Goal: Task Accomplishment & Management: Manage account settings

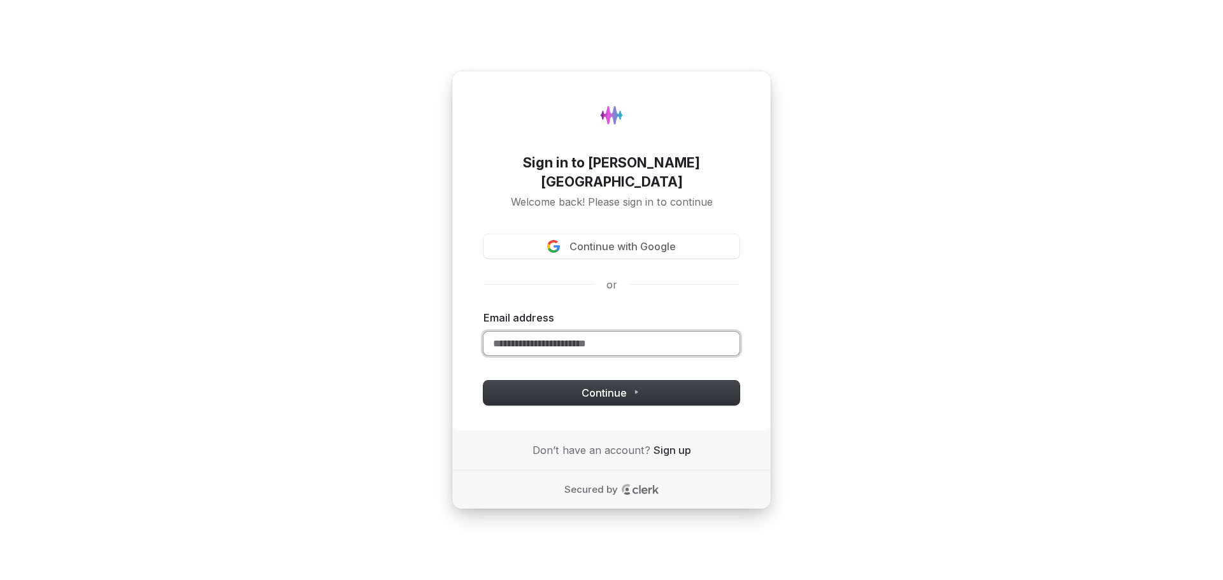
click at [586, 332] on input "Email address" at bounding box center [612, 344] width 256 height 24
paste input "**********"
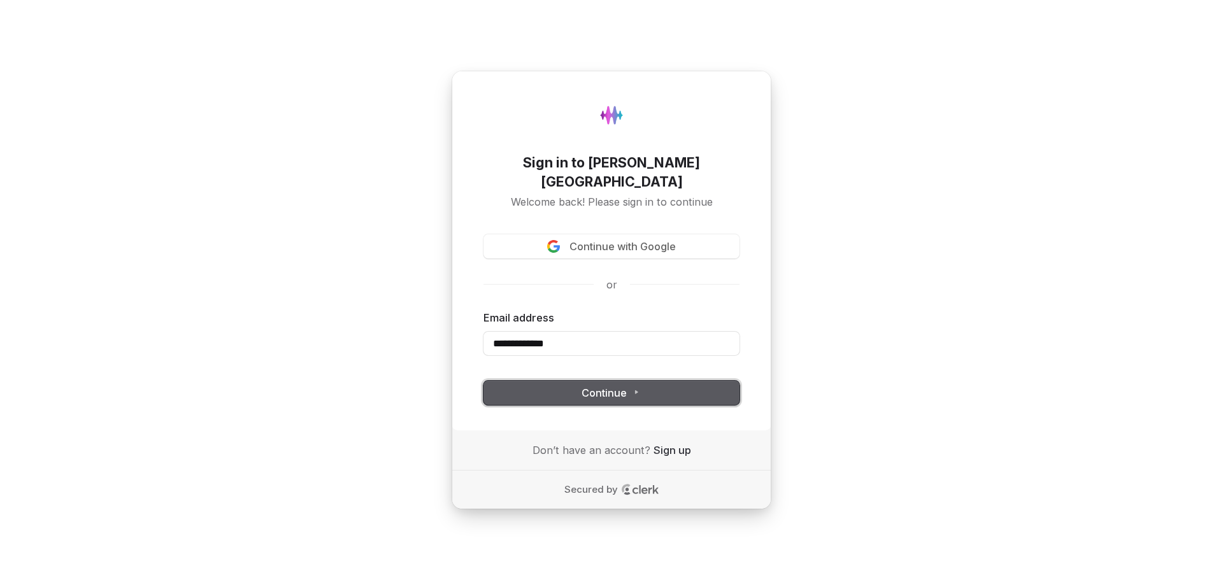
click at [510, 387] on button "Continue" at bounding box center [612, 393] width 256 height 24
type input "**********"
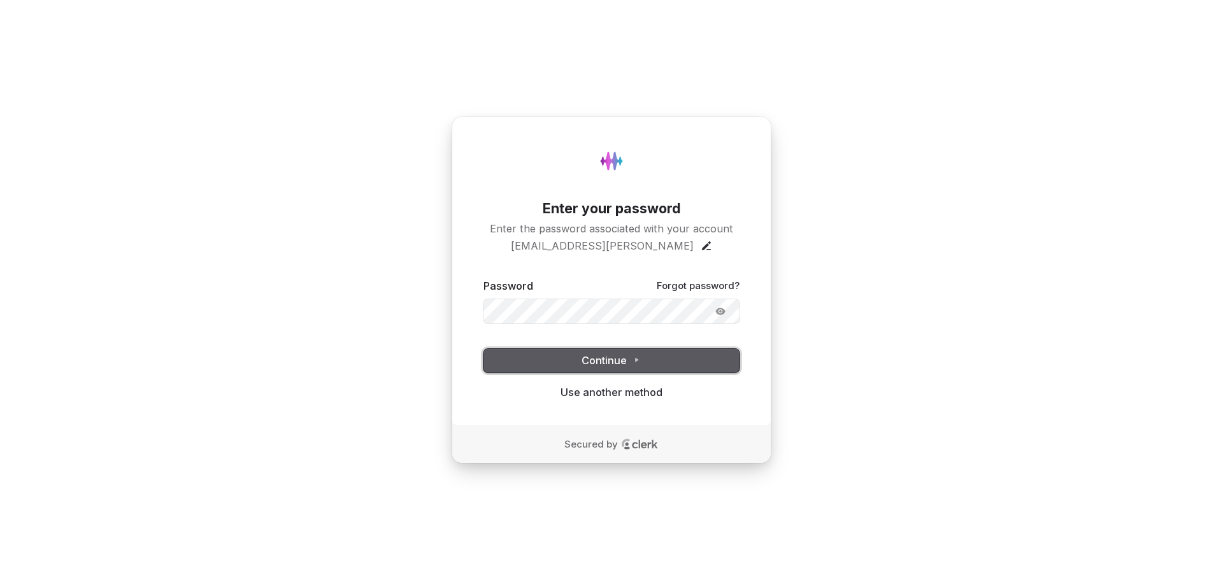
click at [570, 358] on button "Continue" at bounding box center [612, 361] width 256 height 24
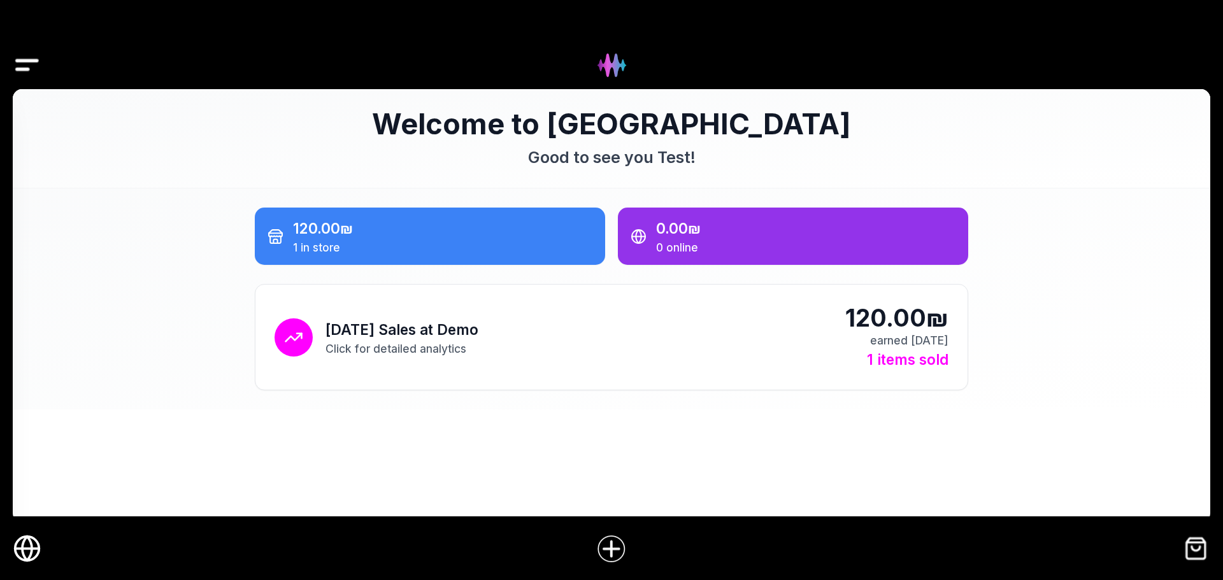
click at [27, 543] on icon "Online Store" at bounding box center [27, 549] width 29 height 29
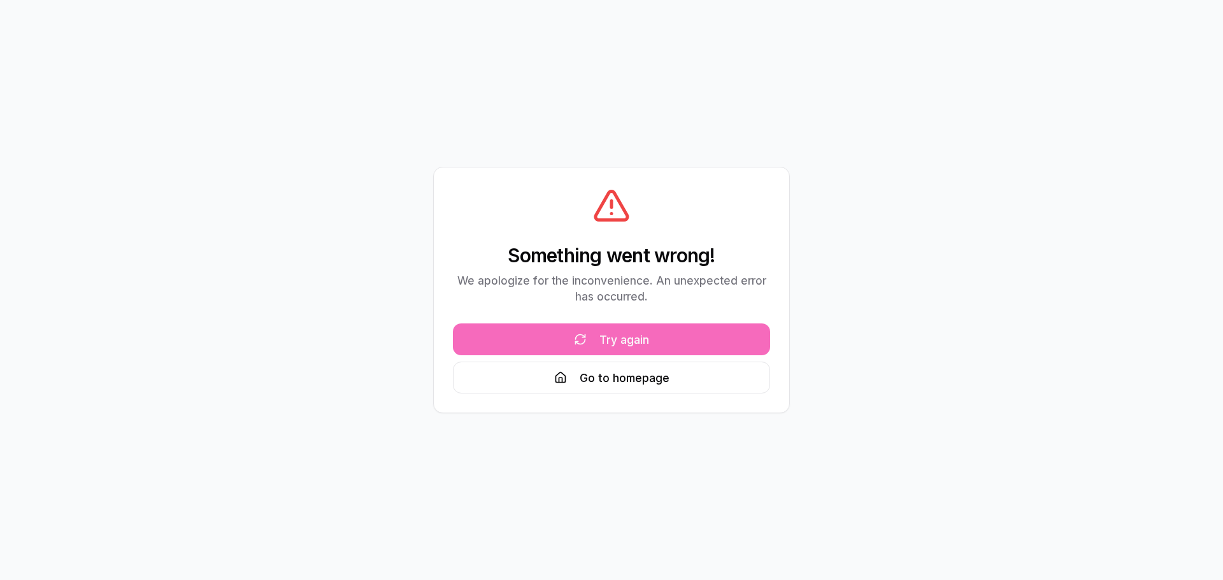
click at [683, 345] on button "Try again" at bounding box center [611, 340] width 317 height 32
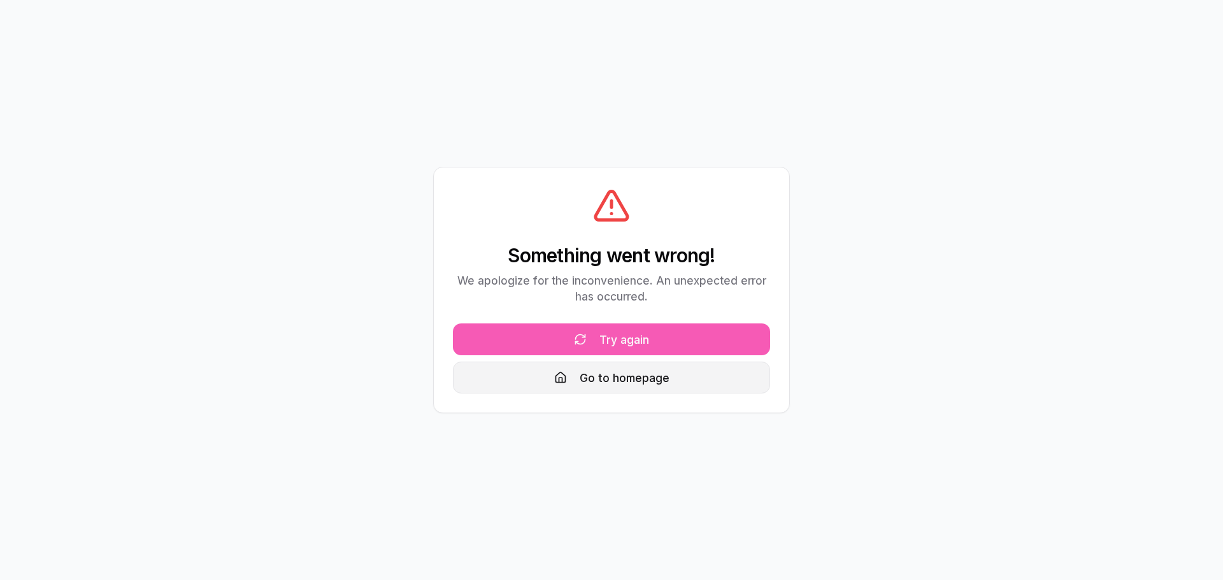
click at [556, 388] on button "Go to homepage" at bounding box center [611, 378] width 317 height 32
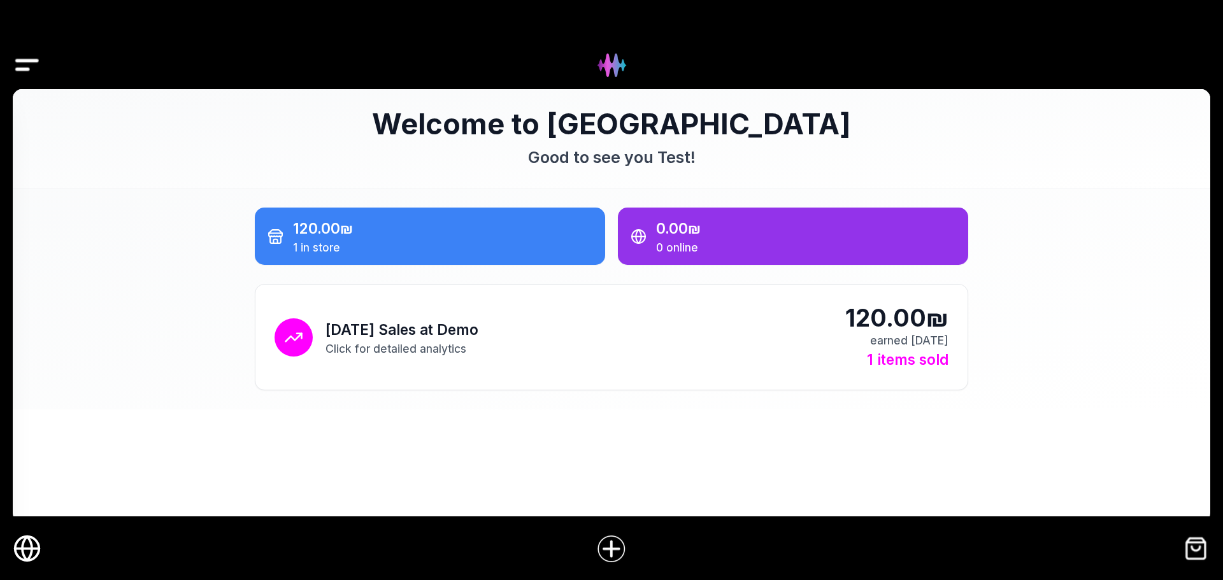
click at [24, 541] on icon "Online Store" at bounding box center [27, 549] width 10 height 24
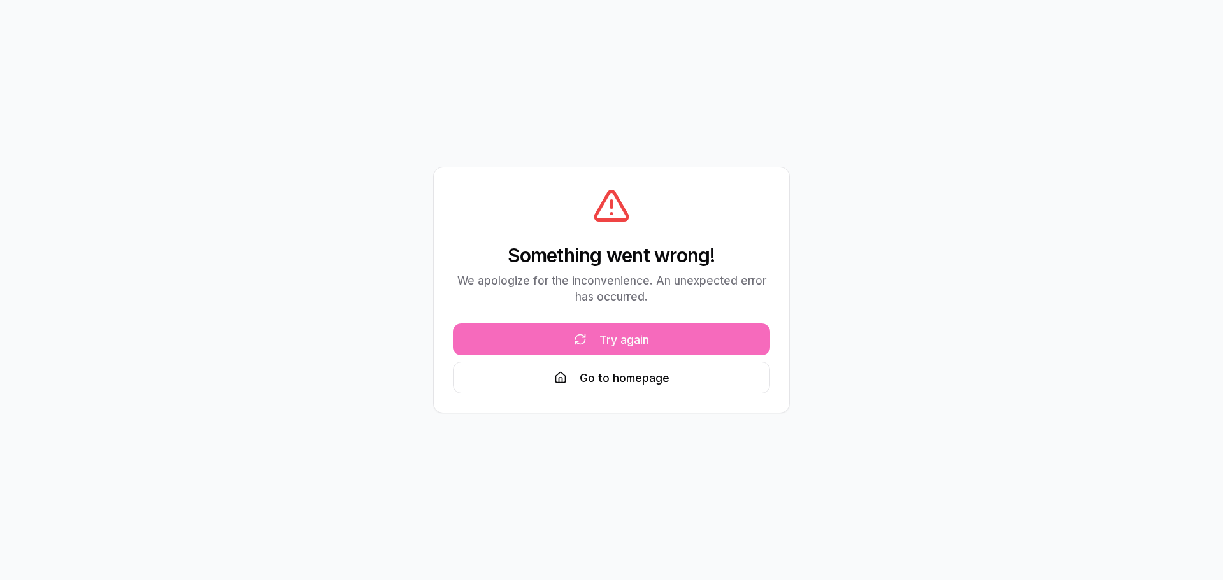
click at [636, 333] on button "Try again" at bounding box center [611, 340] width 317 height 32
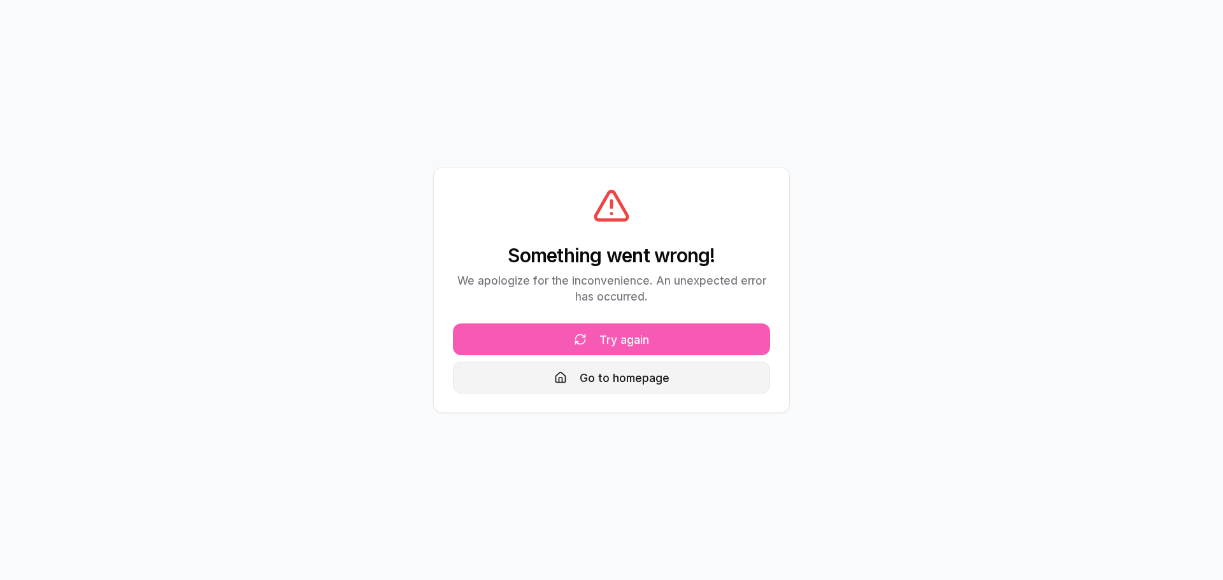
click at [613, 376] on button "Go to homepage" at bounding box center [611, 378] width 317 height 32
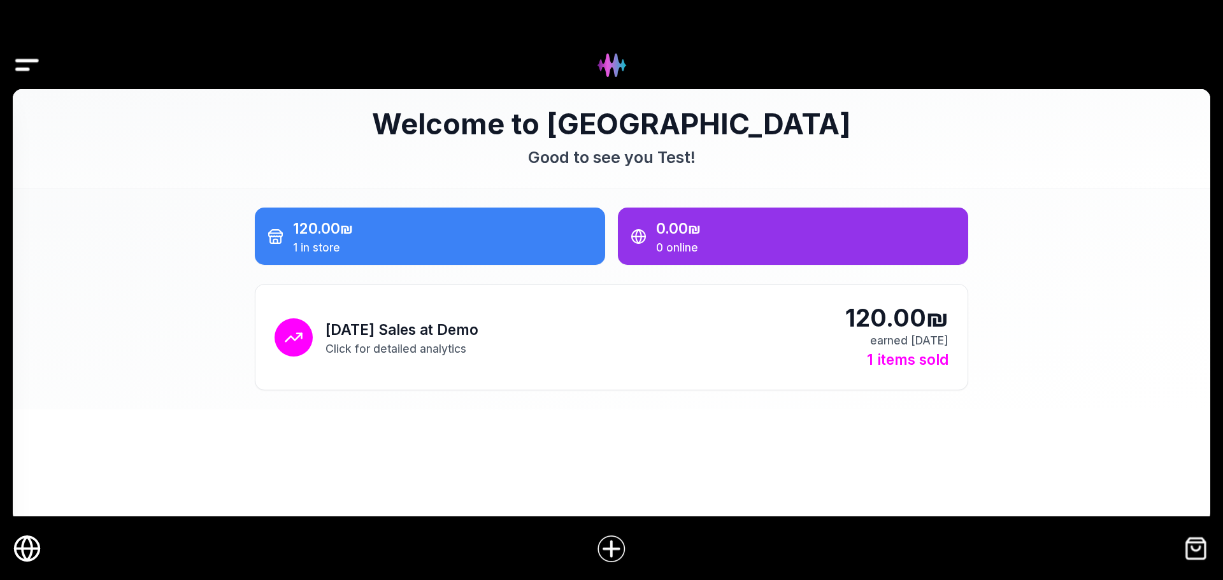
click at [27, 71] on img "Drawer" at bounding box center [27, 65] width 29 height 49
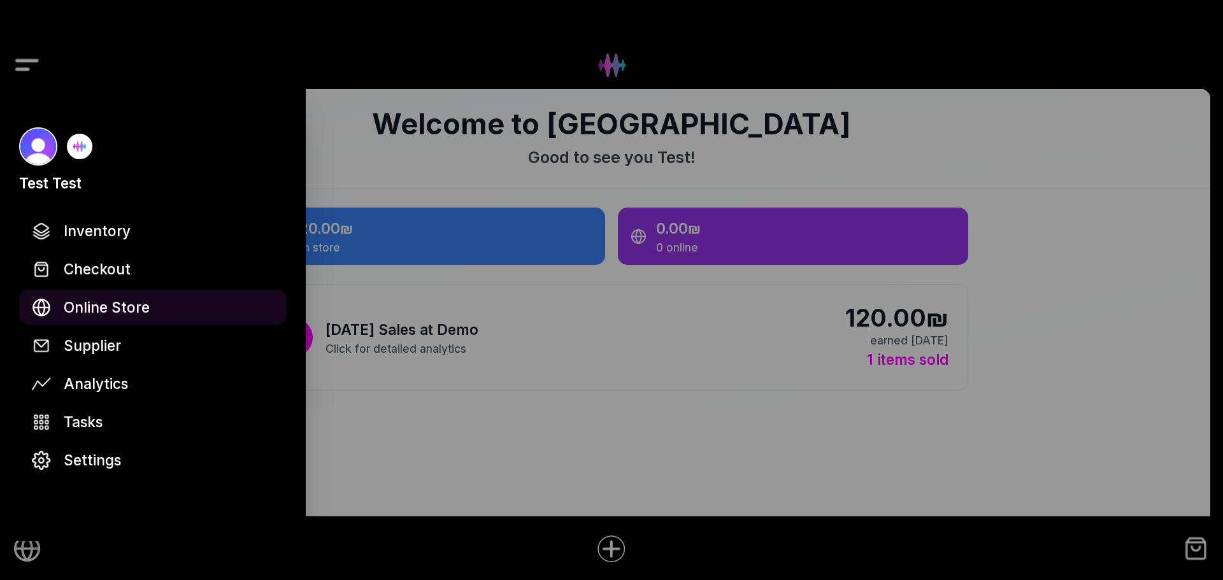
click at [116, 310] on span "Online Store" at bounding box center [107, 307] width 86 height 22
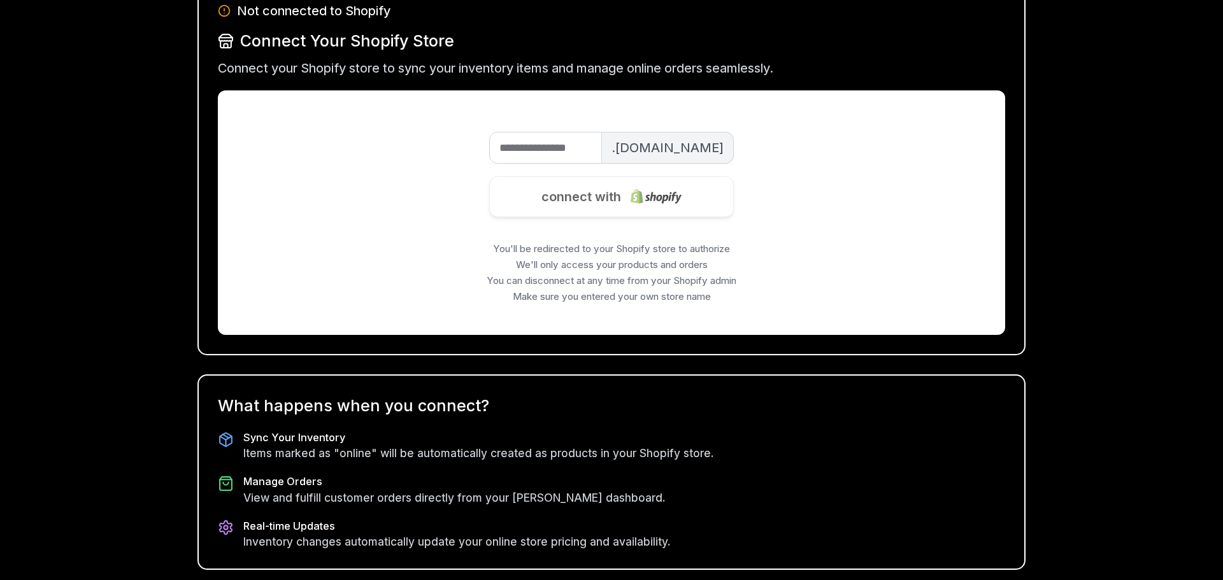
scroll to position [178, 0]
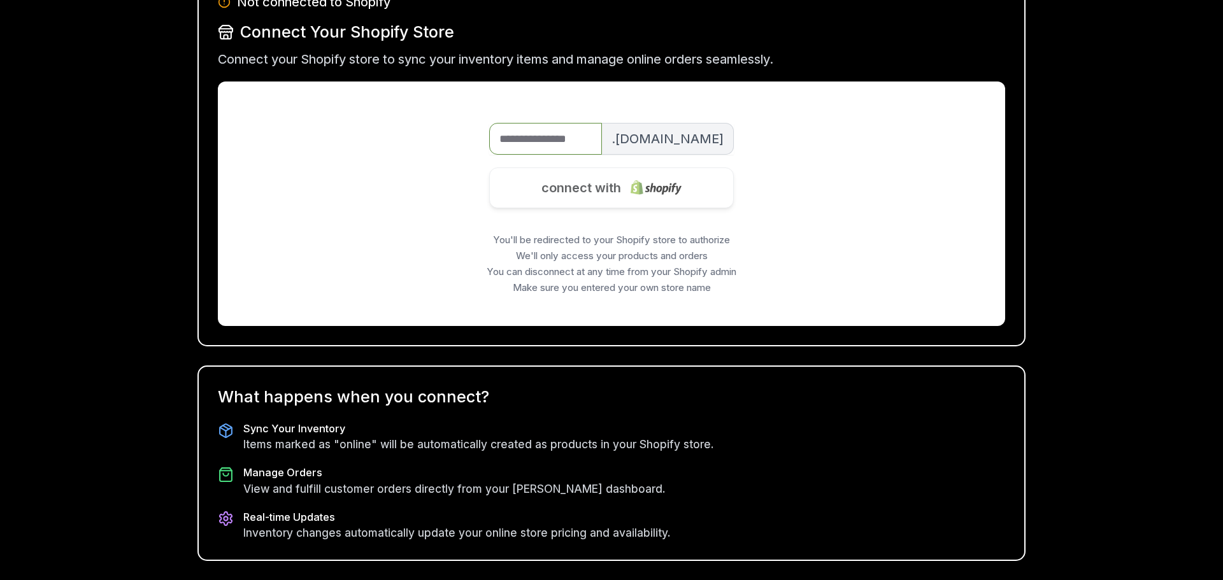
click at [550, 136] on input "Shop Name" at bounding box center [545, 139] width 113 height 32
drag, startPoint x: 572, startPoint y: 136, endPoint x: 687, endPoint y: 134, distance: 115.3
click at [687, 134] on div "**********" at bounding box center [611, 139] width 245 height 32
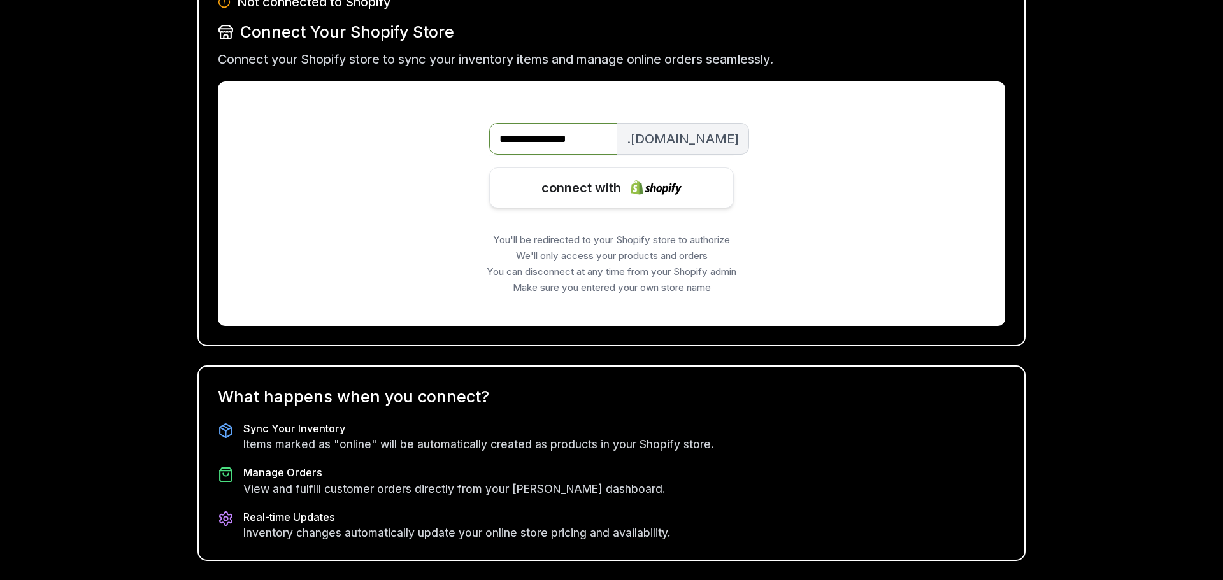
type input "**********"
click at [770, 203] on div "**********" at bounding box center [612, 194] width 762 height 200
click at [666, 191] on img at bounding box center [656, 187] width 51 height 50
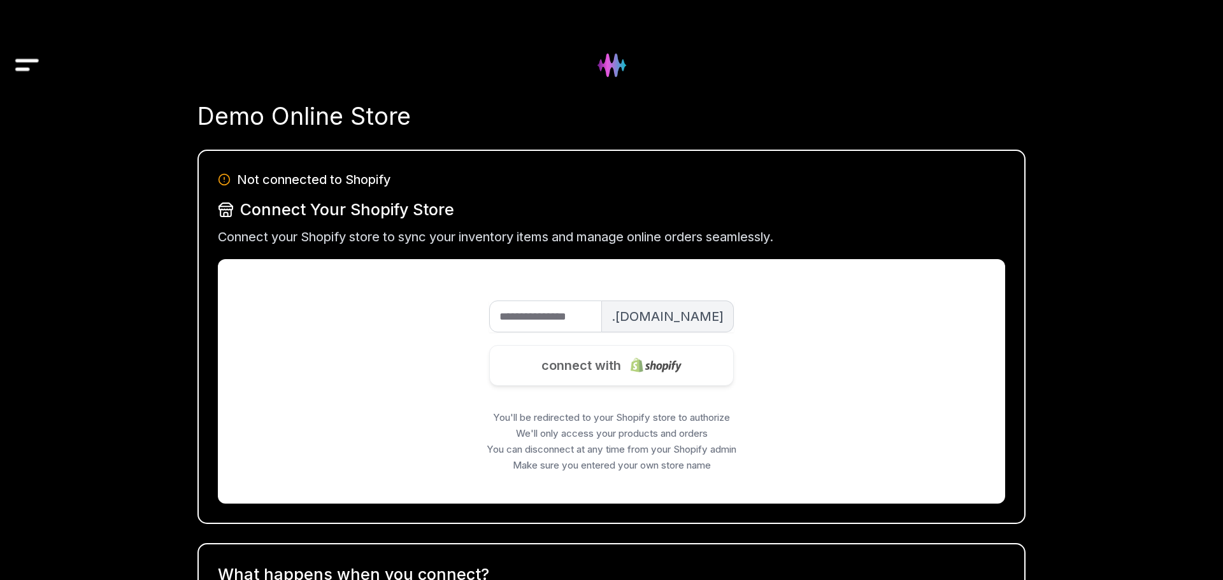
click at [561, 321] on input "Shop Name" at bounding box center [545, 317] width 113 height 32
type input "**********"
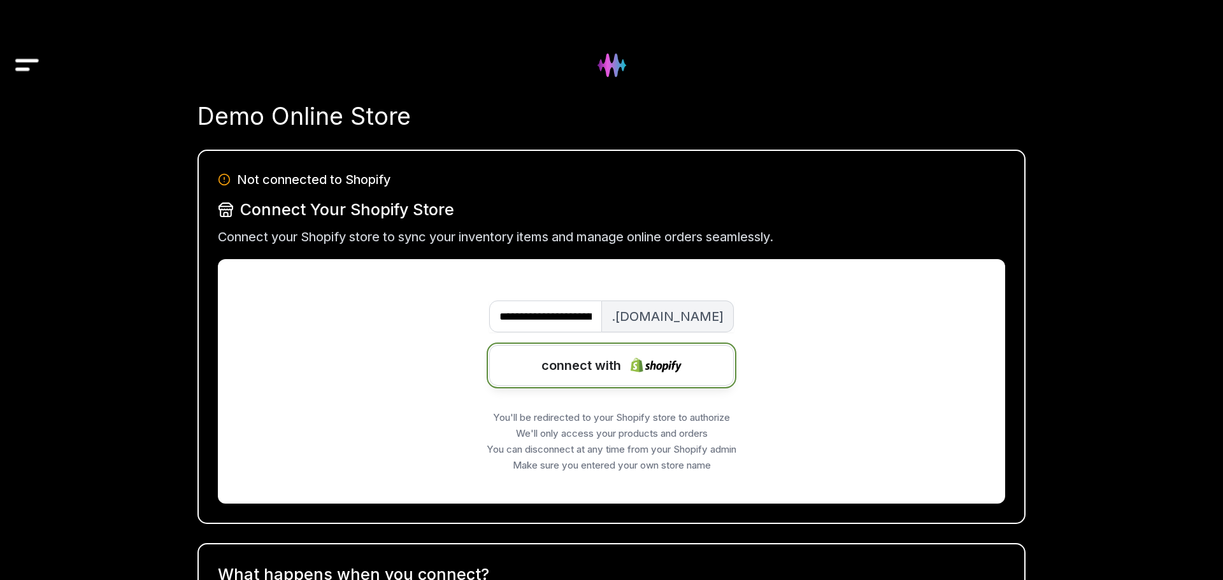
click at [579, 357] on span "connect with" at bounding box center [582, 365] width 80 height 19
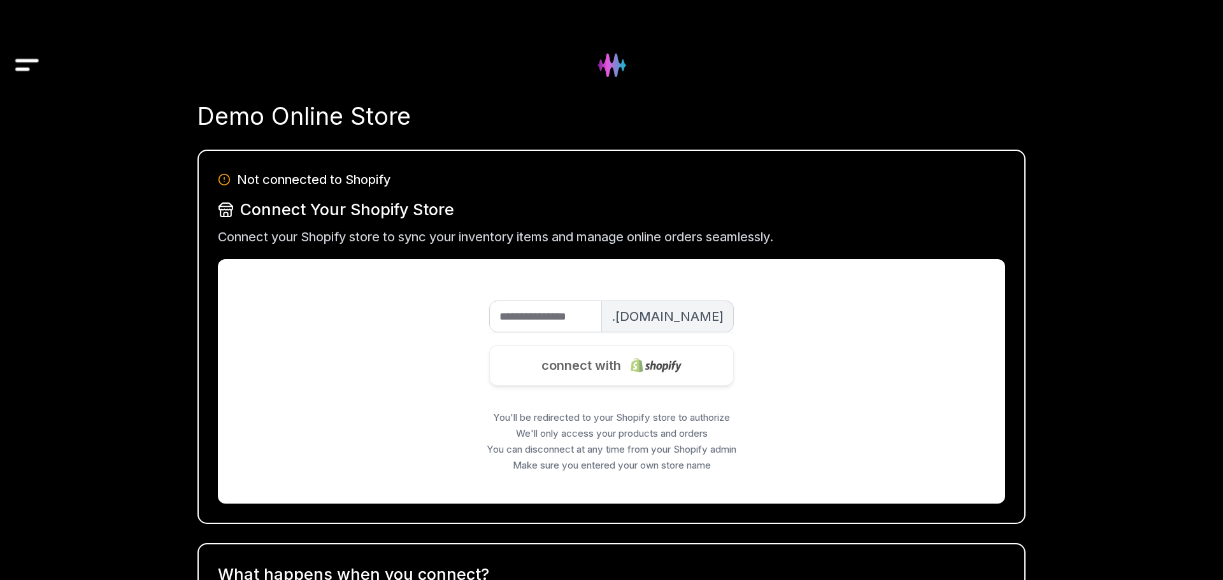
click at [550, 316] on input "Shop Name" at bounding box center [545, 317] width 113 height 32
drag, startPoint x: 538, startPoint y: 313, endPoint x: 480, endPoint y: 317, distance: 58.2
click at [480, 317] on div "**********" at bounding box center [612, 372] width 762 height 200
drag, startPoint x: 534, startPoint y: 319, endPoint x: 737, endPoint y: 319, distance: 203.2
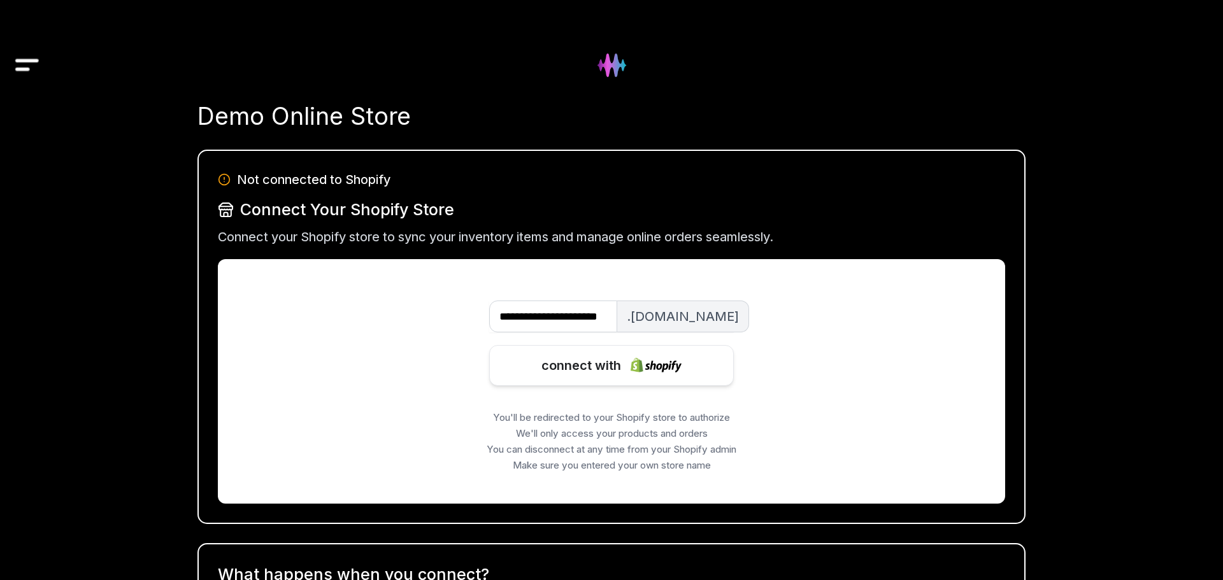
click at [737, 319] on div "**********" at bounding box center [612, 372] width 762 height 200
type input "*******"
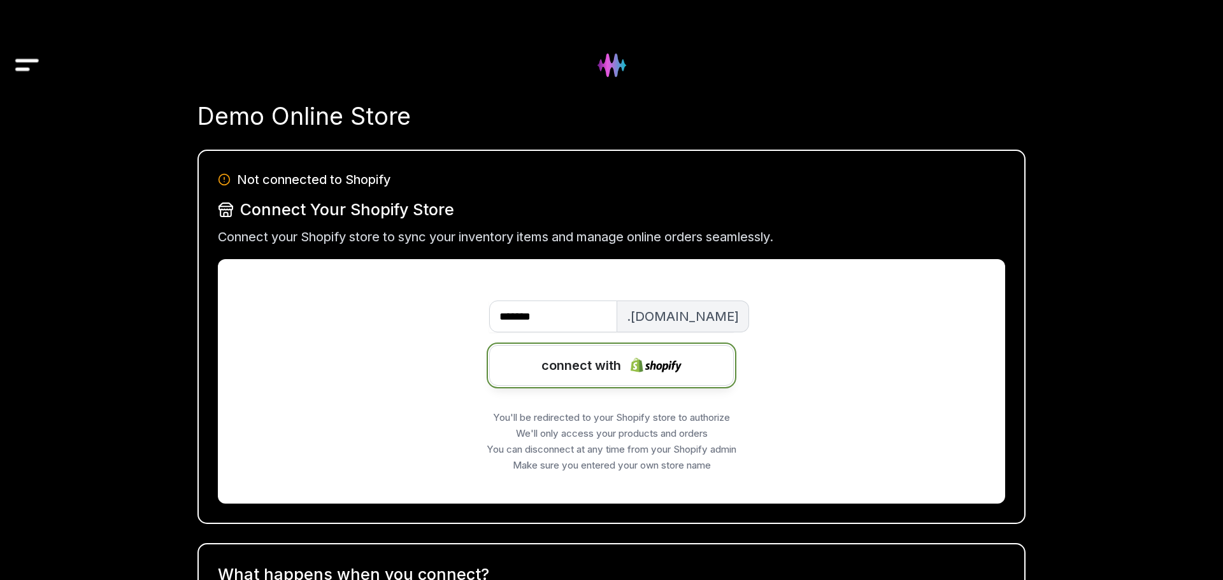
click at [603, 364] on span "connect with" at bounding box center [582, 365] width 80 height 19
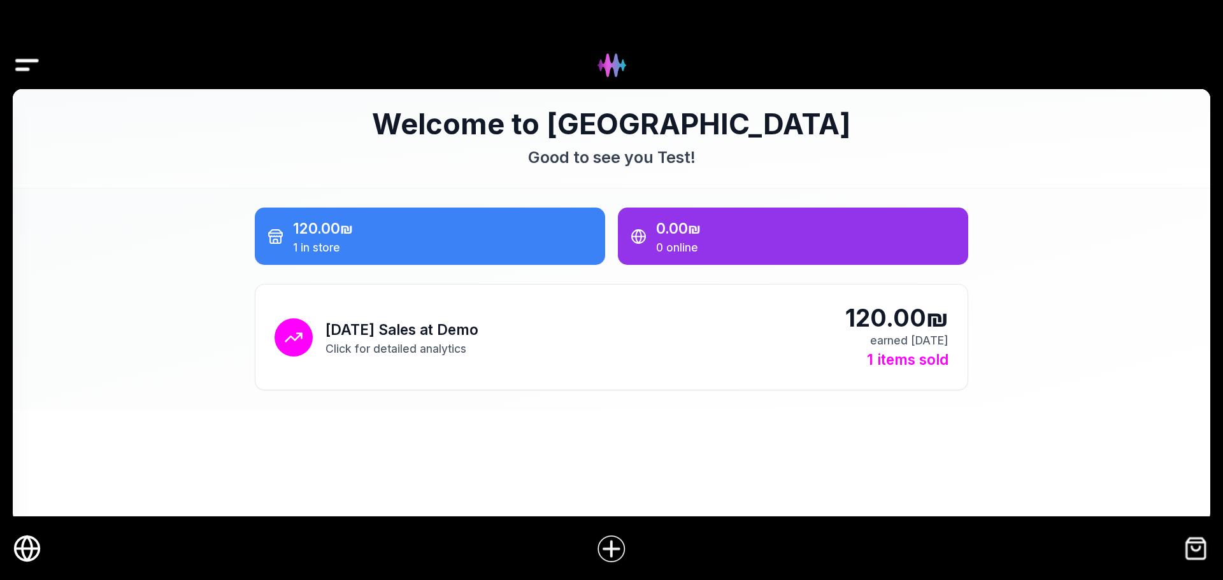
click at [38, 75] on img "Drawer" at bounding box center [27, 65] width 29 height 49
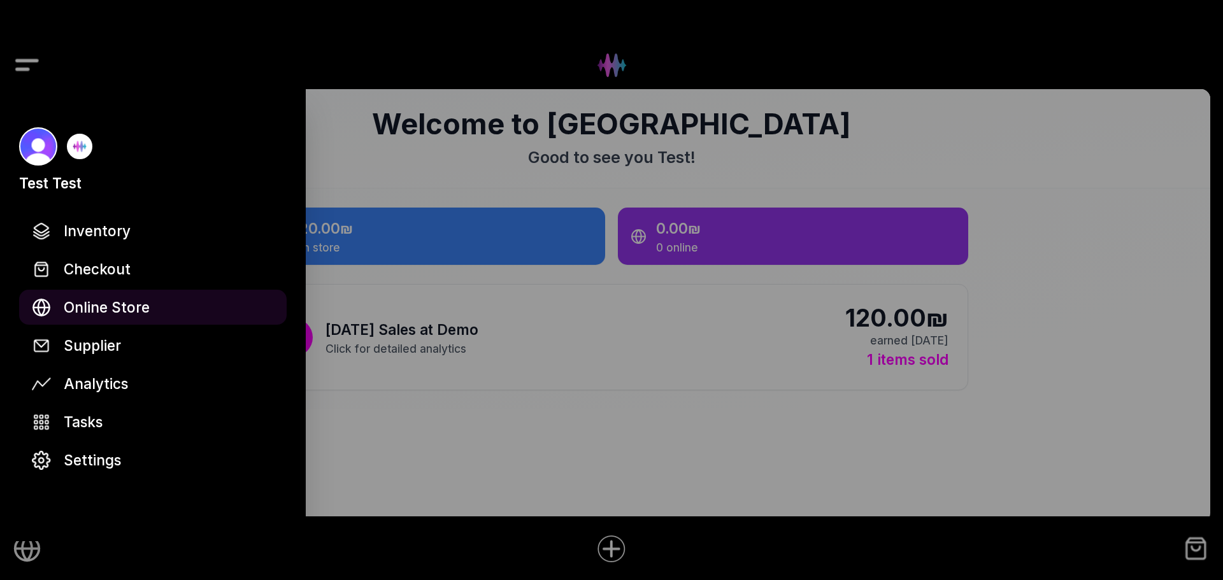
click at [132, 310] on span "Online Store" at bounding box center [107, 307] width 86 height 22
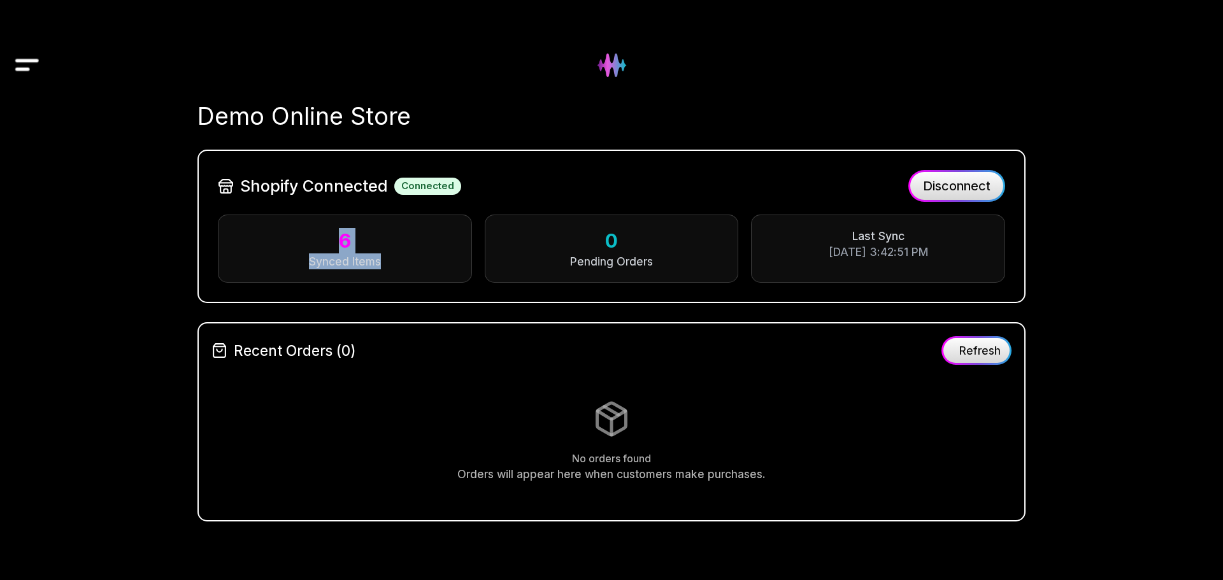
drag, startPoint x: 335, startPoint y: 237, endPoint x: 398, endPoint y: 260, distance: 66.5
click at [399, 255] on div "6 Synced Items" at bounding box center [345, 249] width 254 height 68
click at [393, 266] on div "Synced Items" at bounding box center [344, 262] width 227 height 16
click at [642, 236] on div "0" at bounding box center [611, 240] width 227 height 25
drag, startPoint x: 925, startPoint y: 246, endPoint x: 845, endPoint y: 242, distance: 80.4
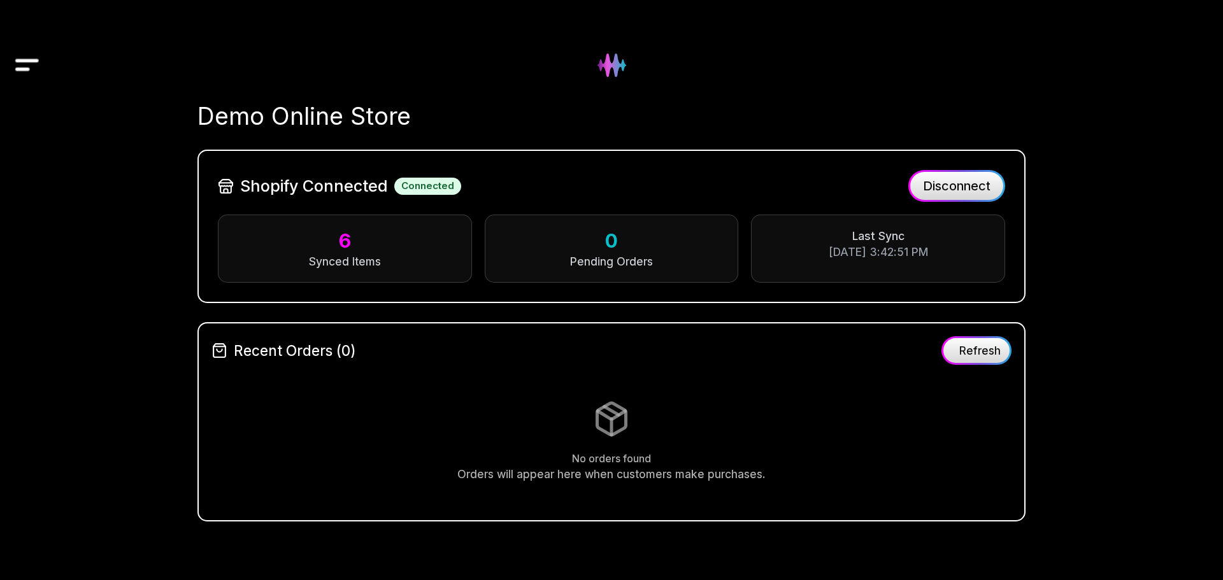
click at [845, 242] on div "Last Sync [DATE] 3:42:51 PM" at bounding box center [878, 249] width 254 height 68
click at [845, 252] on div "[DATE] 3:42:51 PM" at bounding box center [878, 252] width 227 height 16
click at [608, 257] on div "Pending Orders" at bounding box center [611, 262] width 227 height 16
drag, startPoint x: 656, startPoint y: 255, endPoint x: 571, endPoint y: 241, distance: 86.5
click at [571, 241] on div "0 Pending Orders" at bounding box center [612, 249] width 254 height 68
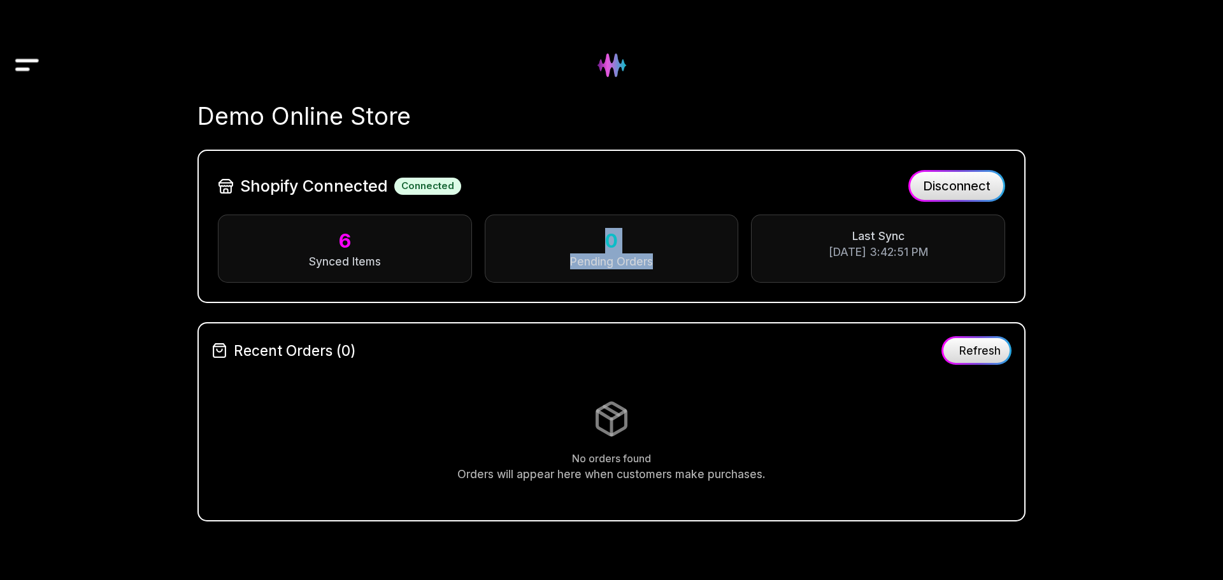
click at [625, 257] on div "Pending Orders" at bounding box center [611, 262] width 227 height 16
click at [619, 62] on img at bounding box center [612, 66] width 52 height 52
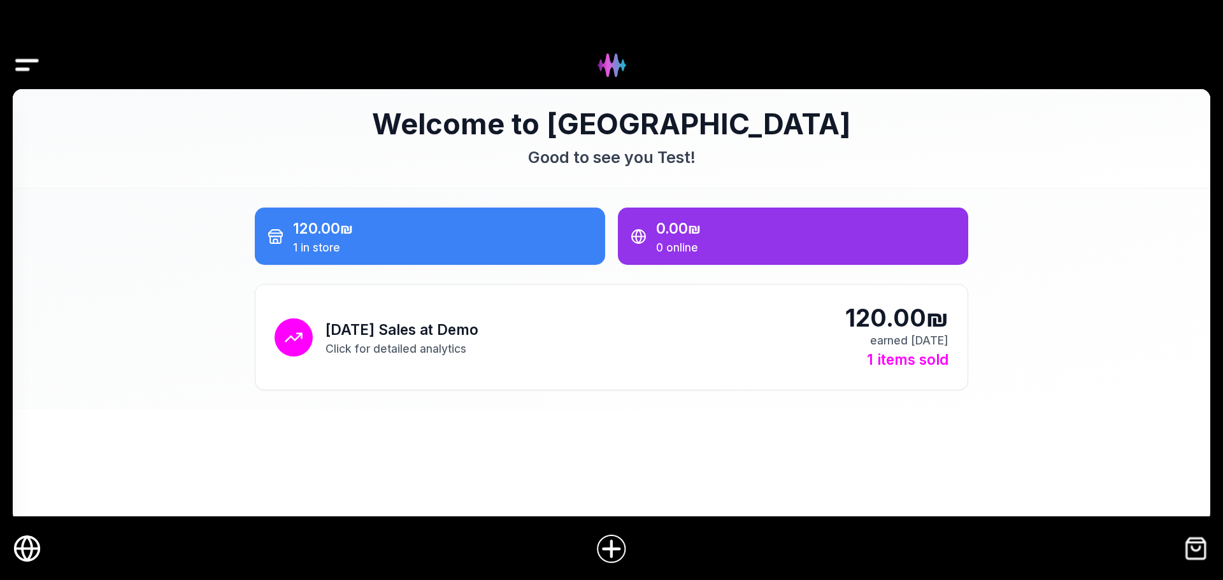
click at [610, 539] on img at bounding box center [612, 549] width 32 height 32
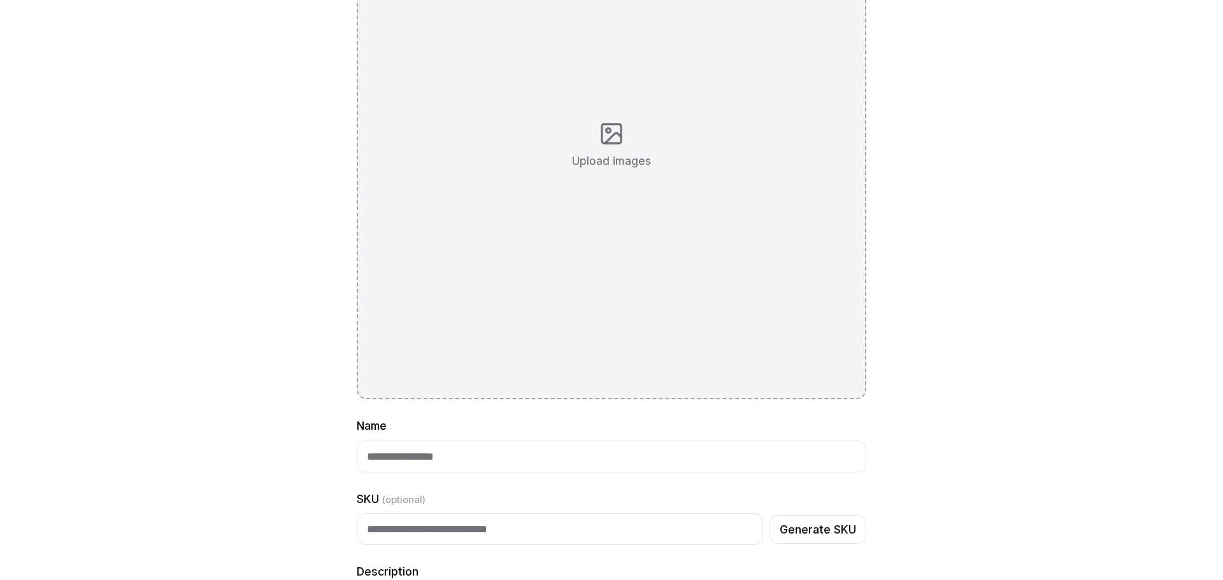
scroll to position [39, 0]
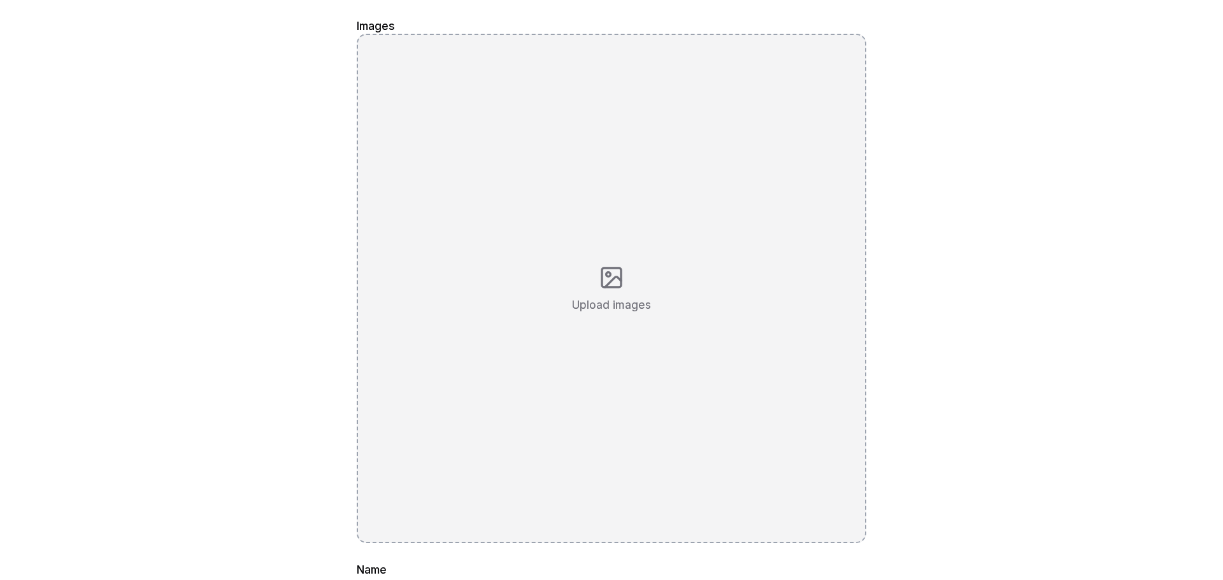
click at [571, 203] on div "Upload images" at bounding box center [612, 289] width 510 height 510
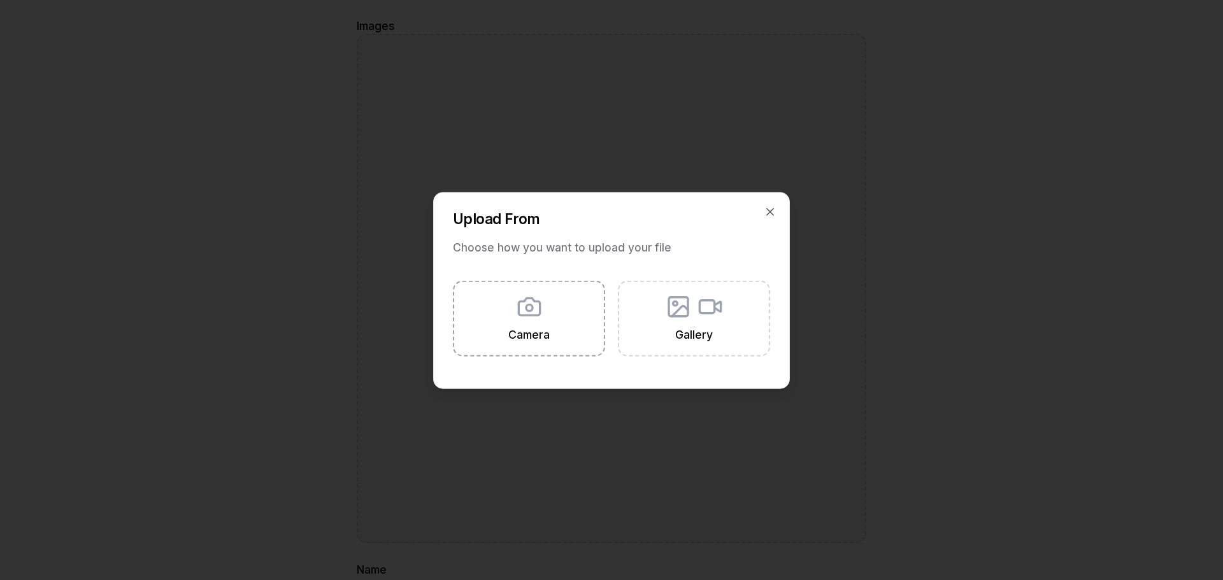
click at [557, 303] on button "Camera" at bounding box center [529, 318] width 152 height 76
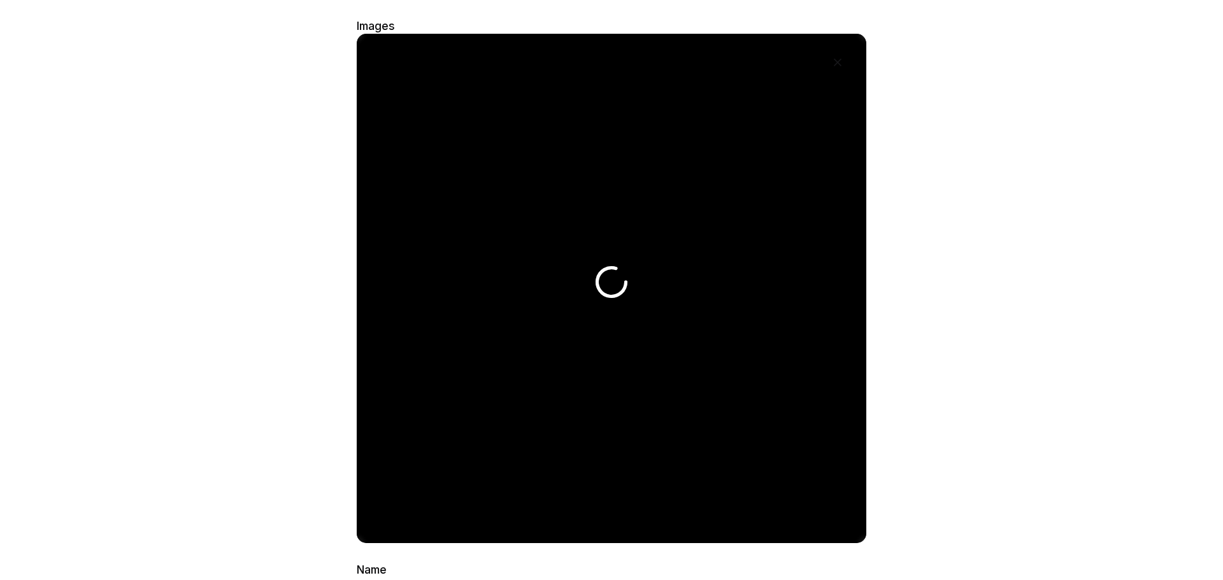
click at [837, 64] on button at bounding box center [838, 63] width 32 height 32
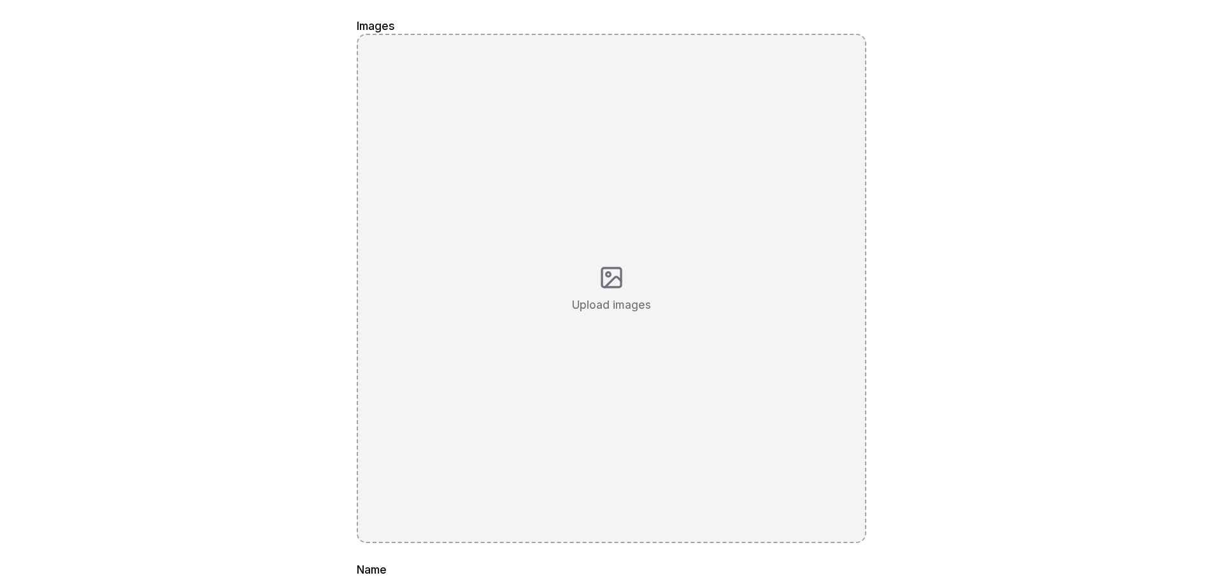
click at [569, 324] on div "Upload images" at bounding box center [612, 289] width 510 height 510
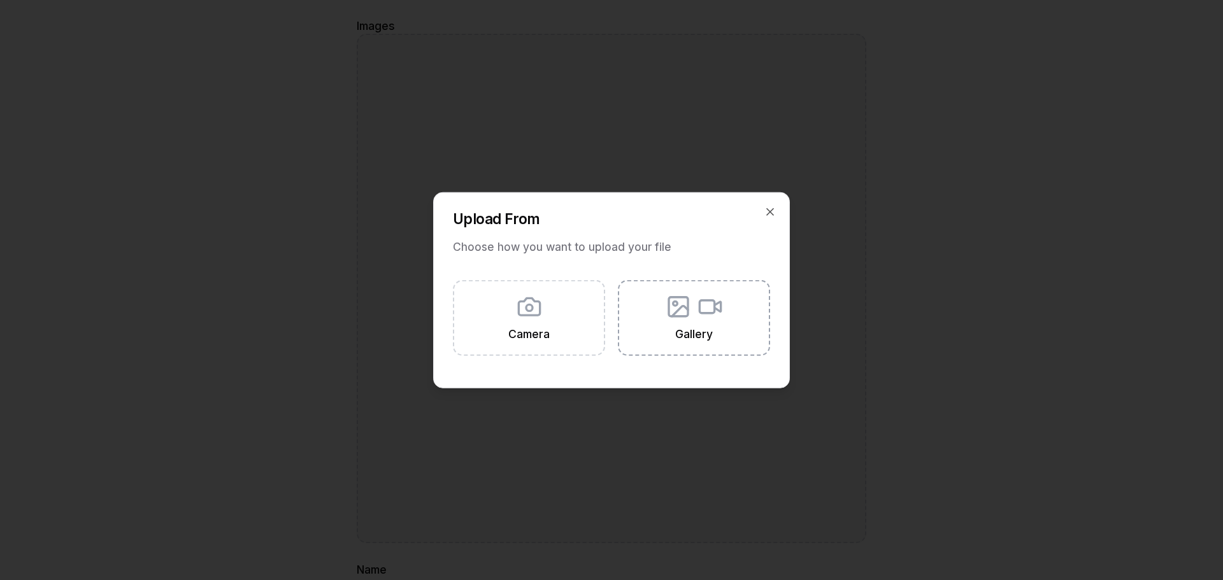
click at [673, 299] on icon at bounding box center [678, 306] width 25 height 25
click at [0, 0] on input "Gallery" at bounding box center [0, 0] width 0 height 0
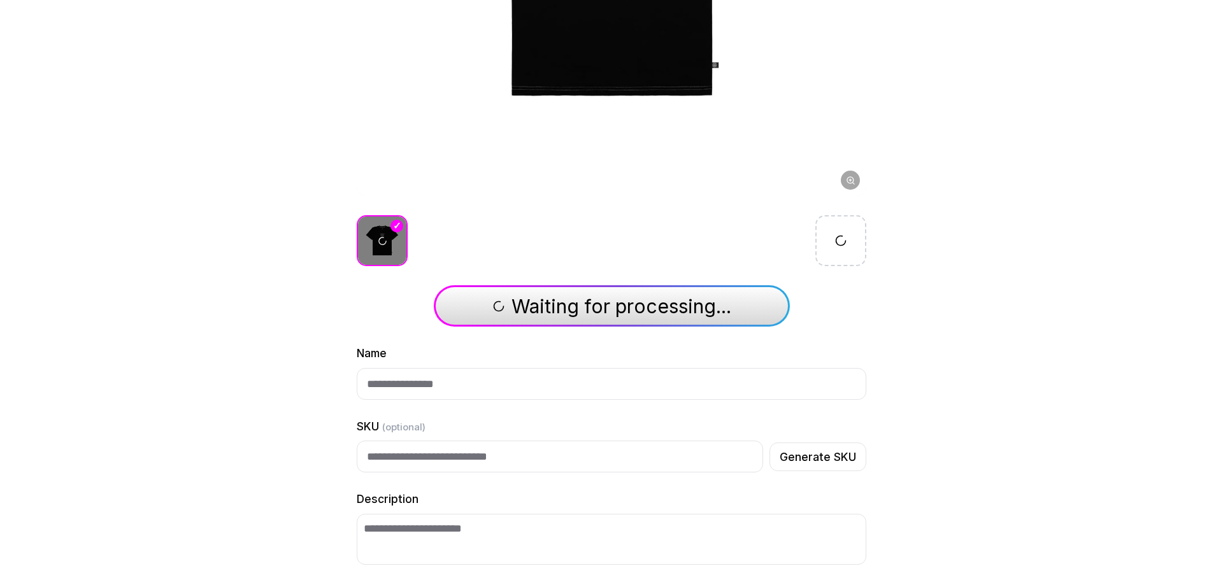
scroll to position [387, 0]
click at [625, 319] on button "I'm done adding images" at bounding box center [612, 305] width 356 height 41
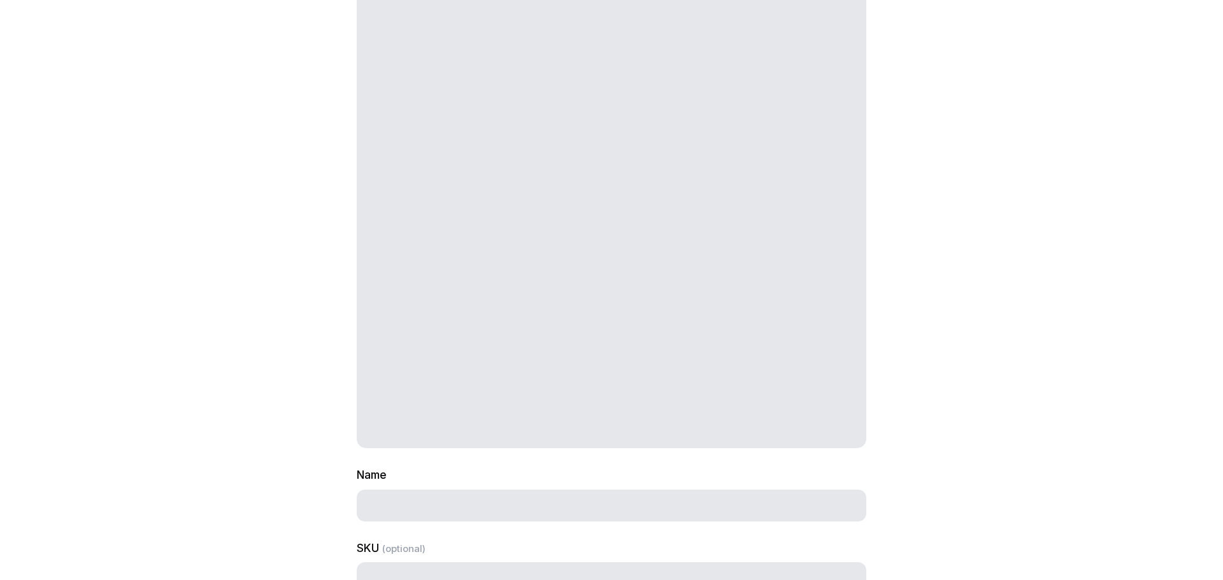
scroll to position [0, 0]
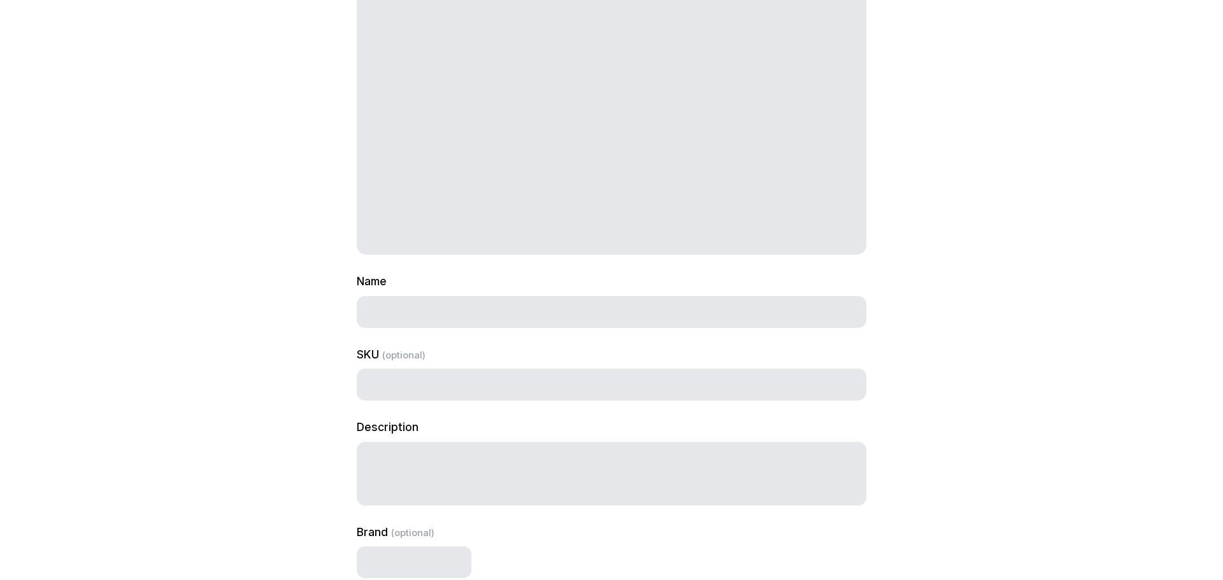
select select "***"
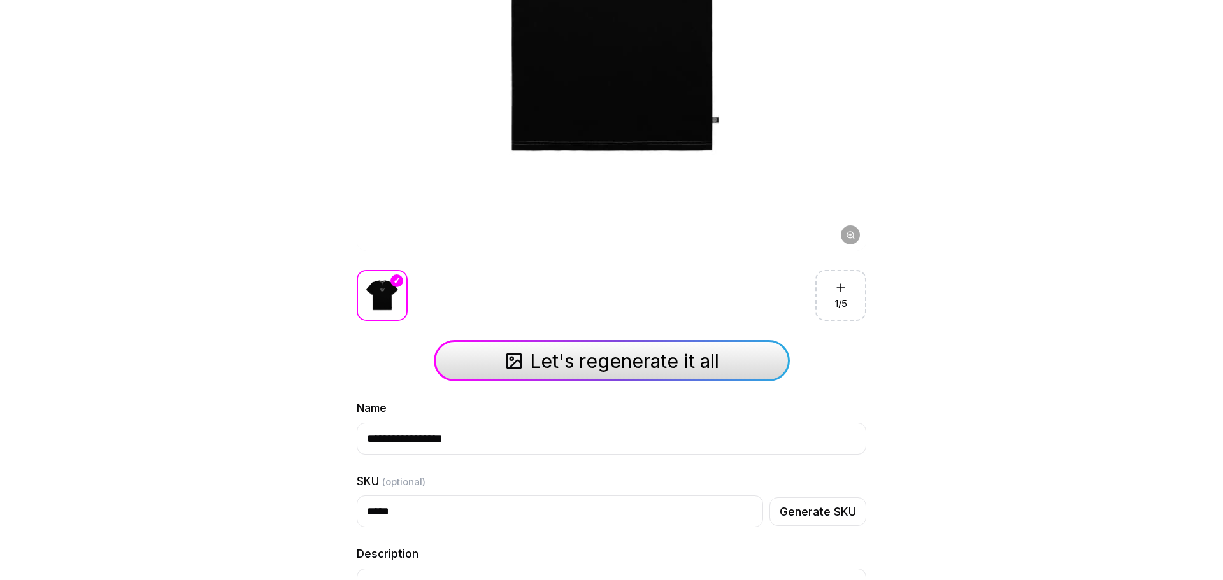
scroll to position [312, 0]
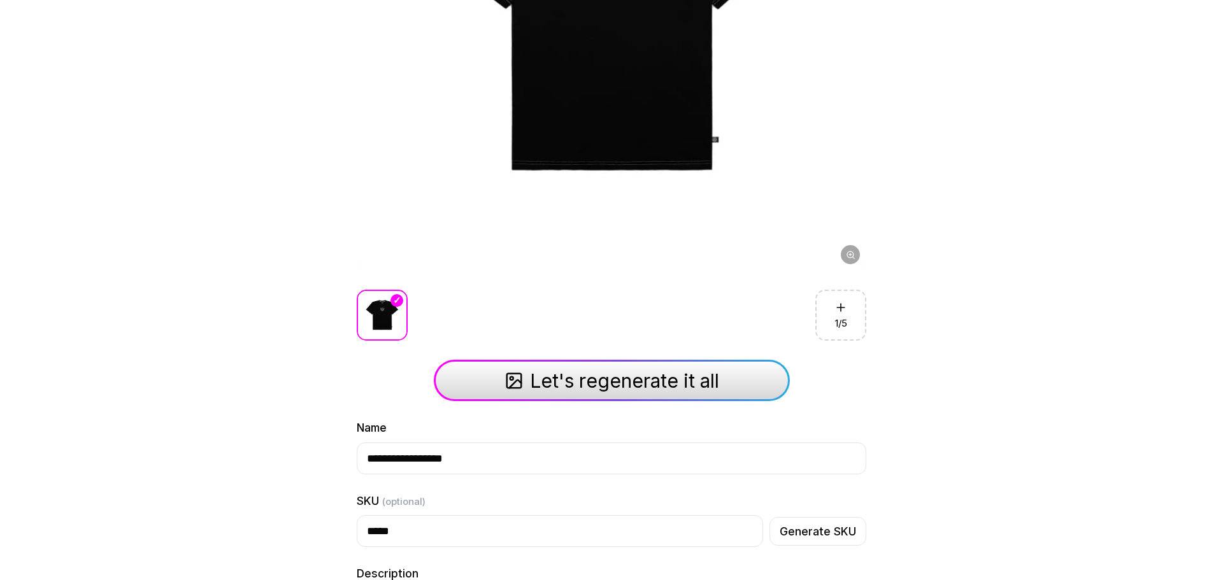
click at [530, 380] on span "Let's regenerate it all" at bounding box center [624, 381] width 189 height 23
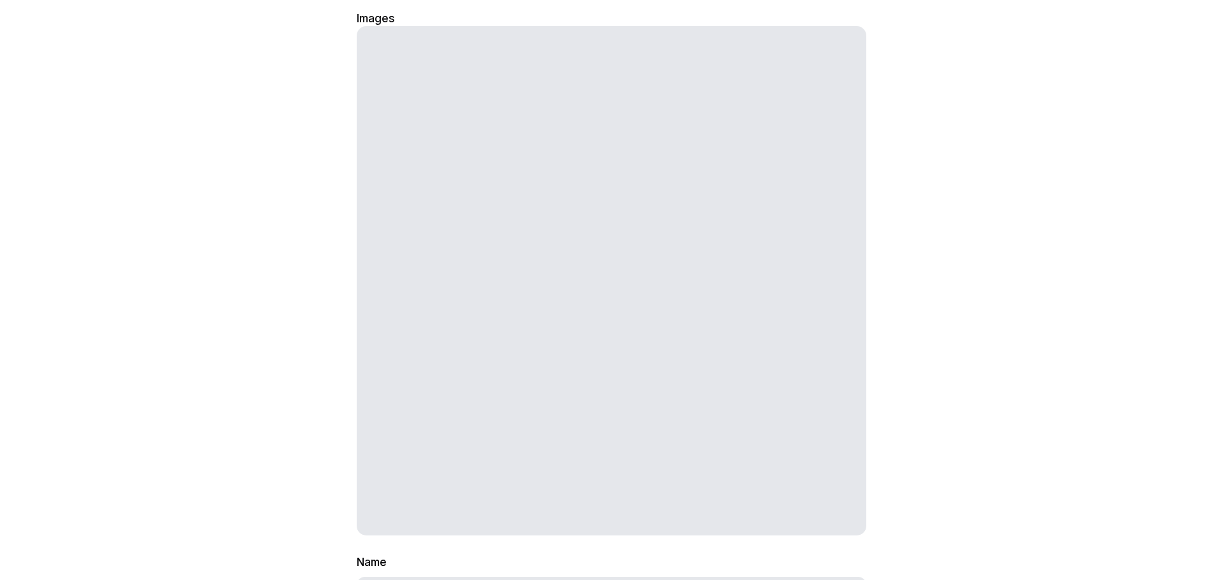
scroll to position [0, 0]
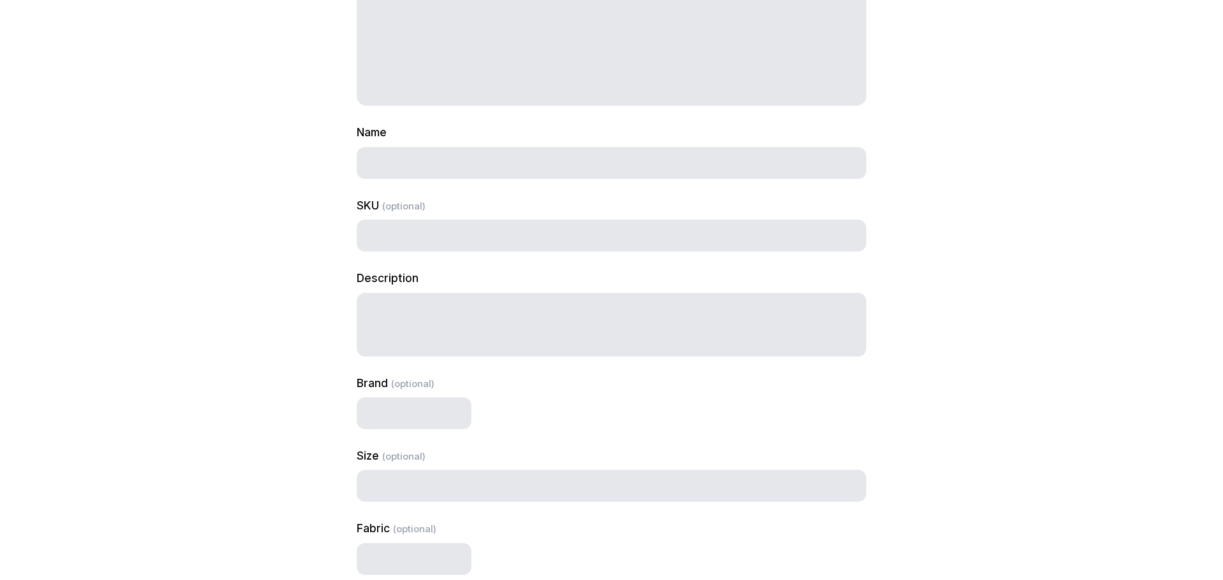
select select "***"
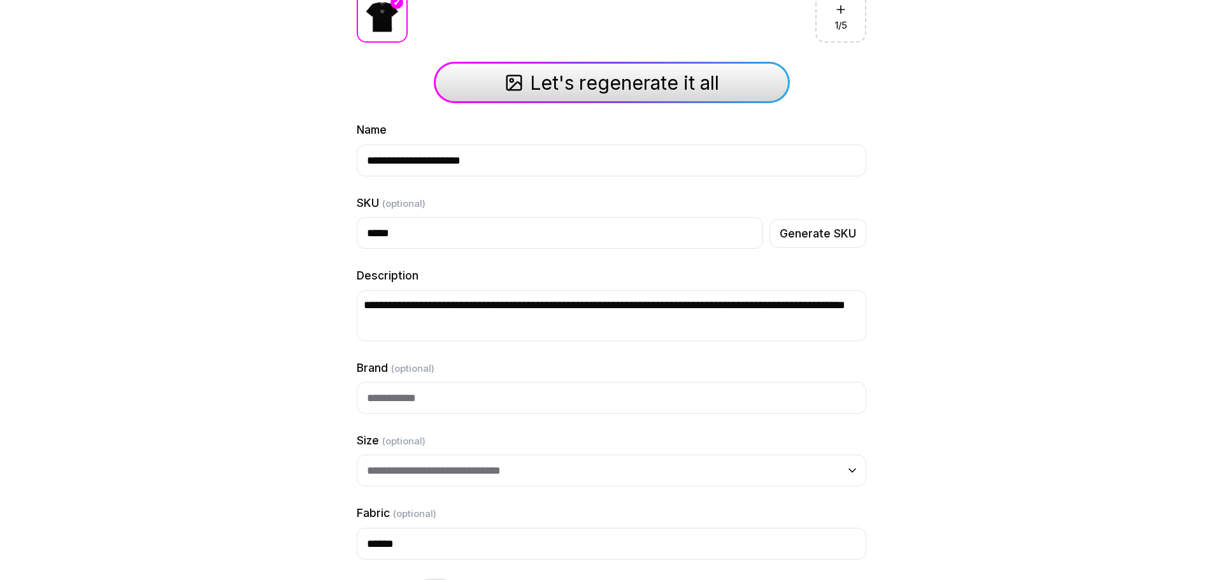
scroll to position [1115, 0]
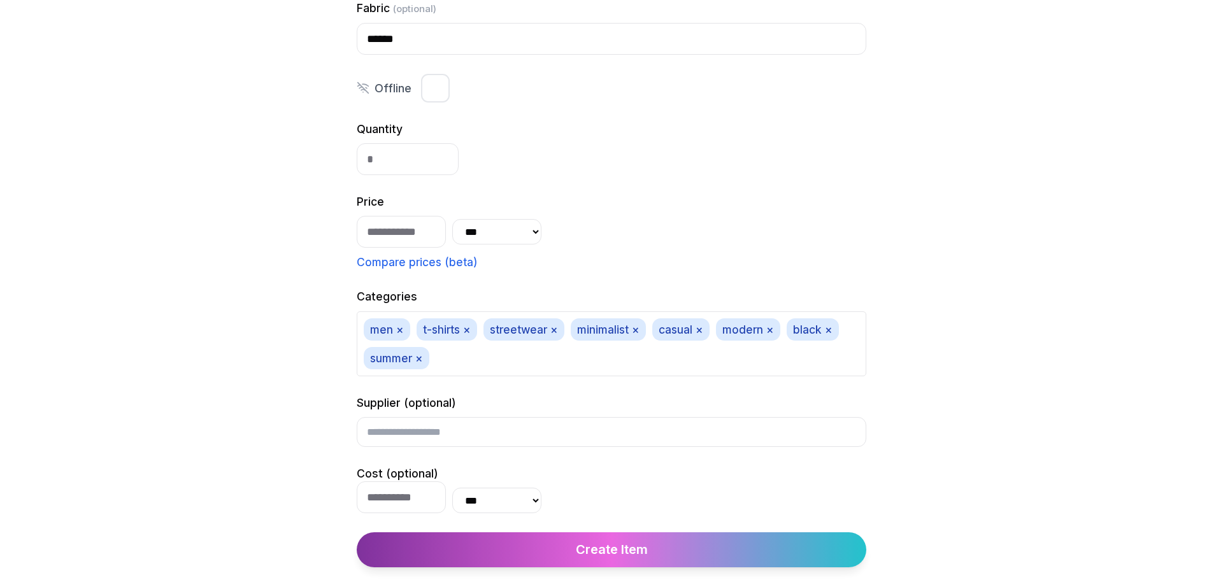
click at [589, 544] on button "Create Item" at bounding box center [612, 550] width 510 height 35
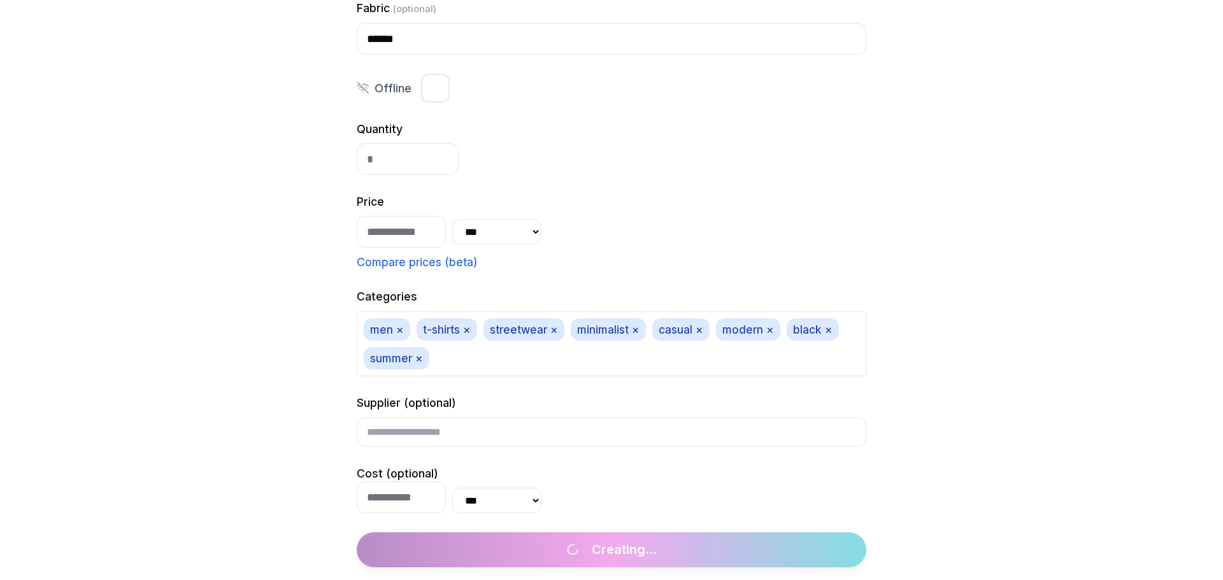
click at [387, 492] on input "Cost (optional)" at bounding box center [401, 498] width 89 height 32
type input "***"
click at [471, 436] on input "text" at bounding box center [612, 431] width 510 height 29
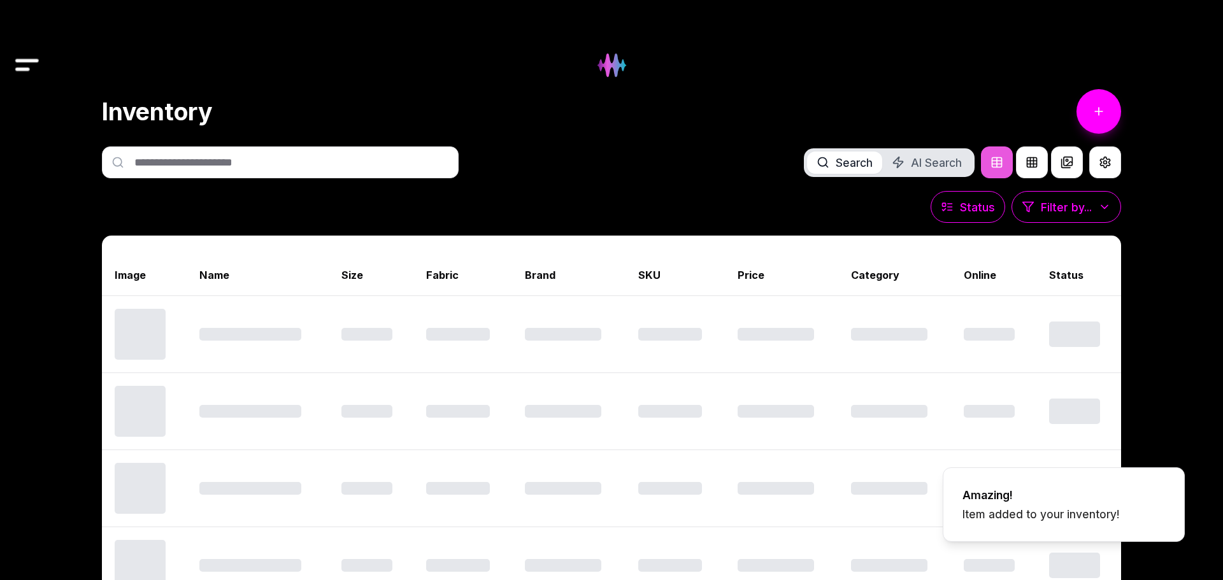
click at [277, 409] on body "Test Test Inventory Checkout Online Store Supplier Analytics Tasks Settings Inv…" at bounding box center [611, 290] width 1223 height 580
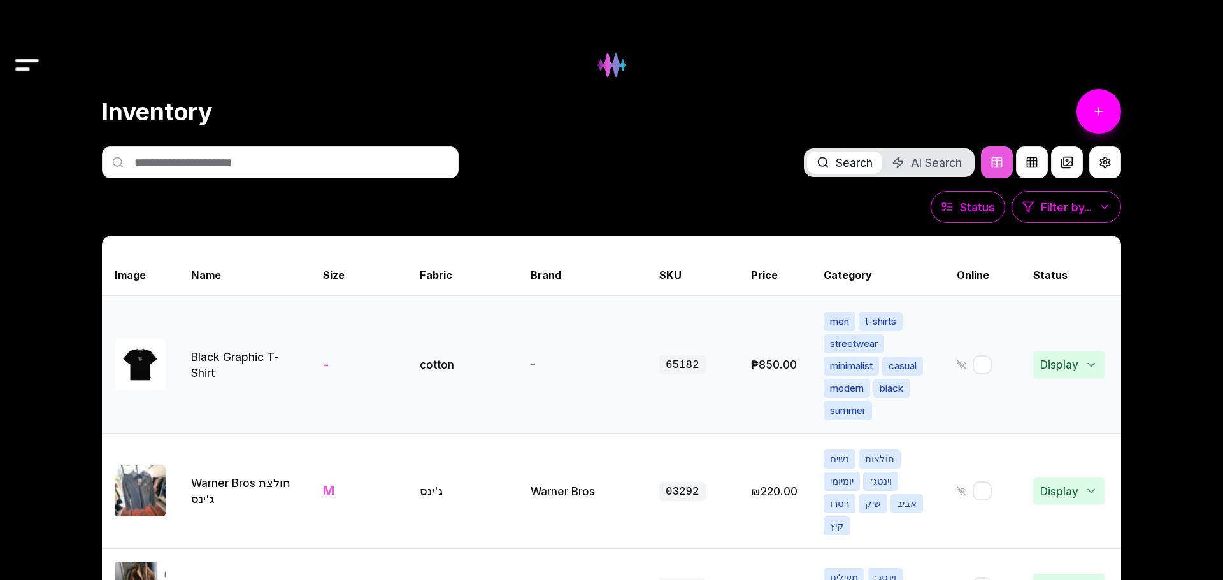
click at [345, 382] on link "View item details" at bounding box center [102, 364] width 2447 height 137
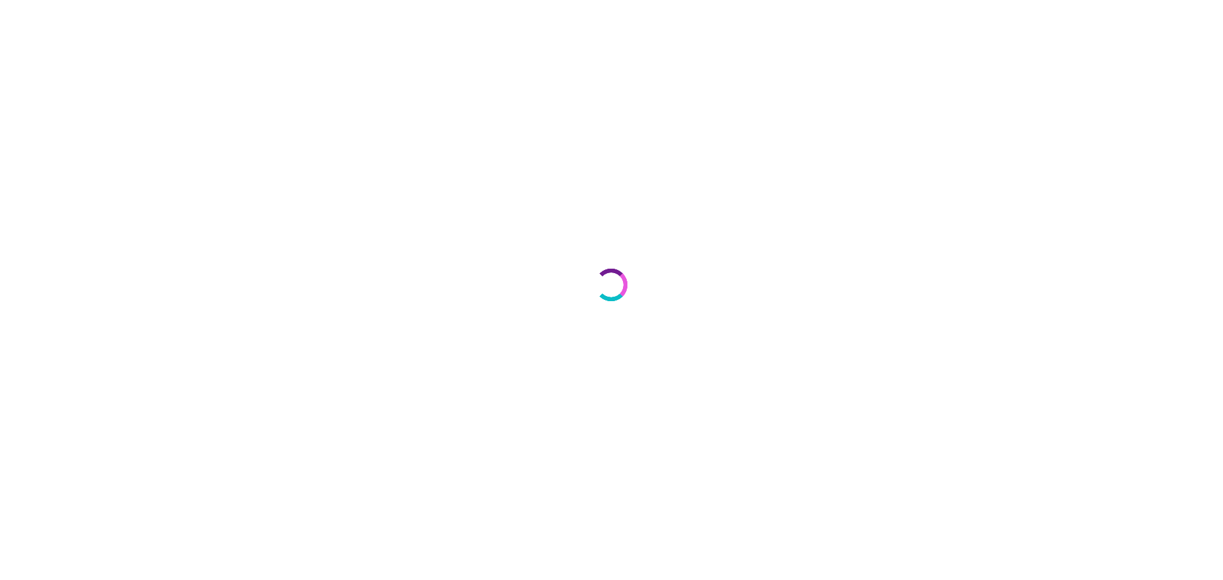
select select "***"
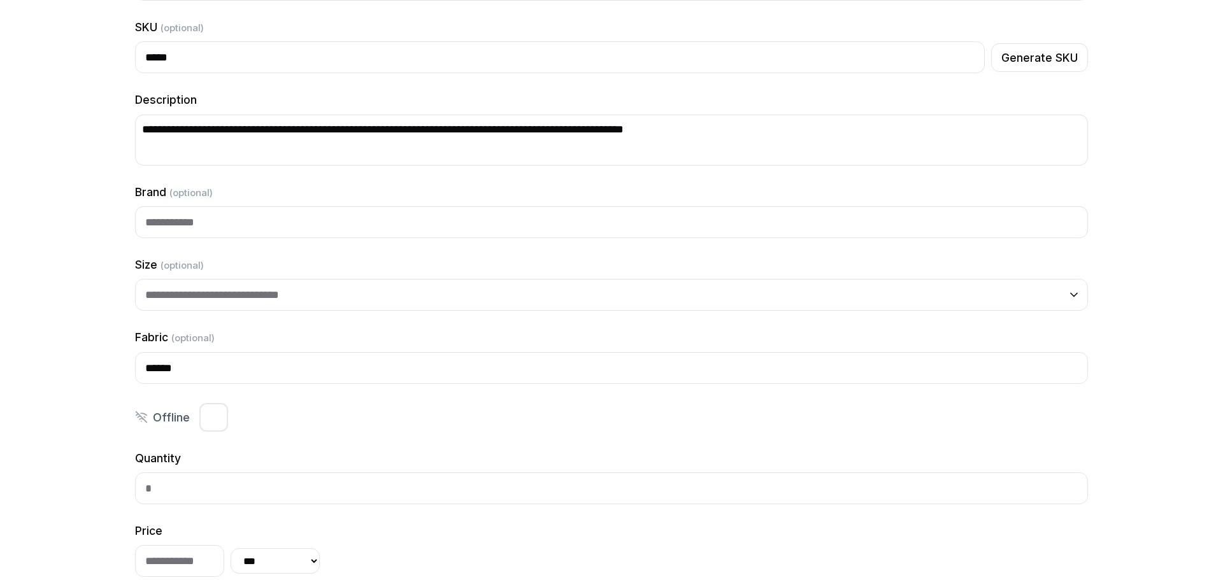
scroll to position [1217, 0]
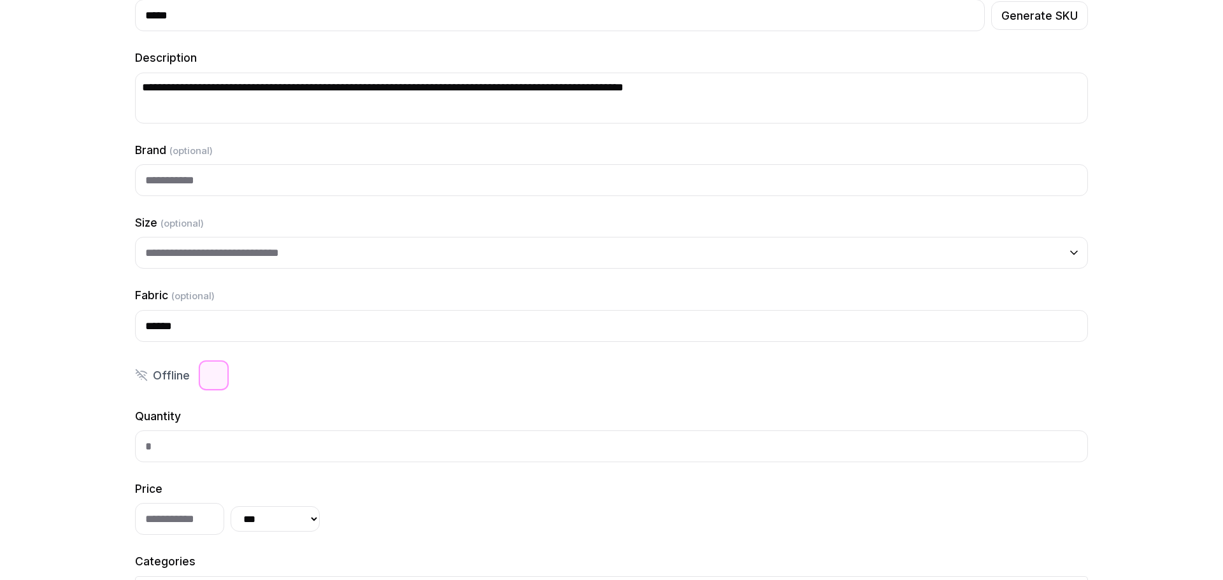
click at [225, 384] on button "button" at bounding box center [213, 376] width 30 height 30
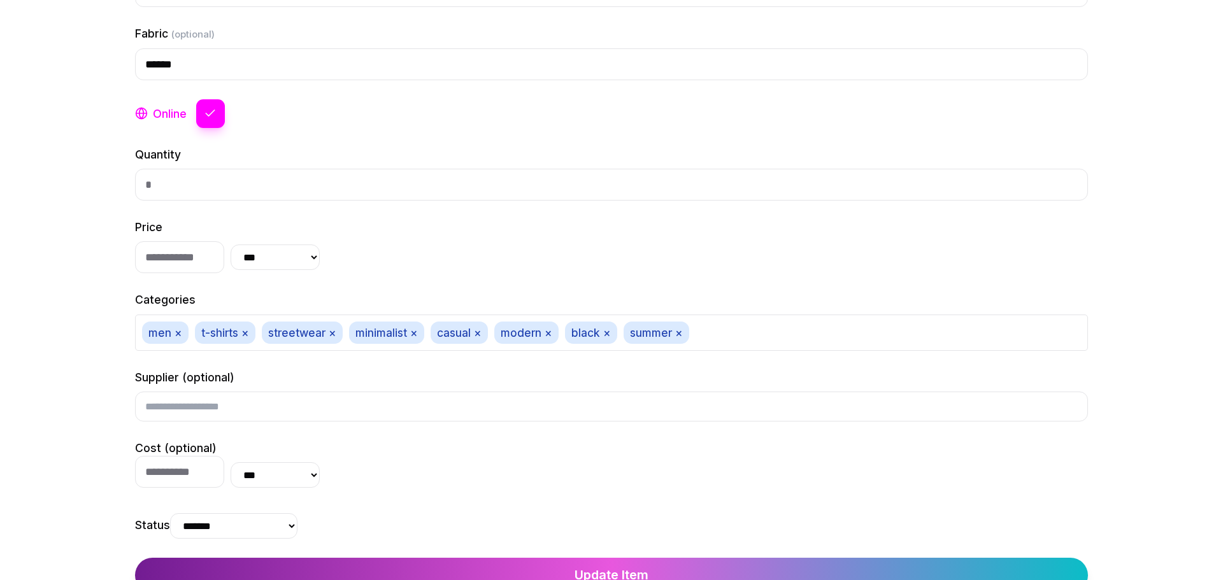
scroll to position [1507, 0]
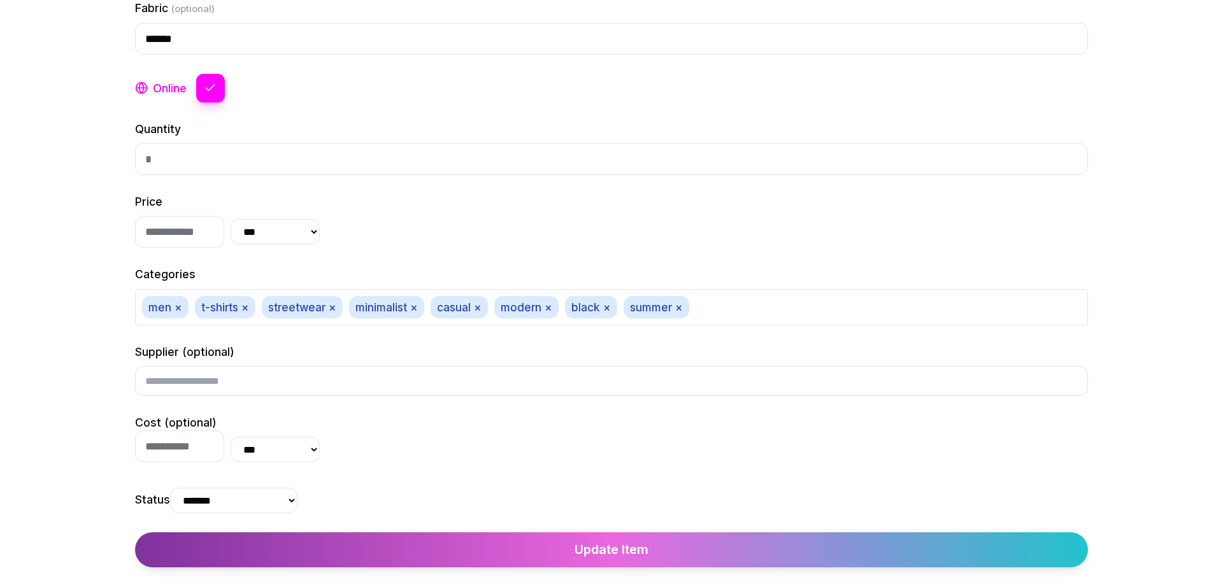
click at [541, 551] on button "Update Item" at bounding box center [611, 550] width 953 height 35
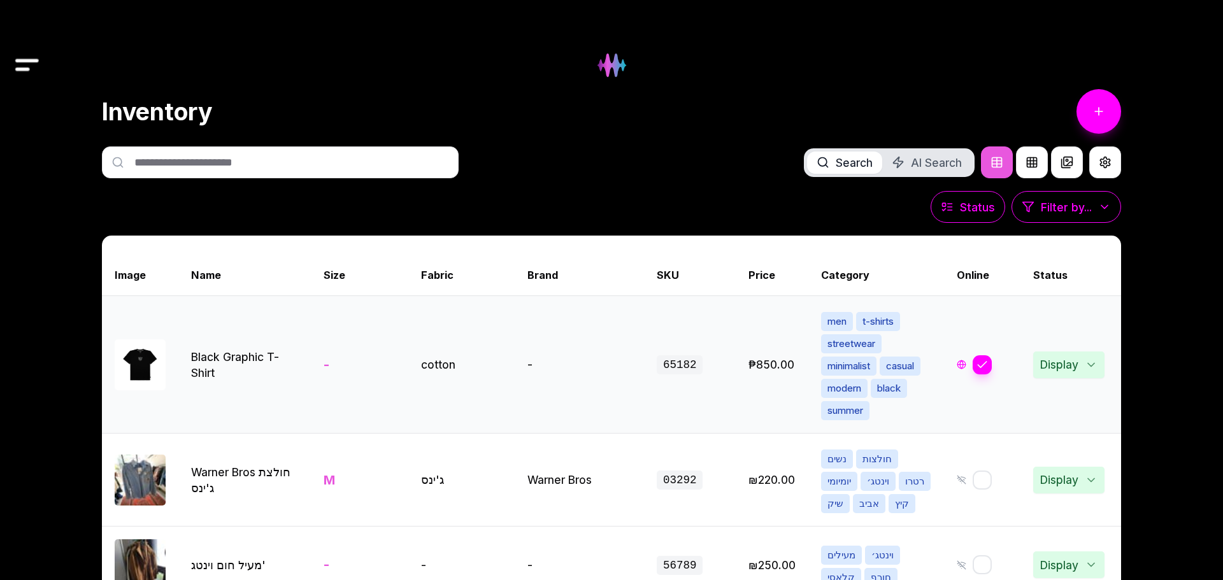
click at [203, 360] on link "View item details" at bounding box center [102, 364] width 2447 height 137
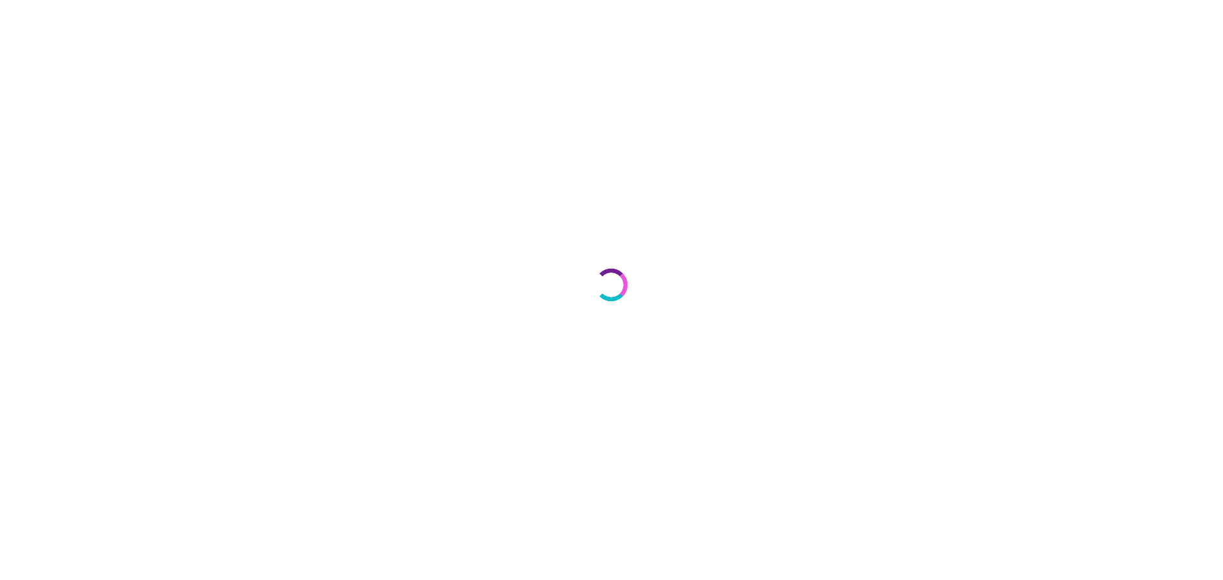
select select "***"
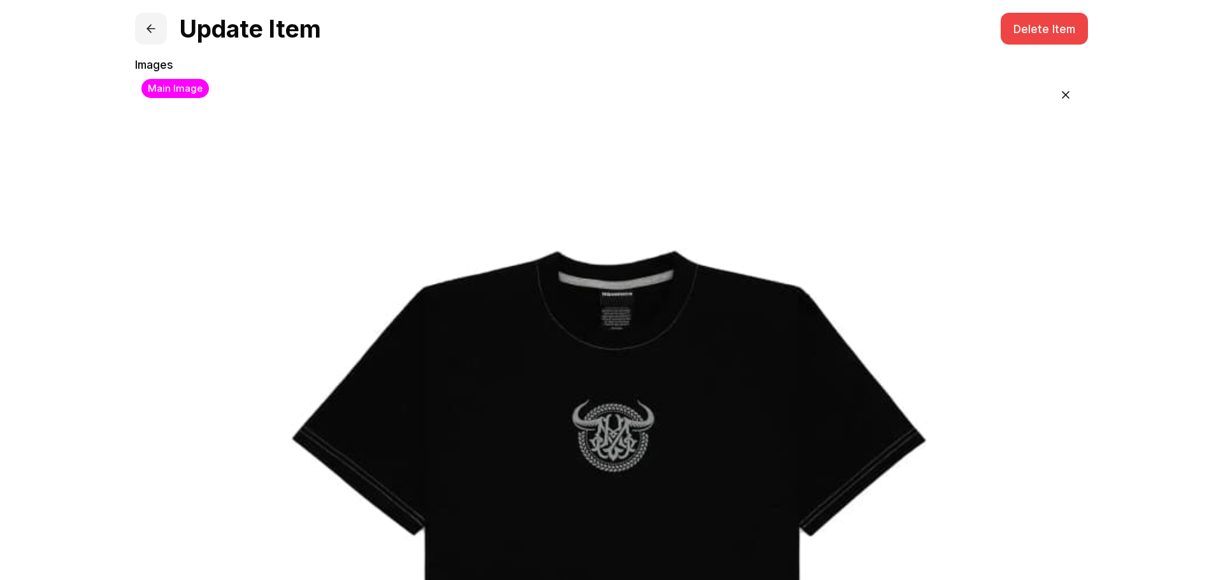
click at [147, 20] on button at bounding box center [151, 29] width 32 height 32
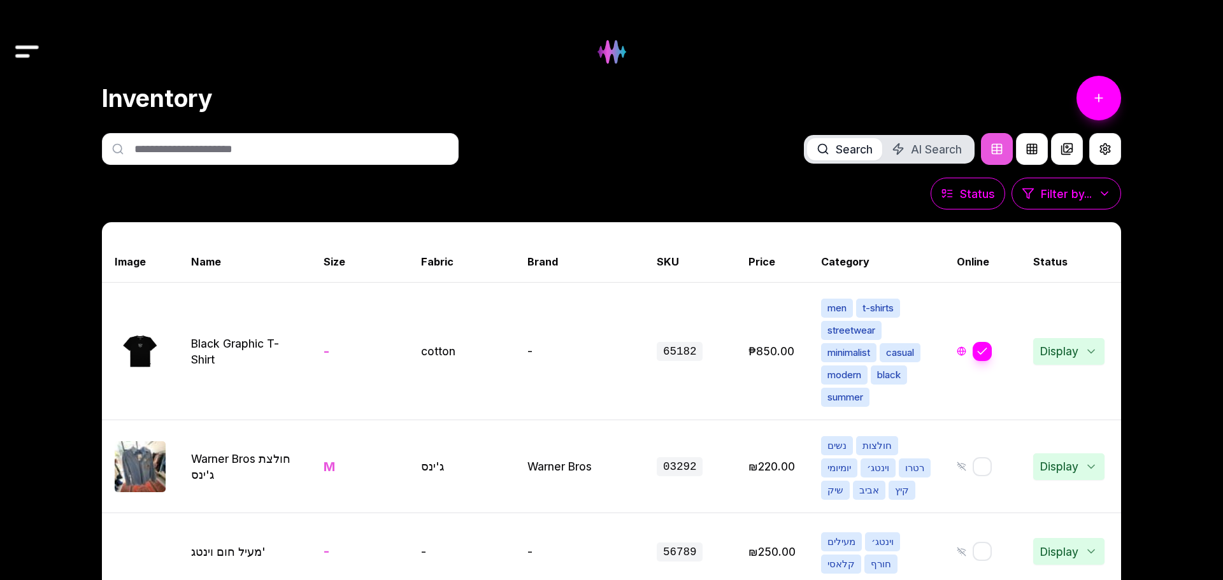
scroll to position [6, 0]
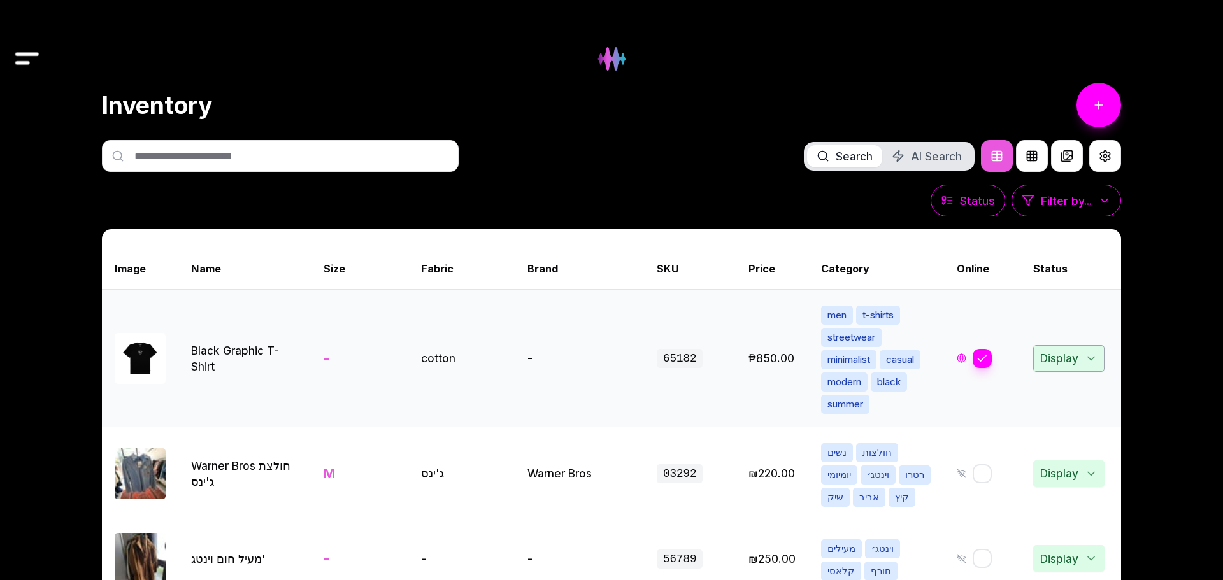
click at [1091, 352] on icon at bounding box center [1091, 358] width 13 height 13
click at [1091, 349] on span "Display" at bounding box center [1064, 359] width 62 height 20
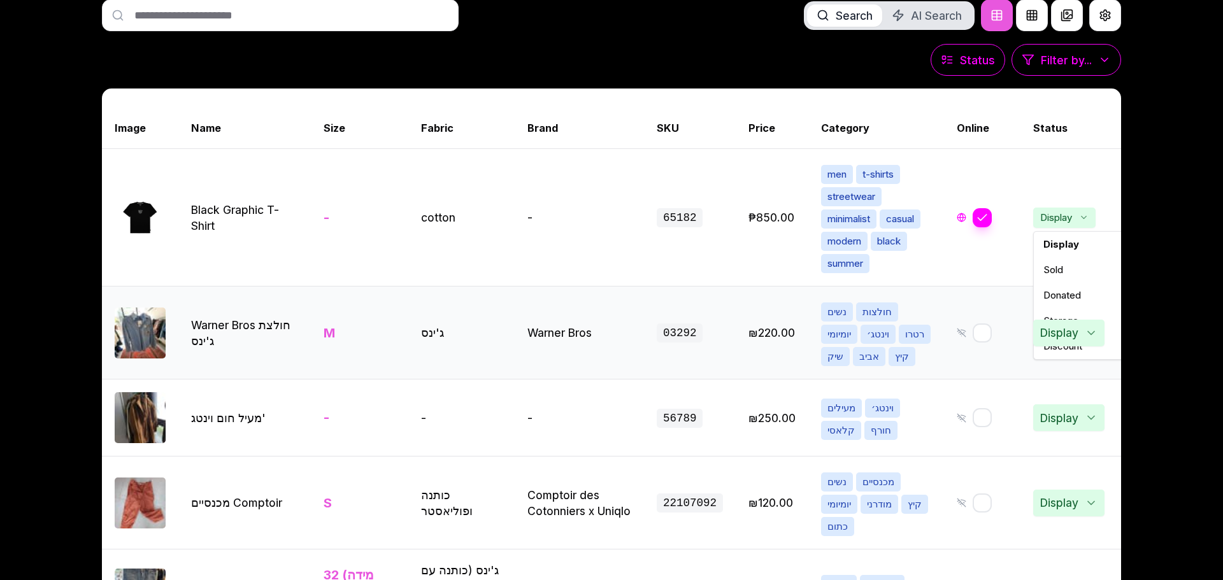
scroll to position [148, 0]
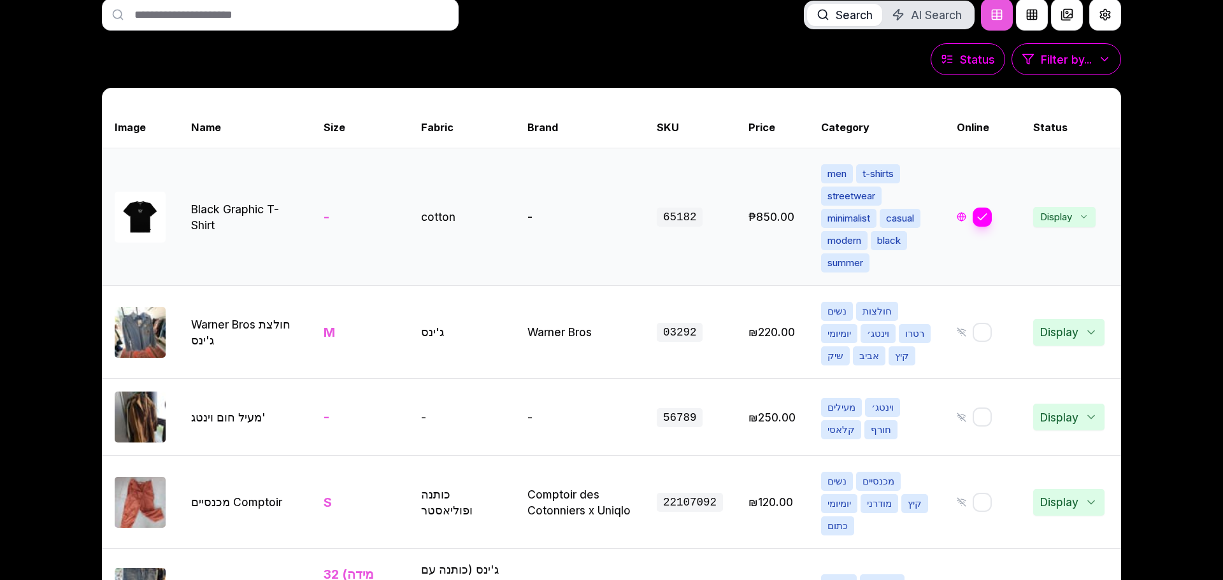
click at [1087, 192] on td "Display" at bounding box center [1071, 217] width 101 height 138
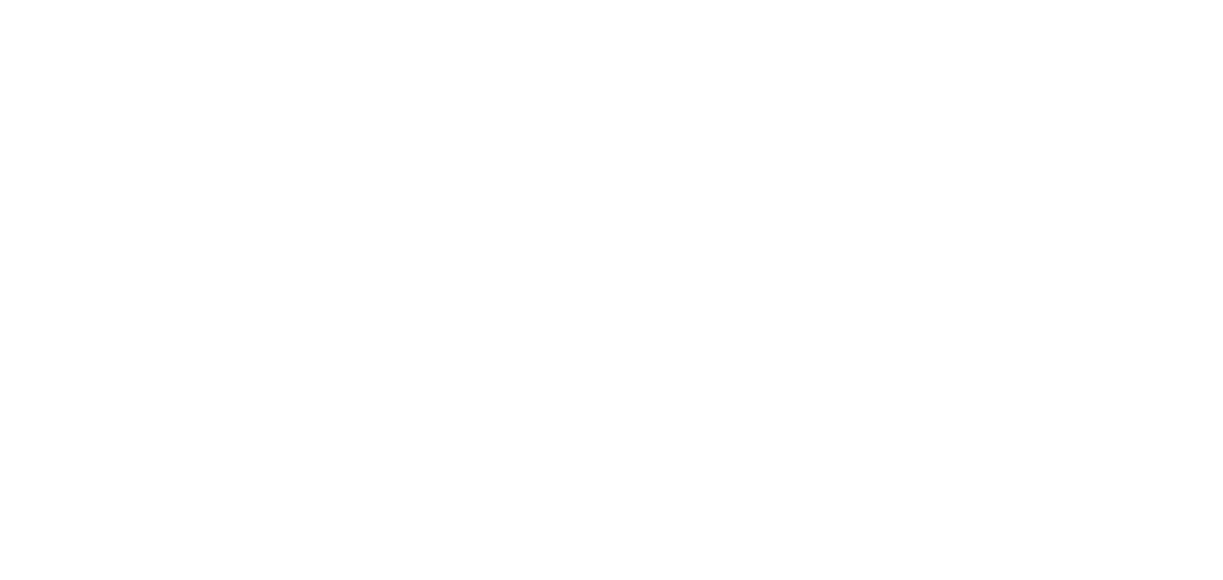
select select "***"
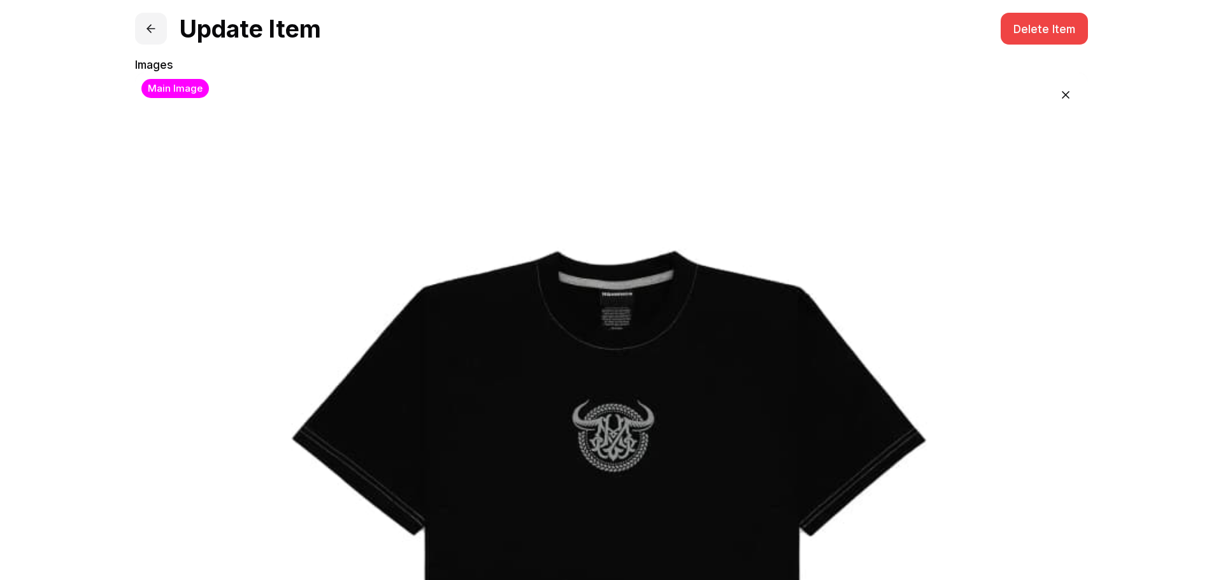
click at [143, 22] on button at bounding box center [151, 29] width 32 height 32
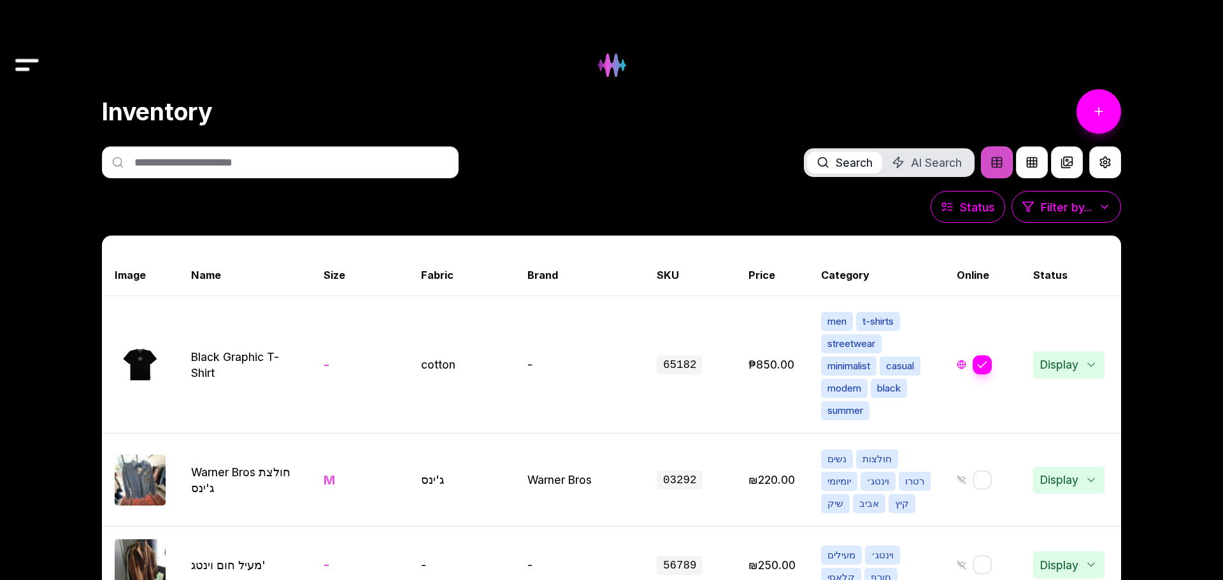
click at [993, 156] on button at bounding box center [997, 163] width 32 height 32
click at [1033, 169] on button at bounding box center [1032, 163] width 32 height 32
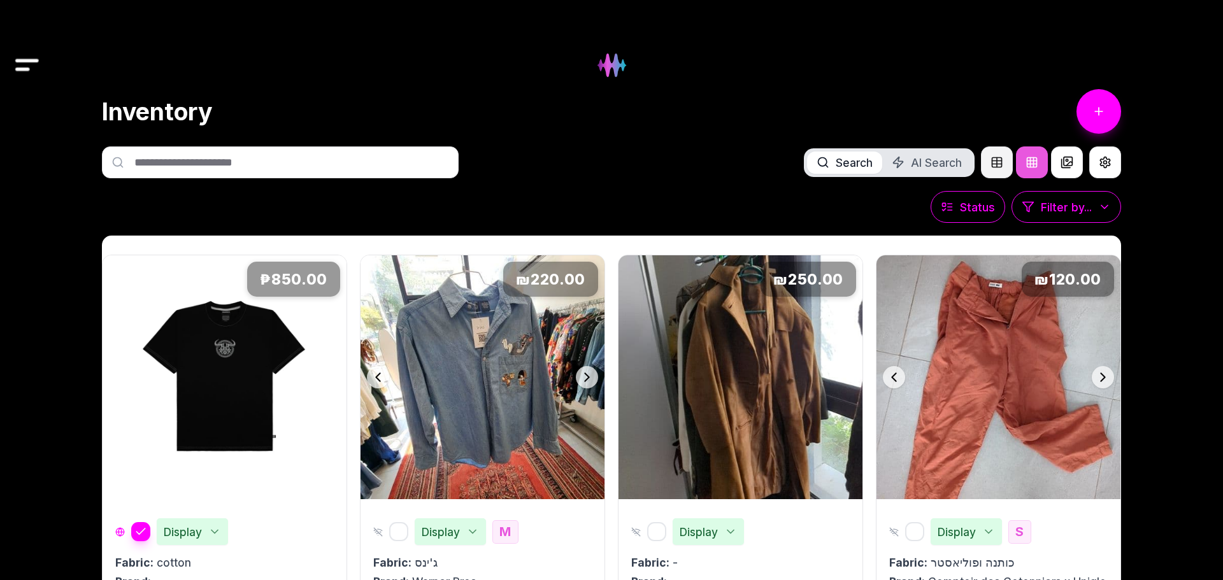
click at [987, 164] on button at bounding box center [997, 163] width 32 height 32
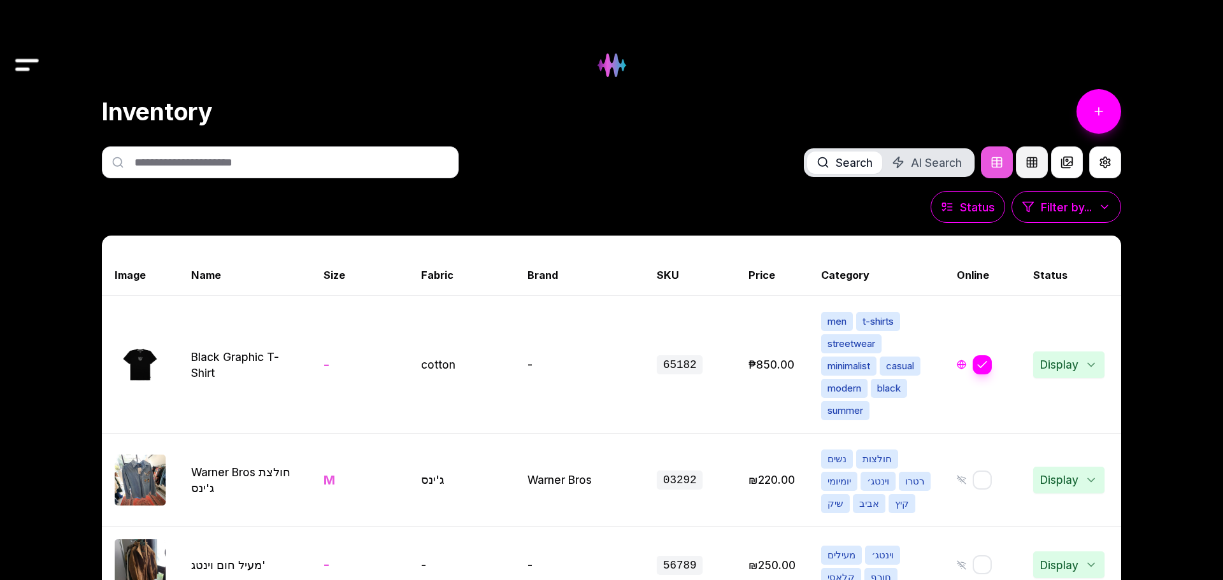
click at [1030, 161] on button at bounding box center [1032, 163] width 32 height 32
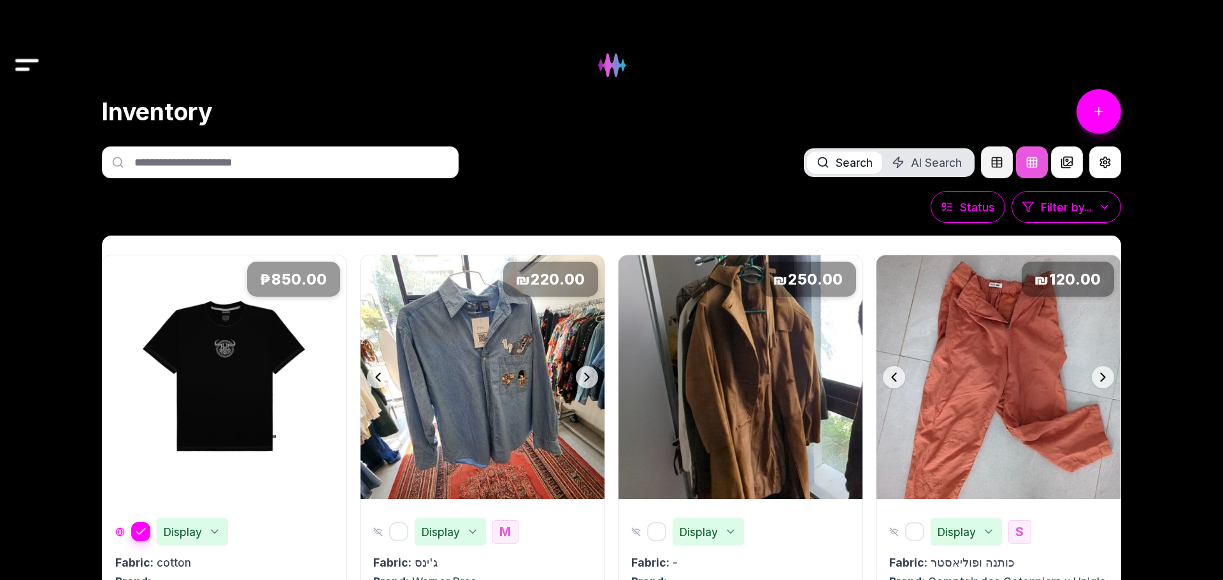
click at [993, 159] on button at bounding box center [997, 163] width 32 height 32
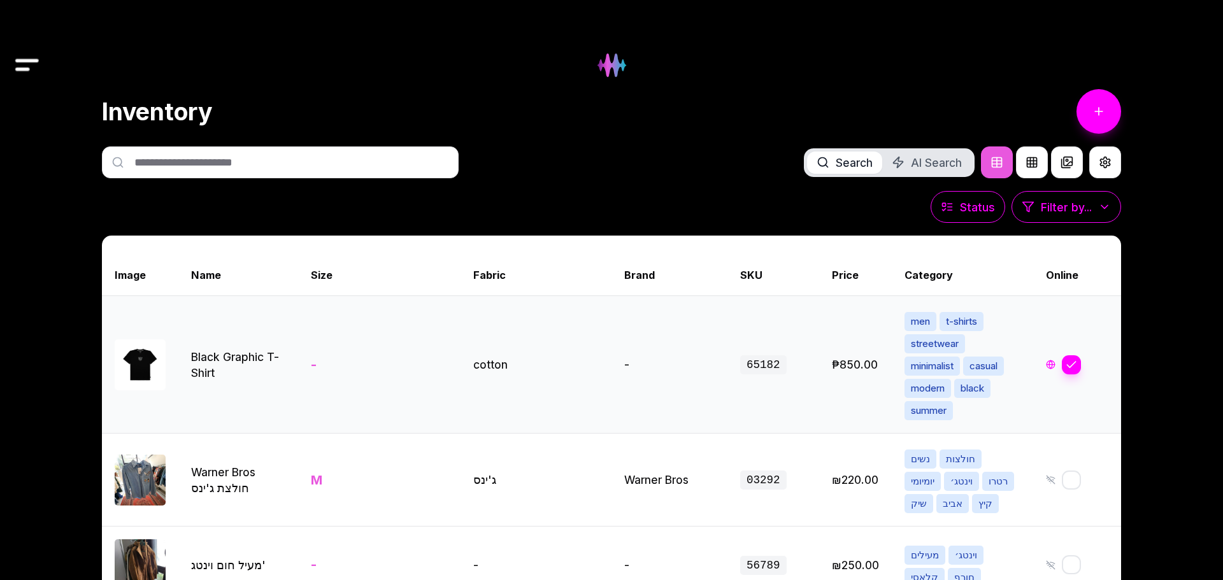
click at [343, 342] on link "View item details" at bounding box center [102, 364] width 2447 height 137
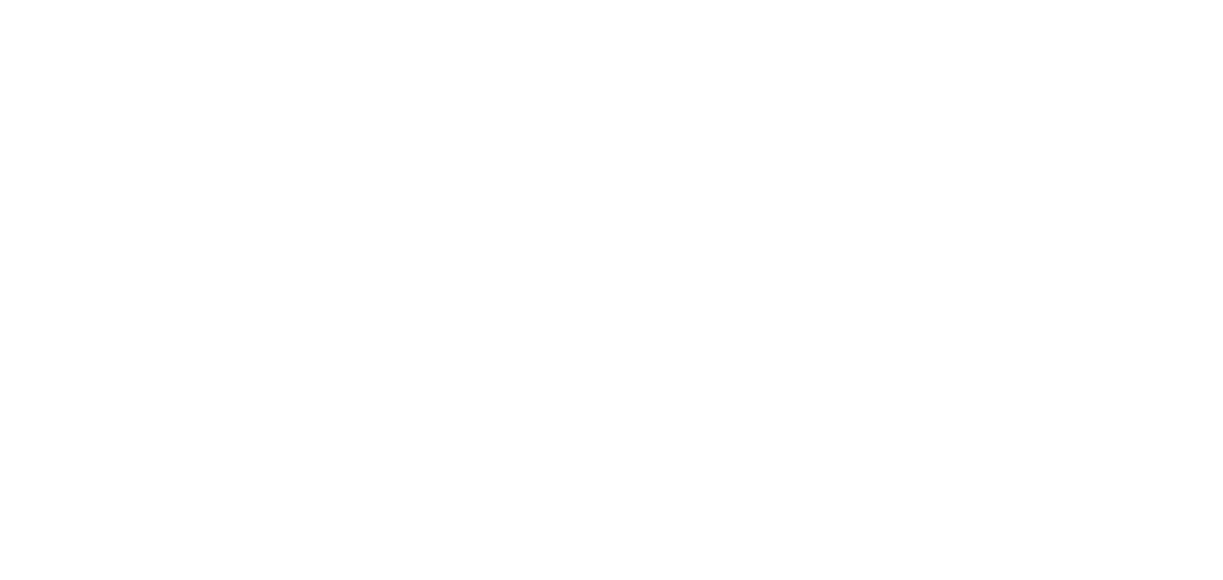
select select "***"
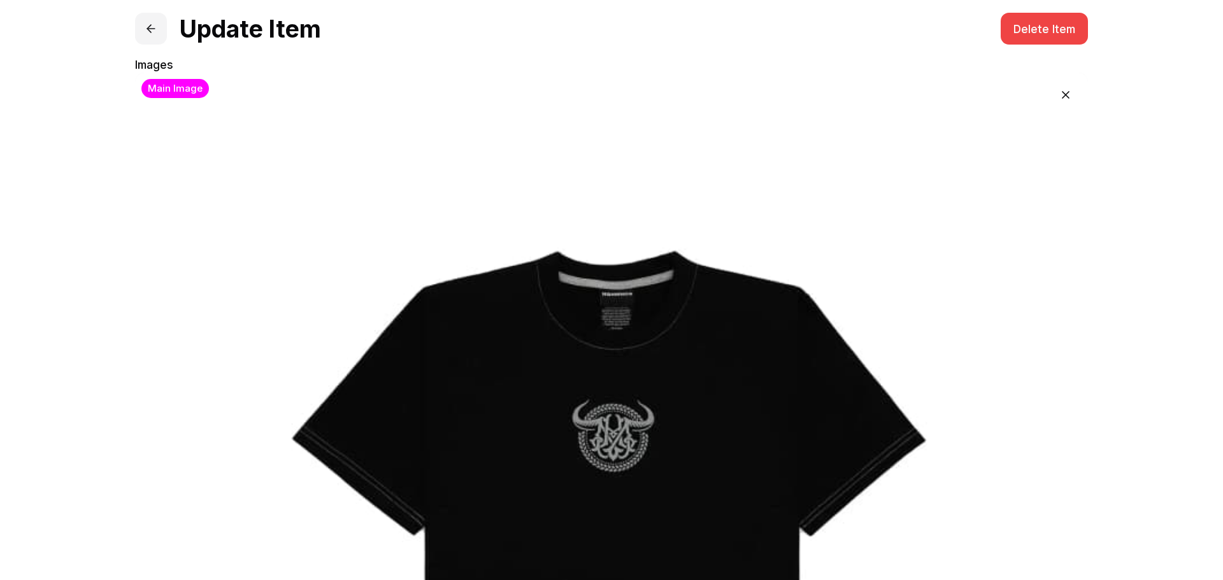
click at [153, 28] on button at bounding box center [151, 29] width 32 height 32
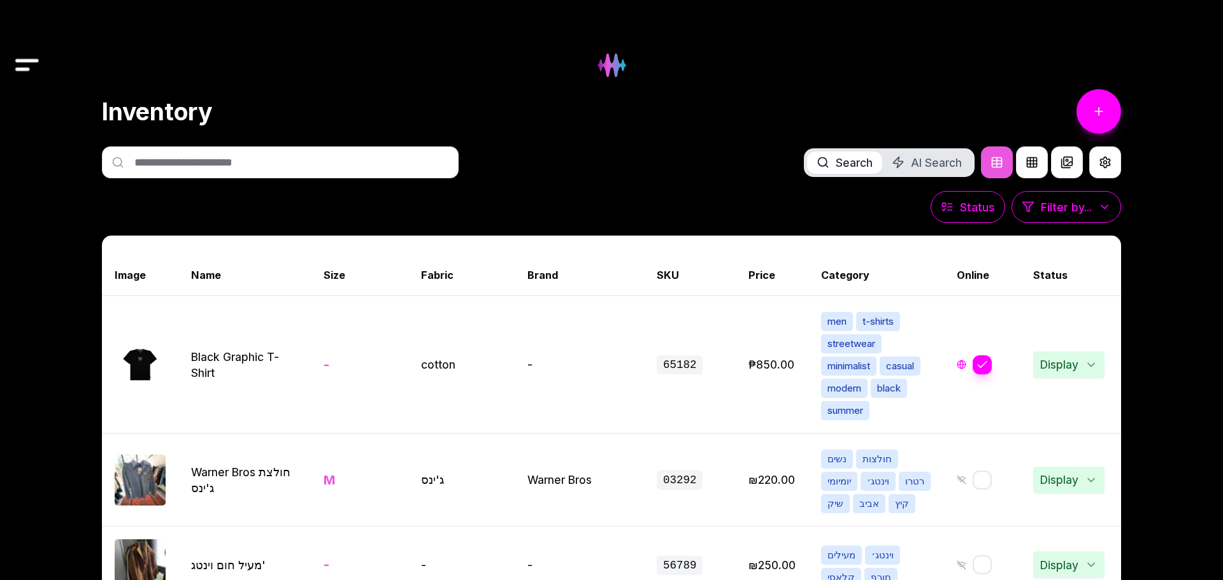
click at [24, 73] on img "Drawer" at bounding box center [27, 65] width 29 height 49
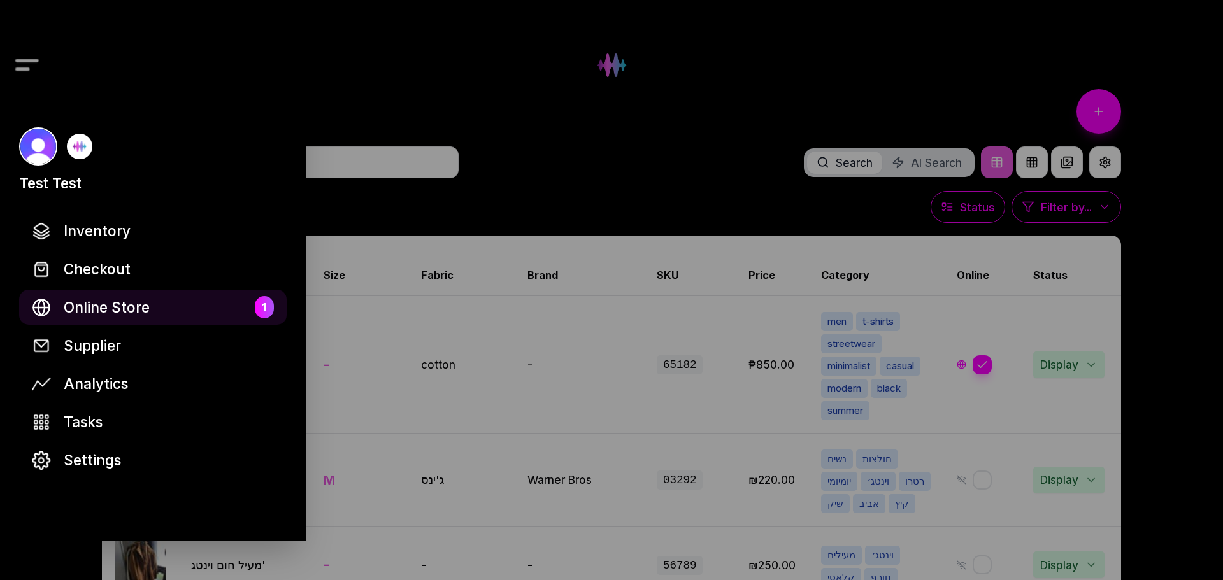
click at [171, 305] on link "Online Store 1" at bounding box center [153, 307] width 268 height 35
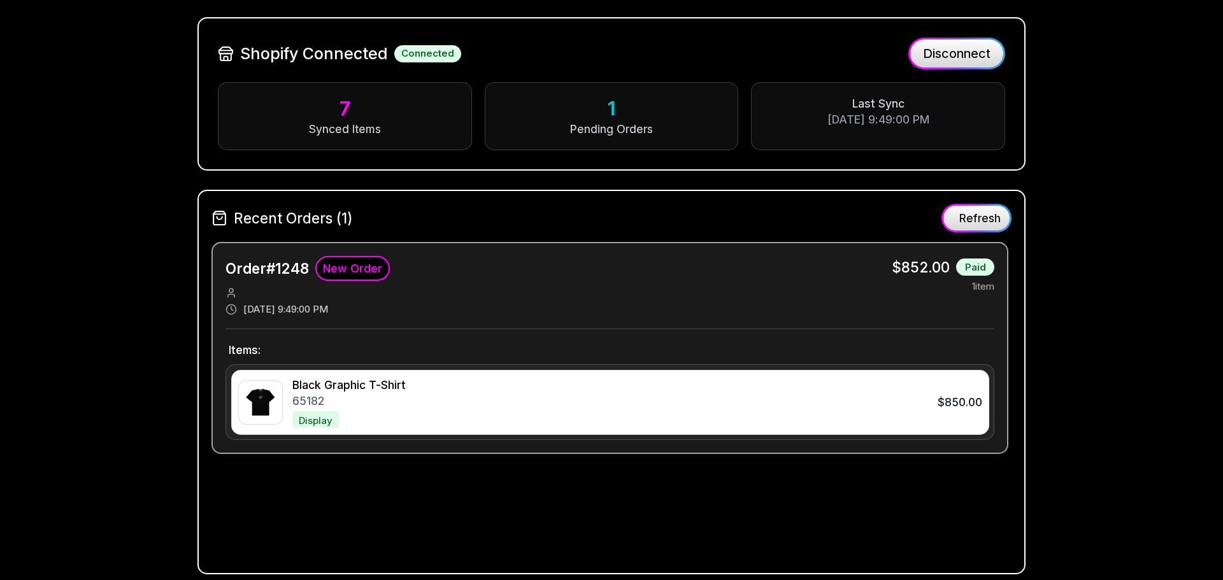
scroll to position [133, 0]
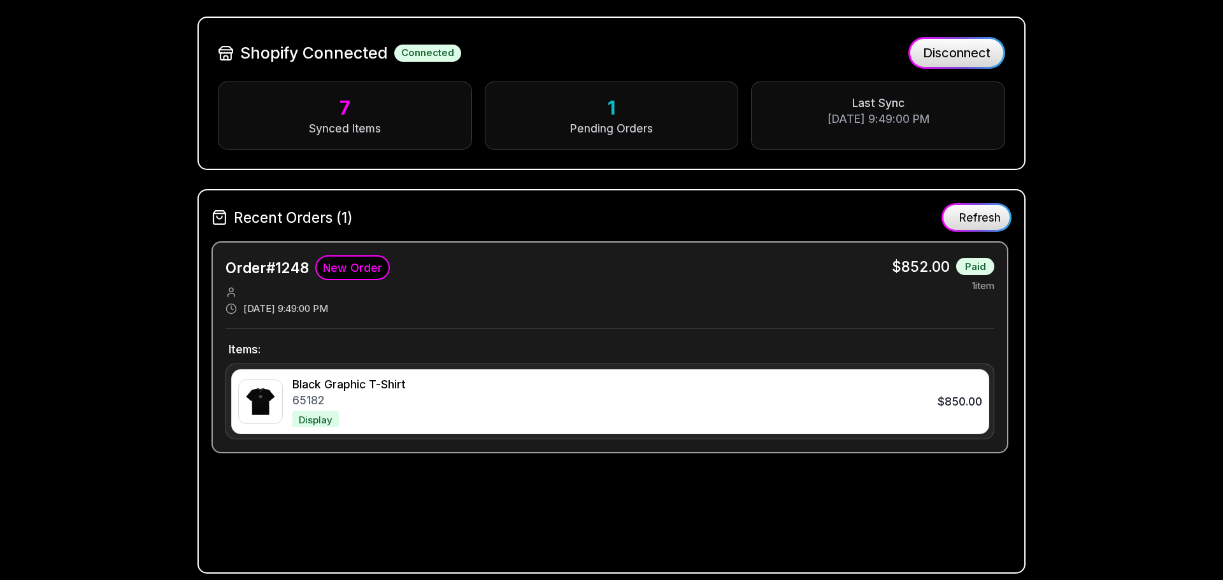
click at [580, 405] on div "65182" at bounding box center [606, 400] width 629 height 16
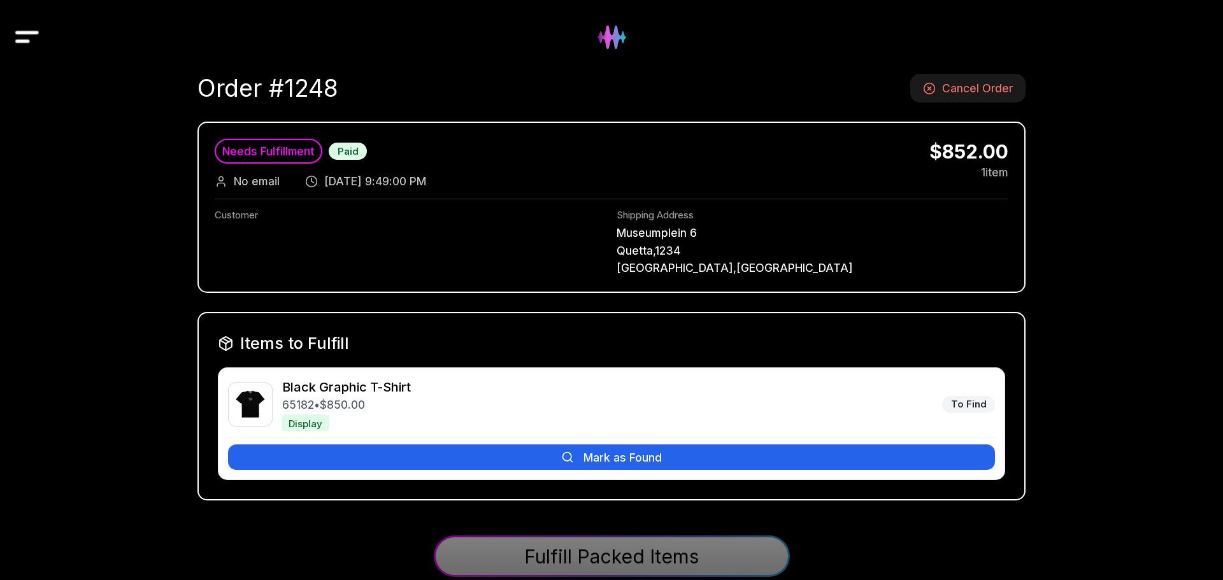
scroll to position [38, 0]
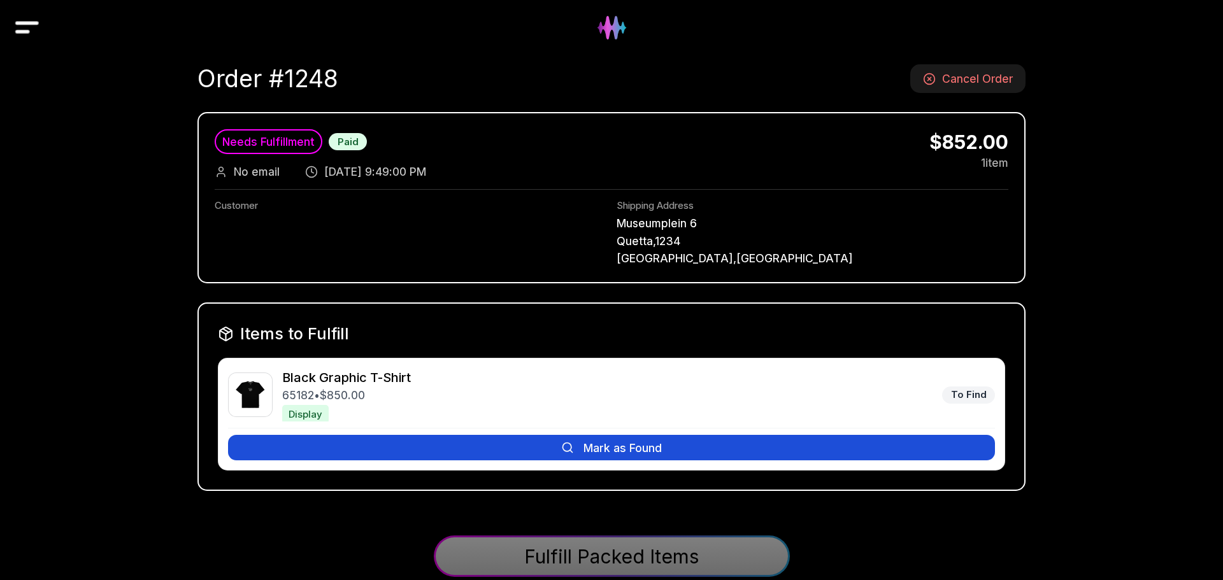
click at [573, 448] on button "Mark as Found" at bounding box center [611, 447] width 767 height 25
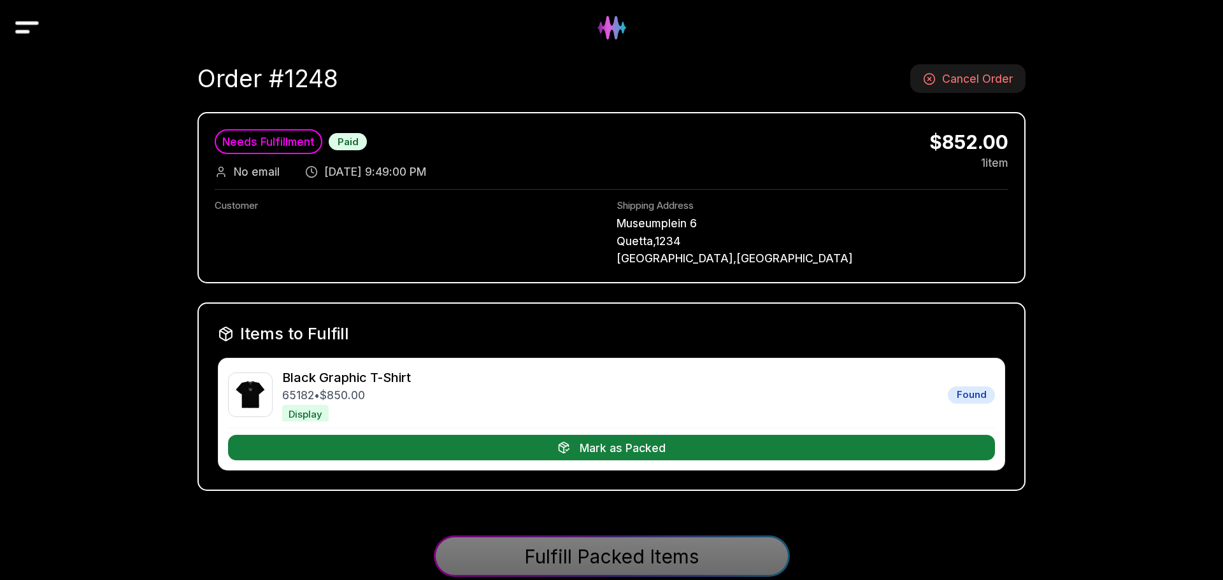
click at [606, 452] on button "Mark as Packed" at bounding box center [611, 447] width 767 height 25
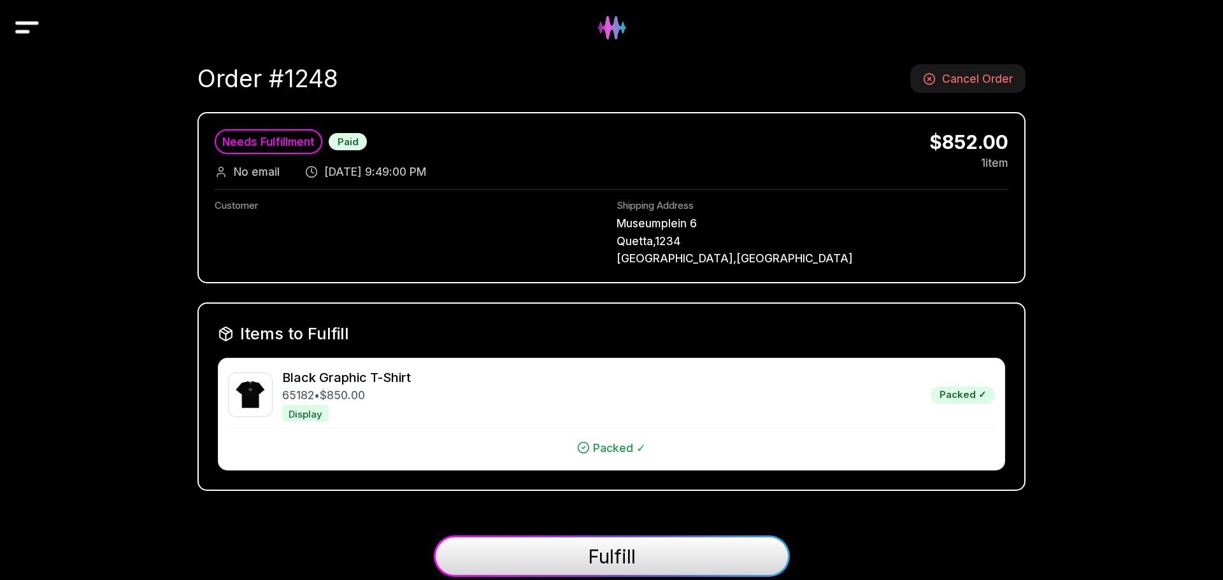
click at [631, 542] on button "Fulfill" at bounding box center [612, 556] width 356 height 41
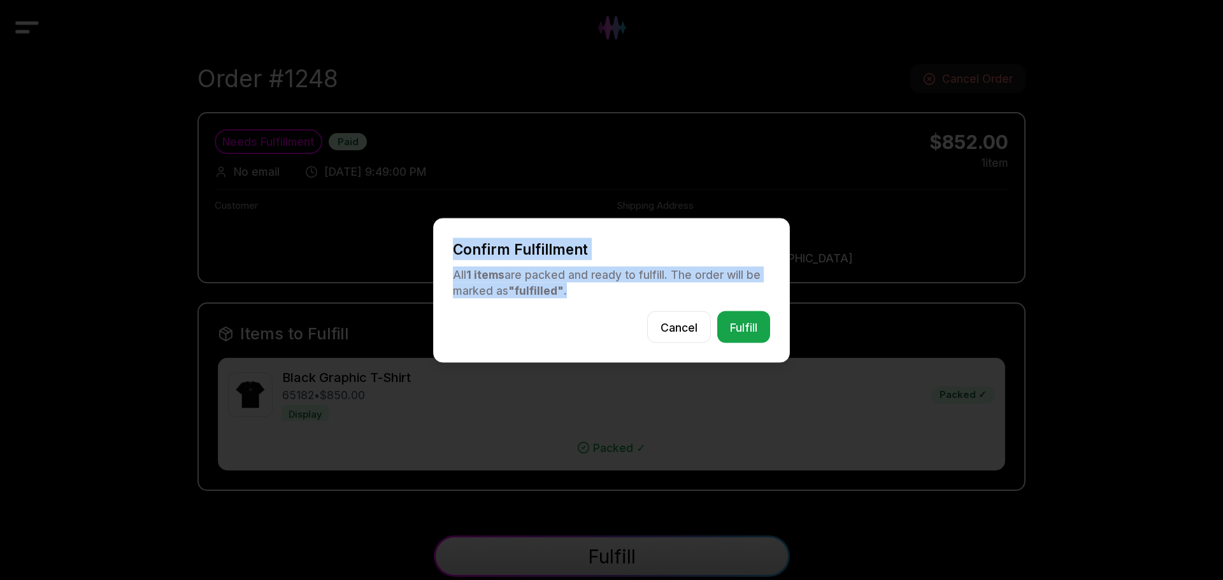
drag, startPoint x: 445, startPoint y: 247, endPoint x: 597, endPoint y: 303, distance: 162.1
click at [597, 303] on div "Confirm Fulfillment All 1 items are packed and ready to fulfill. The order will…" at bounding box center [611, 290] width 357 height 145
click at [597, 298] on div "All 1 items are packed and ready to fulfill. The order will be marked as "fulfi…" at bounding box center [611, 282] width 317 height 32
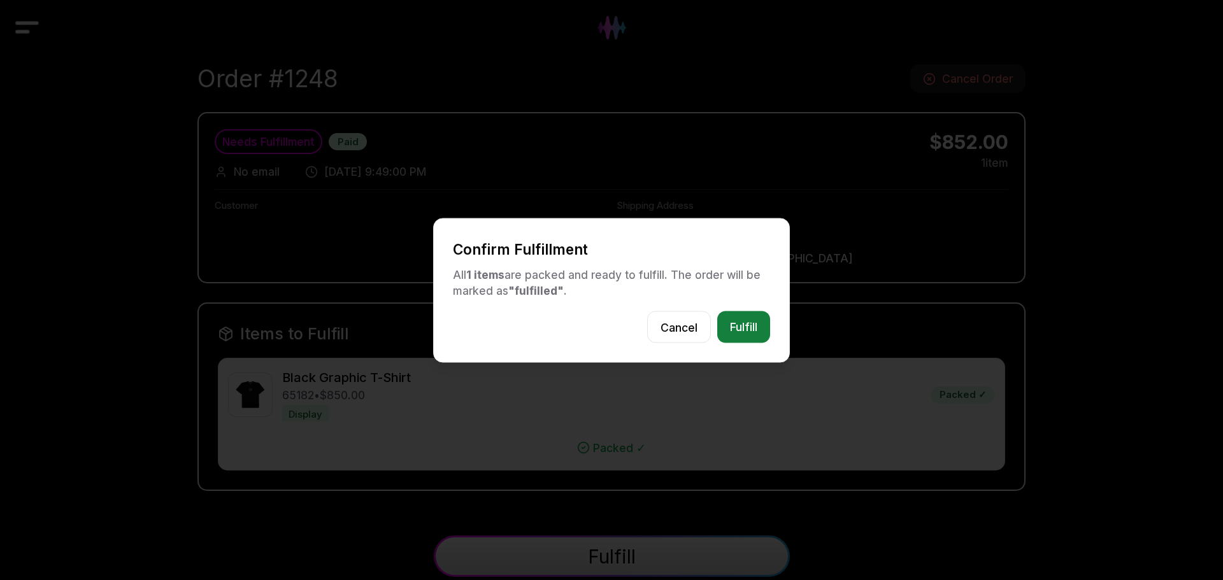
click at [747, 326] on button "Fulfill" at bounding box center [743, 327] width 53 height 32
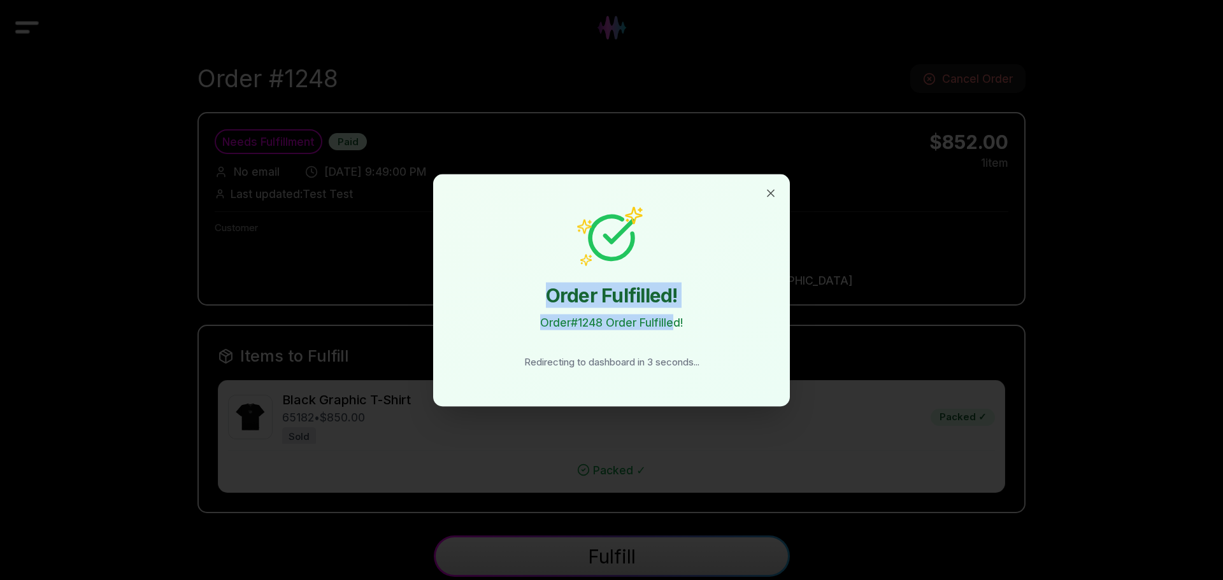
drag, startPoint x: 535, startPoint y: 287, endPoint x: 678, endPoint y: 315, distance: 146.1
click at [678, 314] on div "Order Fulfilled! Order # 1248 Order Fulfilled! Redirecting to dashboard in 3 se…" at bounding box center [611, 290] width 319 height 194
click at [646, 312] on div "To Fulfill Needs Fulfillment Paid No email 9/16/2025, 9:49:00 PM Last updated: …" at bounding box center [612, 312] width 828 height 401
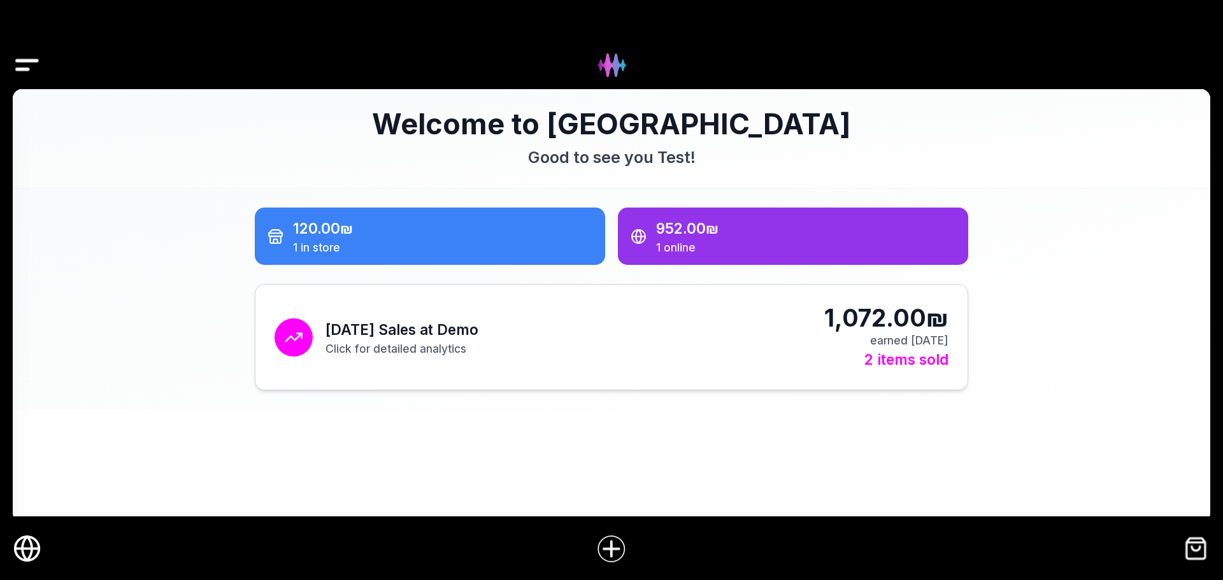
click at [693, 333] on div "Today's Sales at Demo Click for detailed analytics 1,072.00₪ earned today 2 ite…" at bounding box center [612, 337] width 674 height 67
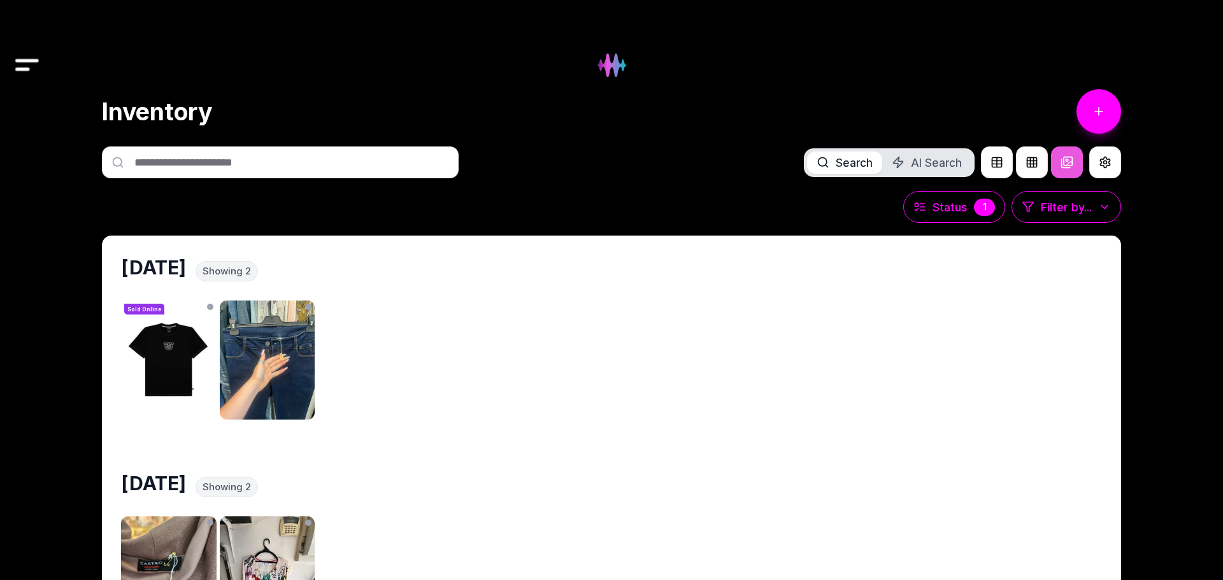
click at [31, 68] on img "Drawer" at bounding box center [27, 65] width 29 height 49
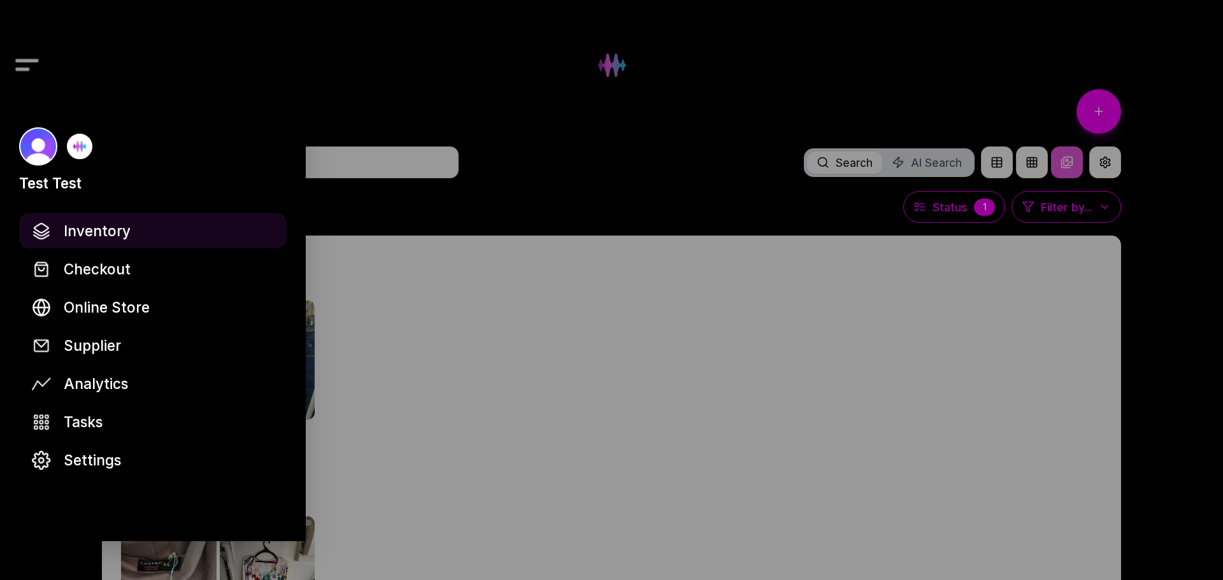
click at [121, 223] on span "Inventory" at bounding box center [97, 231] width 67 height 22
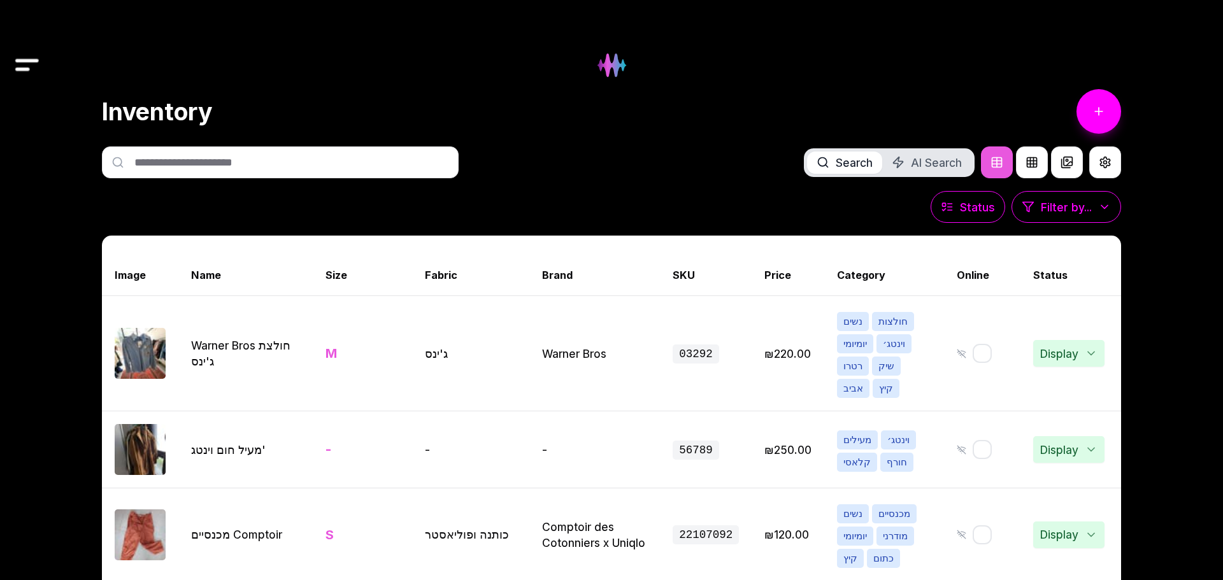
click at [17, 57] on img "Drawer" at bounding box center [27, 65] width 29 height 49
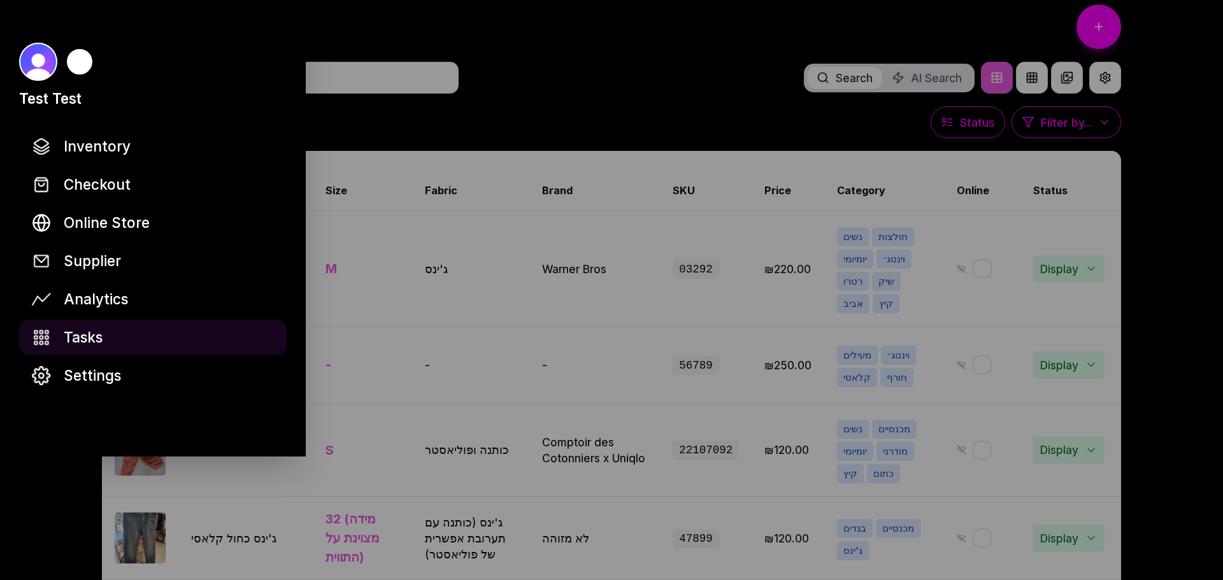
scroll to position [71, 0]
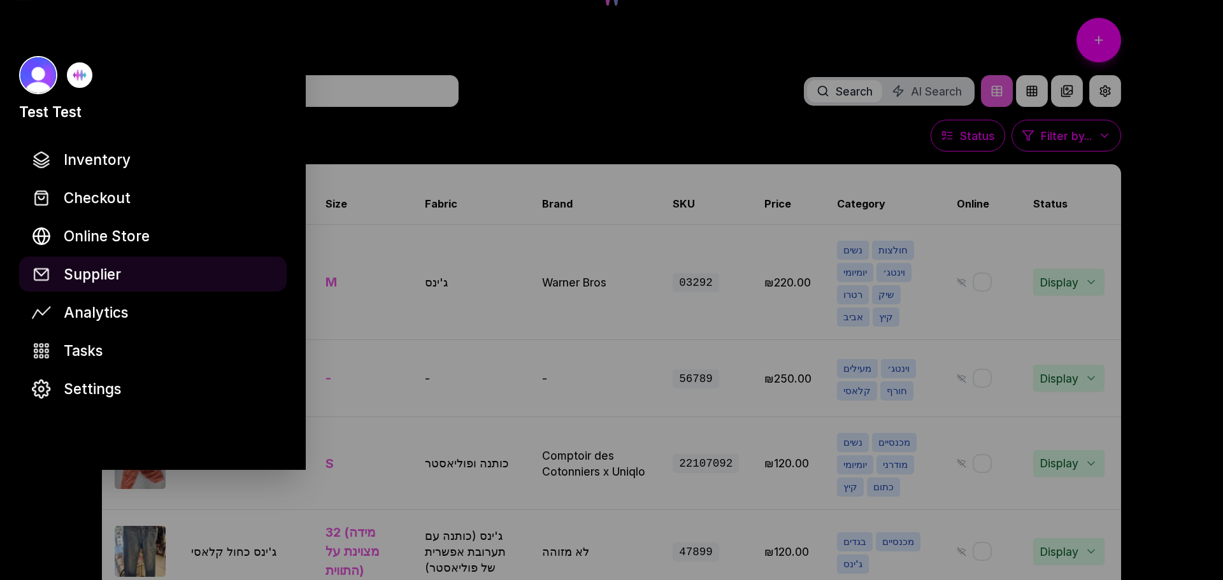
click at [115, 273] on span "Supplier" at bounding box center [92, 274] width 57 height 22
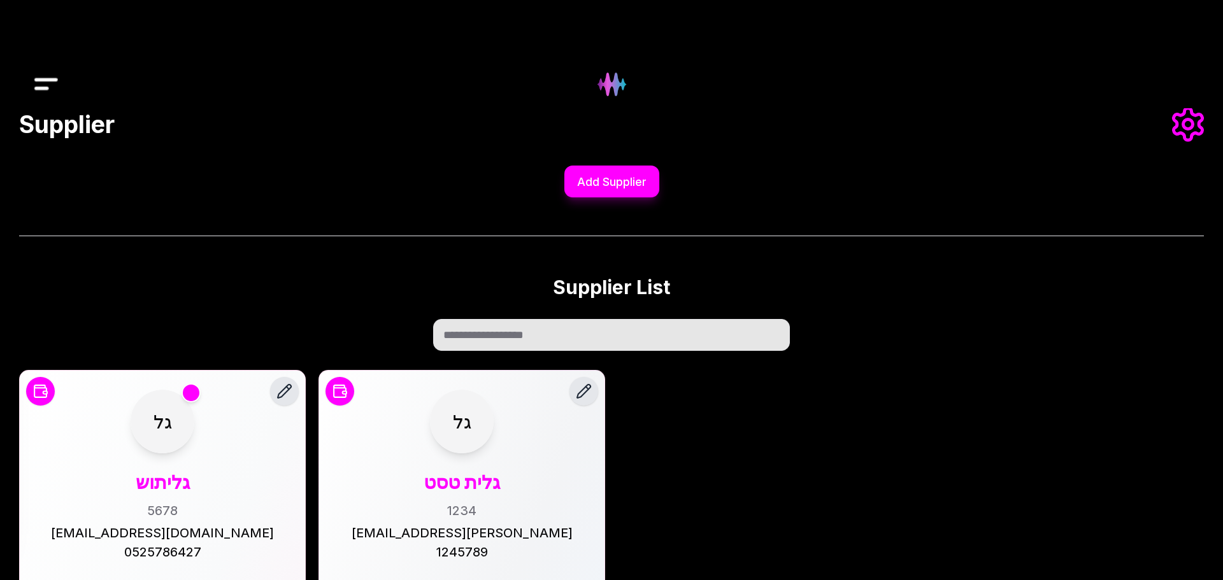
click at [48, 71] on img "Drawer" at bounding box center [46, 84] width 29 height 49
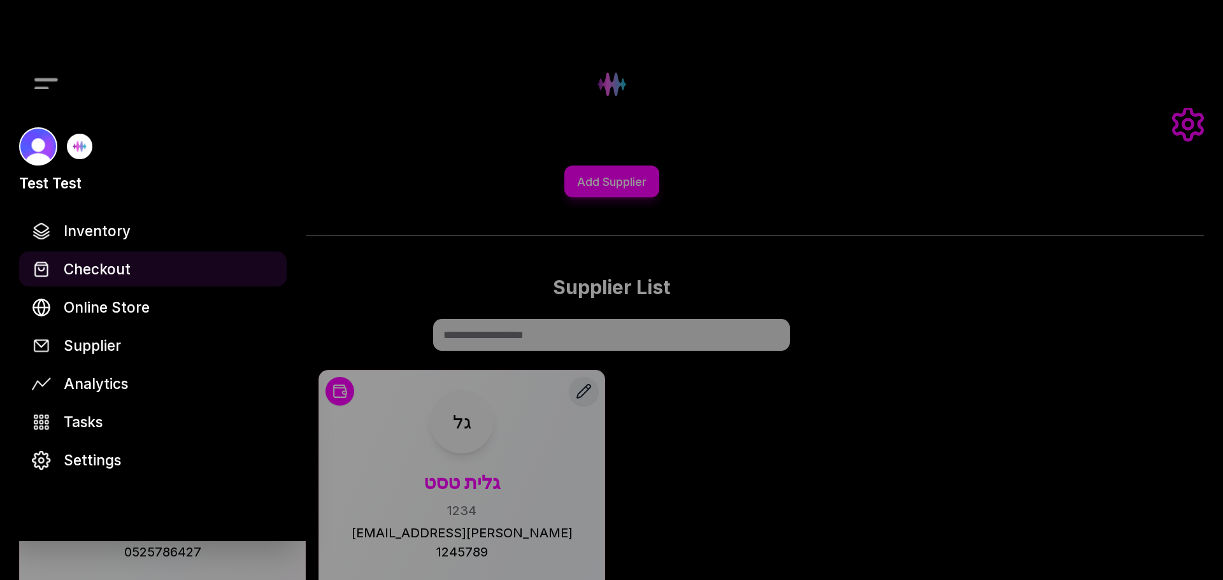
click at [121, 275] on span "Checkout" at bounding box center [97, 269] width 67 height 22
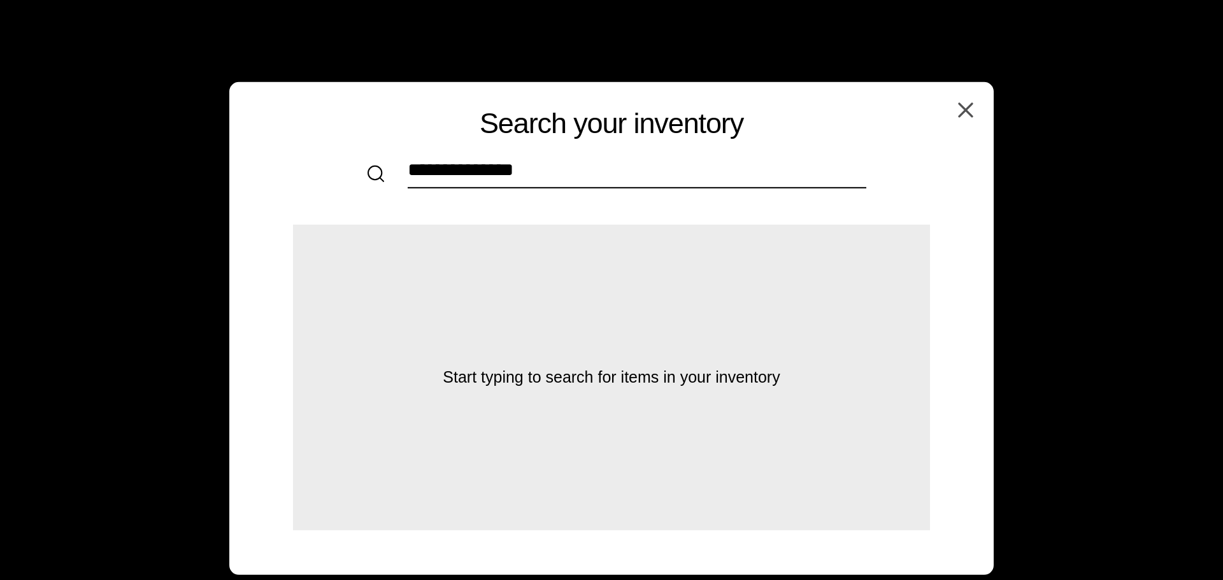
click at [536, 172] on input "text" at bounding box center [637, 173] width 459 height 29
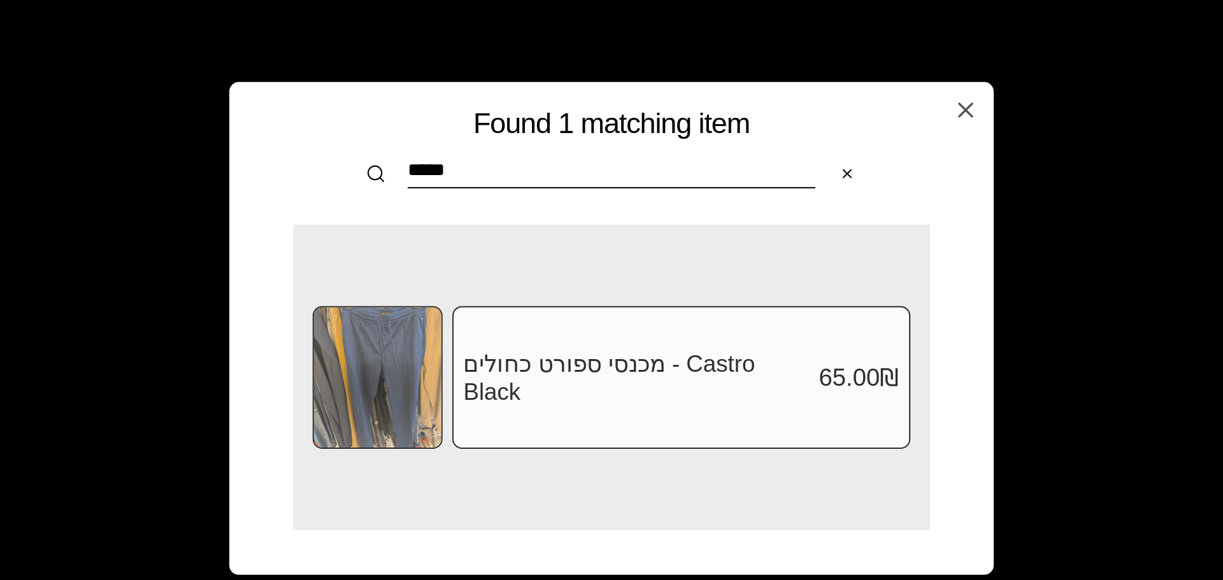
type input "*****"
click at [554, 375] on h3 "מכנסי ספורט כחולים - Castro Black" at bounding box center [637, 377] width 349 height 56
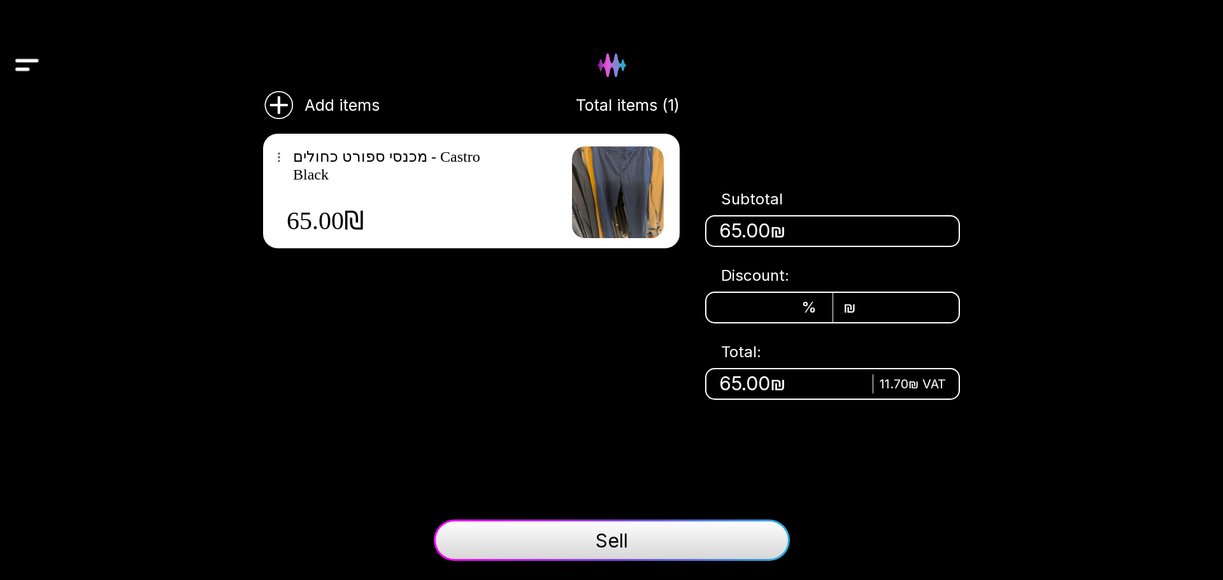
click at [668, 526] on button "Sell" at bounding box center [612, 540] width 356 height 41
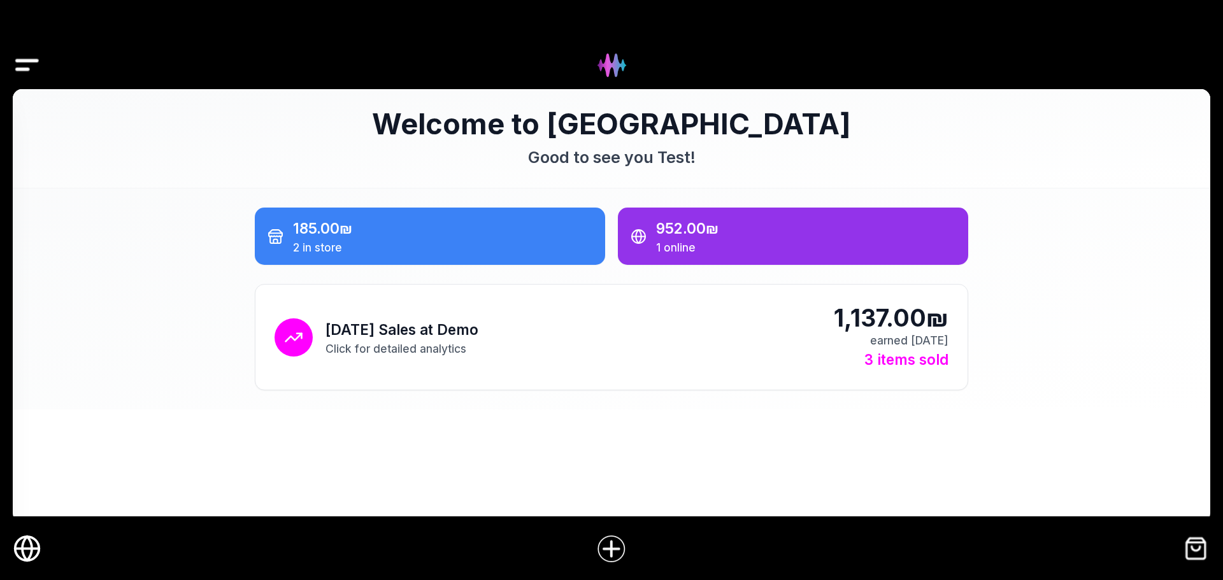
click at [20, 64] on img "Drawer" at bounding box center [27, 65] width 29 height 49
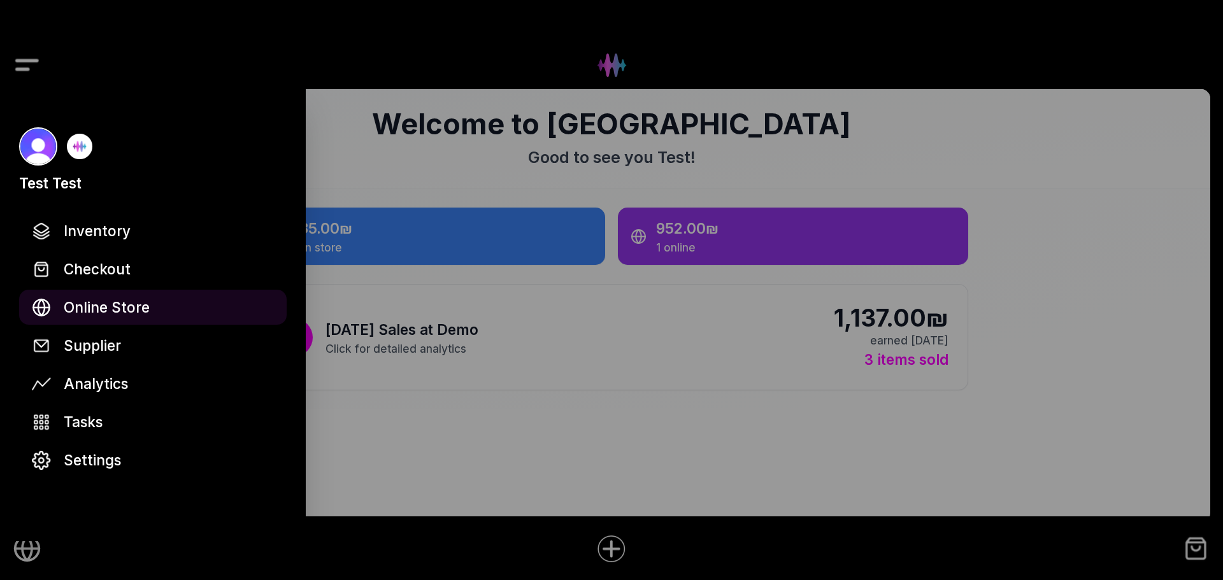
click at [152, 300] on link "Online Store" at bounding box center [153, 307] width 268 height 35
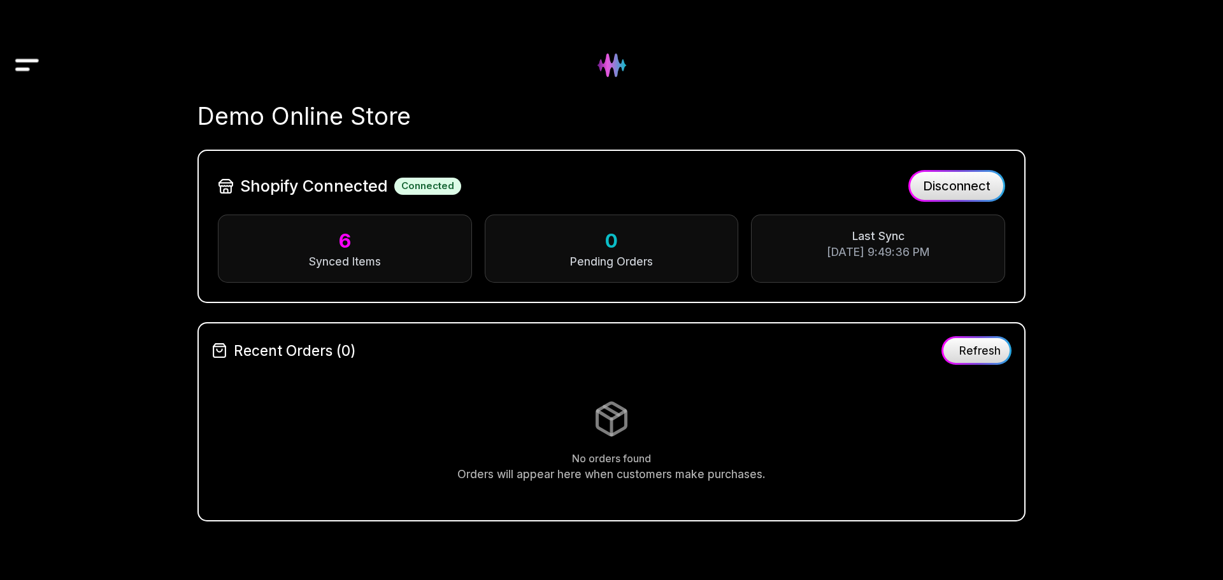
click at [1003, 357] on button "Refresh" at bounding box center [977, 350] width 70 height 29
click at [31, 66] on img "Drawer" at bounding box center [27, 65] width 29 height 49
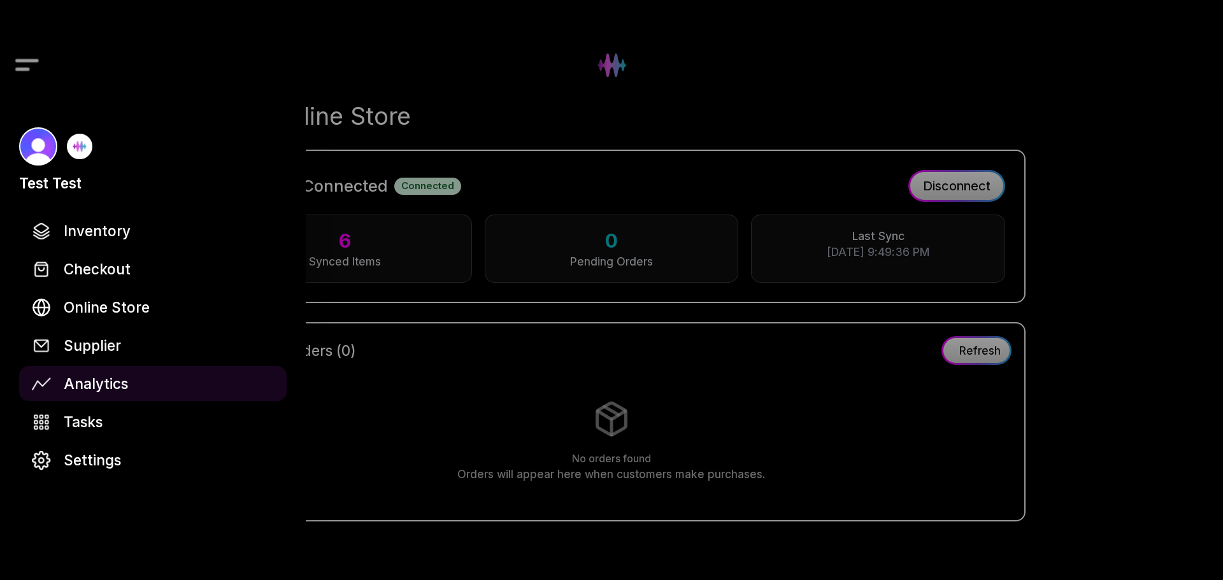
click at [106, 384] on span "Analytics" at bounding box center [96, 384] width 64 height 22
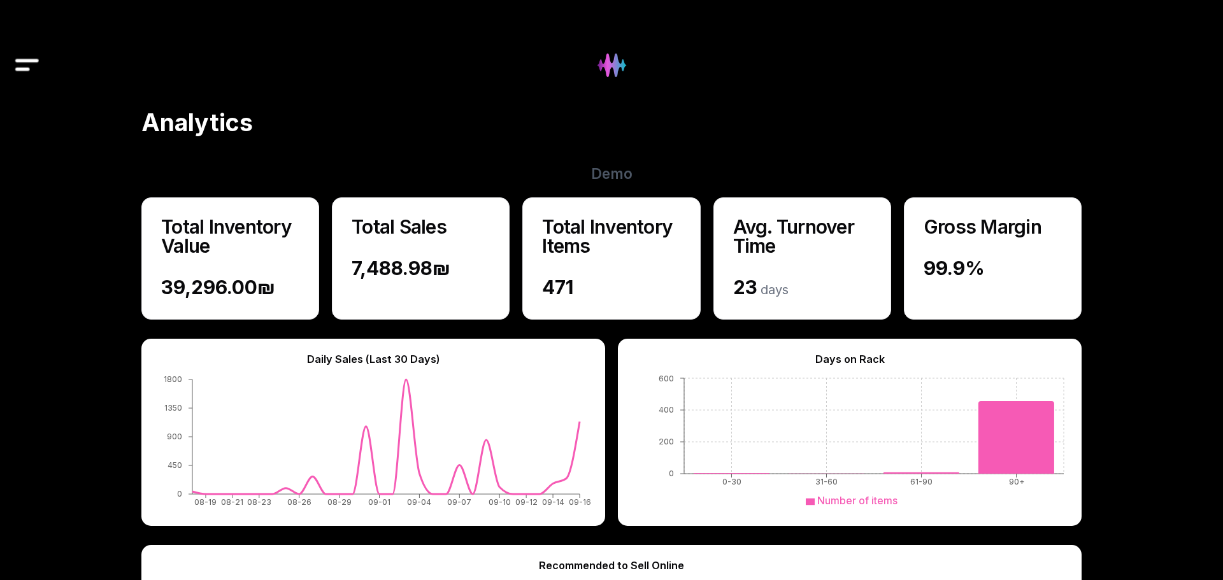
click at [23, 68] on img "Drawer" at bounding box center [27, 65] width 29 height 49
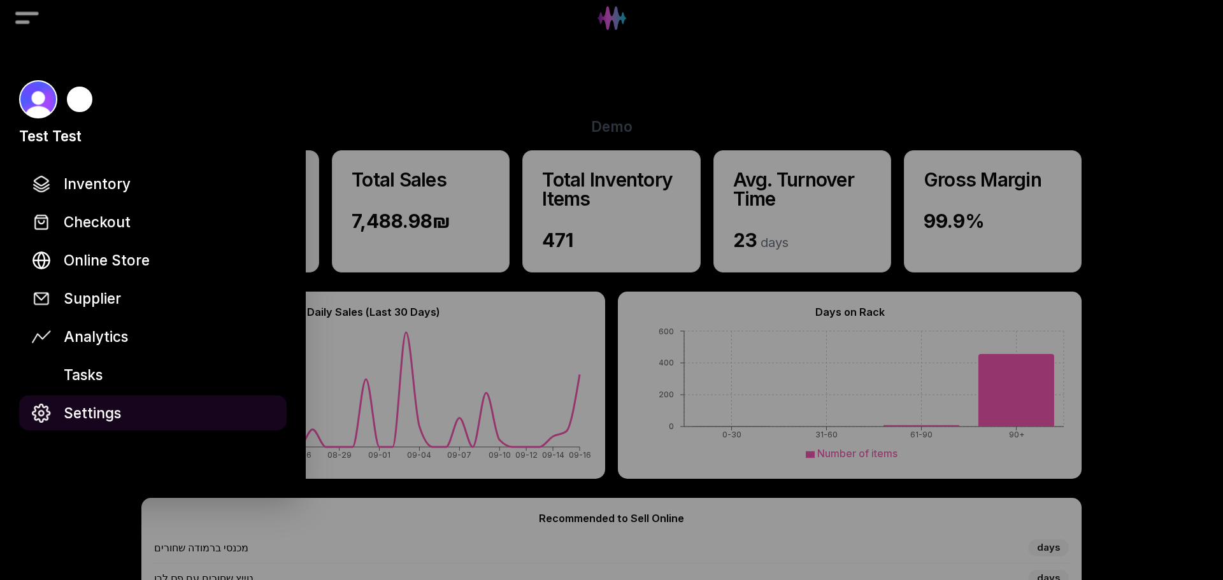
scroll to position [52, 0]
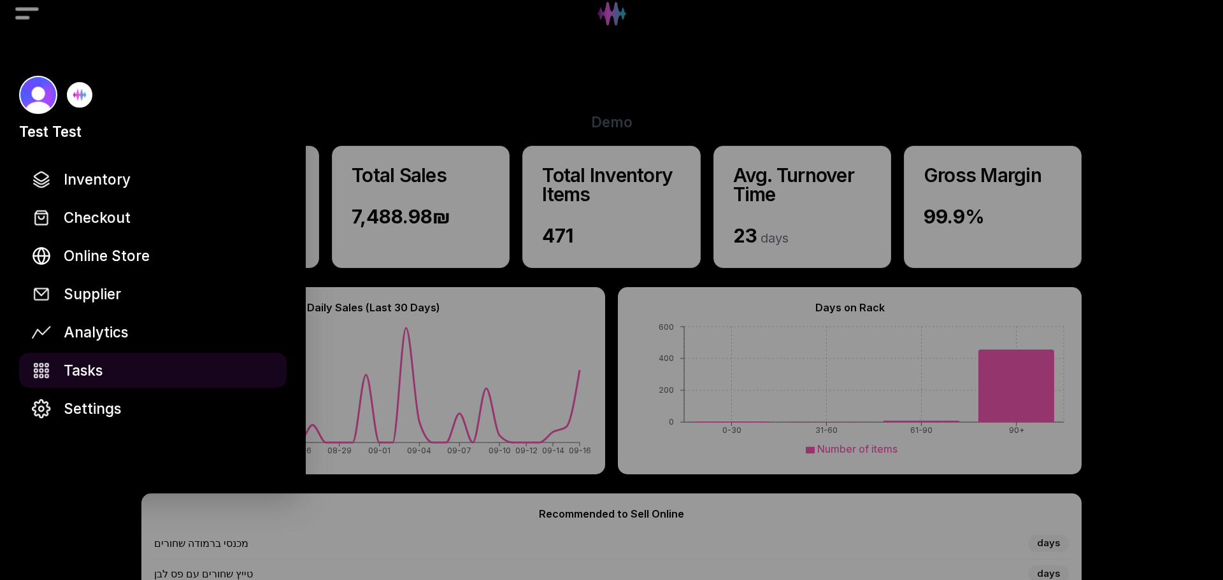
click at [99, 366] on span "Tasks" at bounding box center [83, 370] width 39 height 22
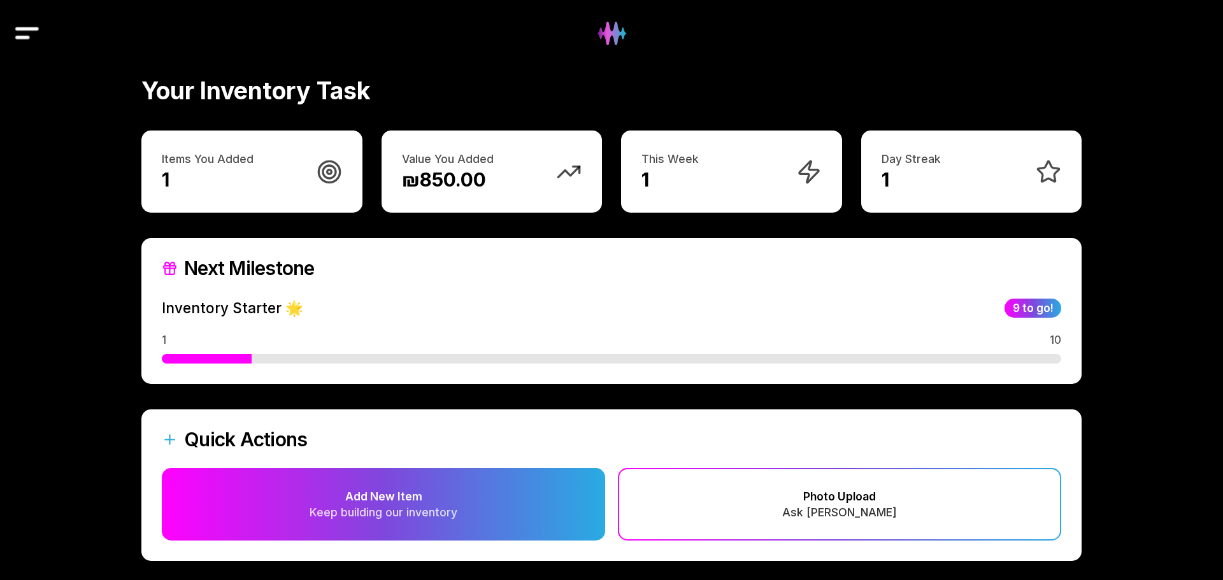
scroll to position [42, 0]
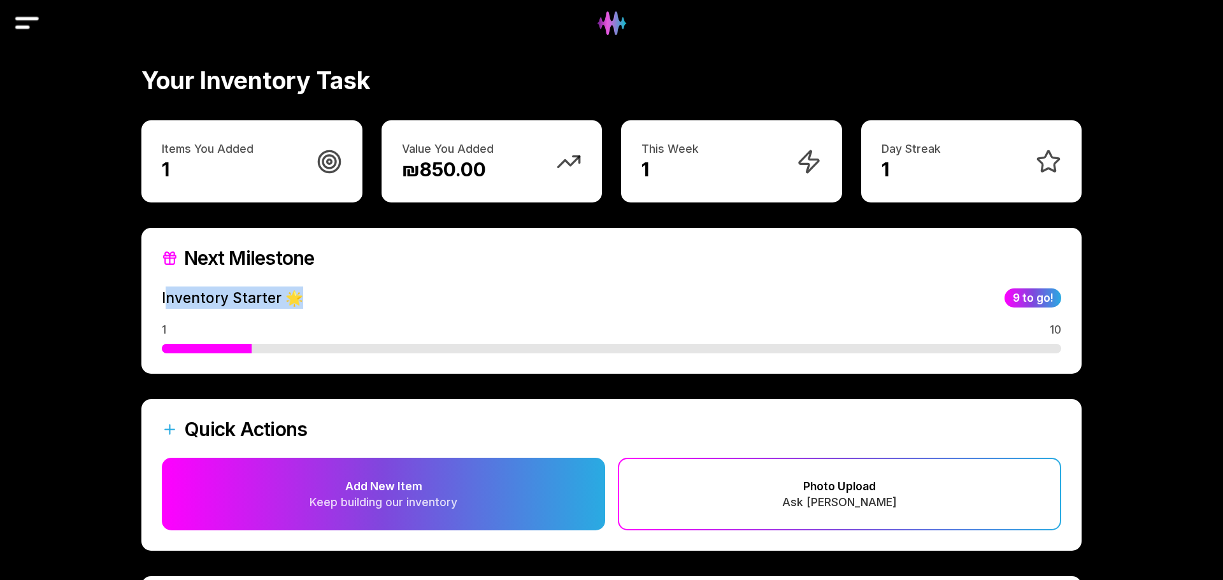
drag, startPoint x: 164, startPoint y: 292, endPoint x: 296, endPoint y: 298, distance: 132.0
click at [298, 294] on span "Inventory Starter 🌟" at bounding box center [232, 298] width 141 height 22
click at [353, 319] on div "Inventory Starter 🌟 9 to go! 1 10" at bounding box center [612, 320] width 900 height 67
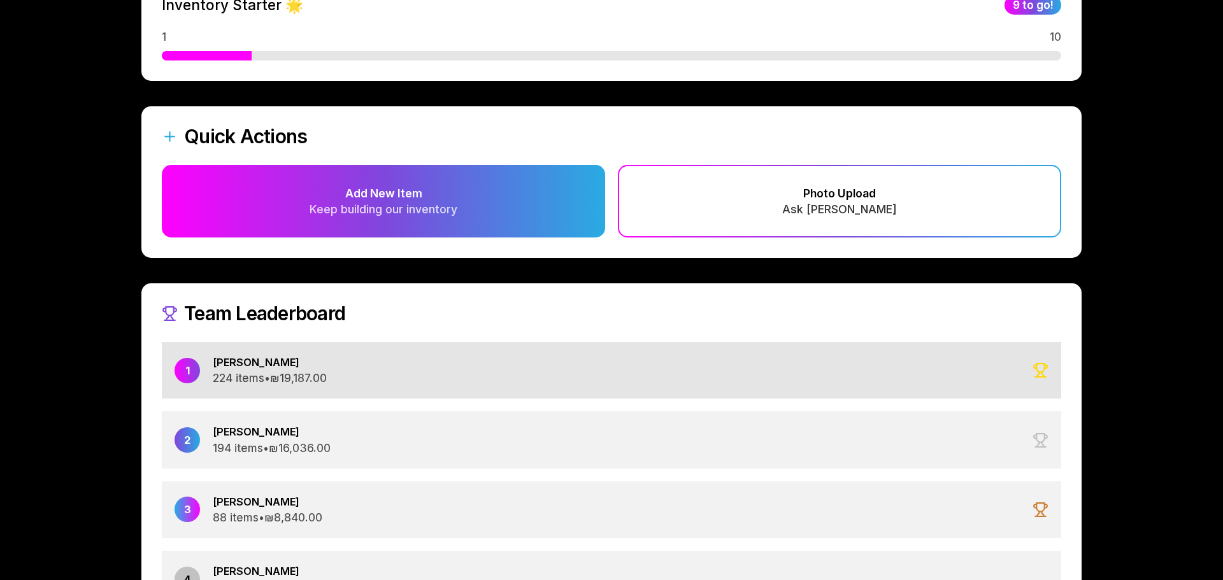
scroll to position [333, 0]
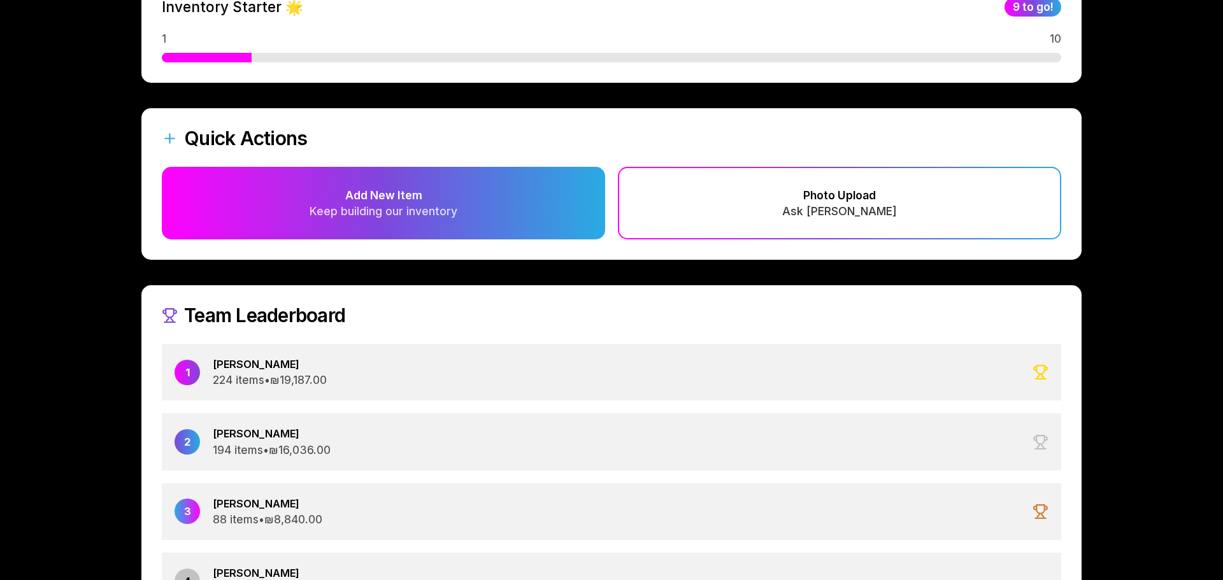
drag, startPoint x: 229, startPoint y: 296, endPoint x: 398, endPoint y: 324, distance: 171.3
click at [398, 324] on div "Team Leaderboard" at bounding box center [612, 315] width 938 height 57
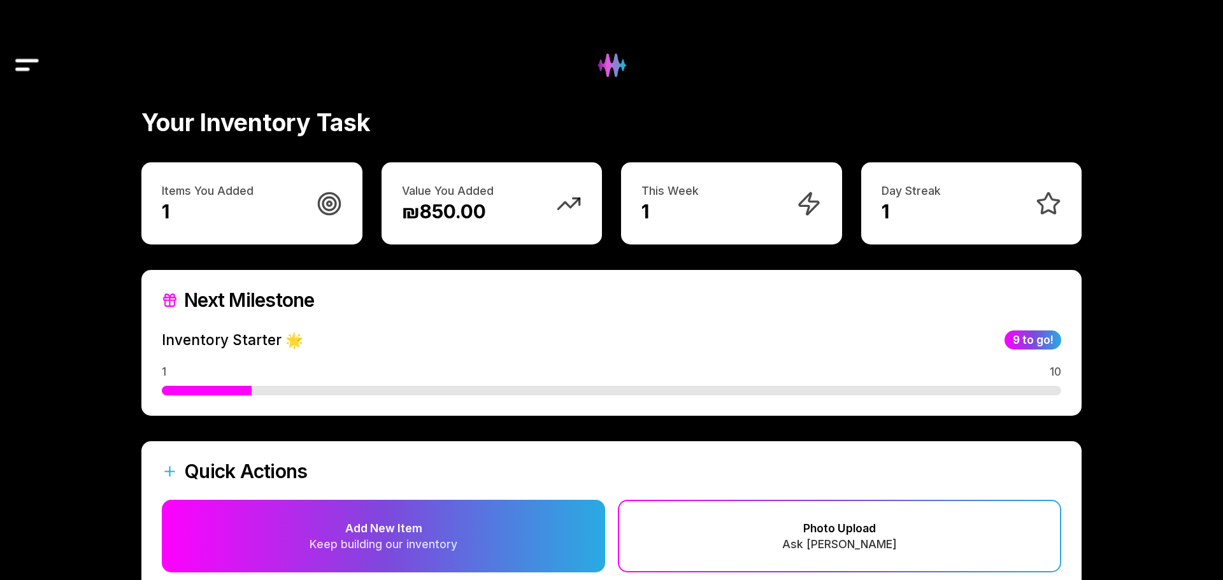
click at [32, 62] on img "Drawer" at bounding box center [27, 65] width 29 height 49
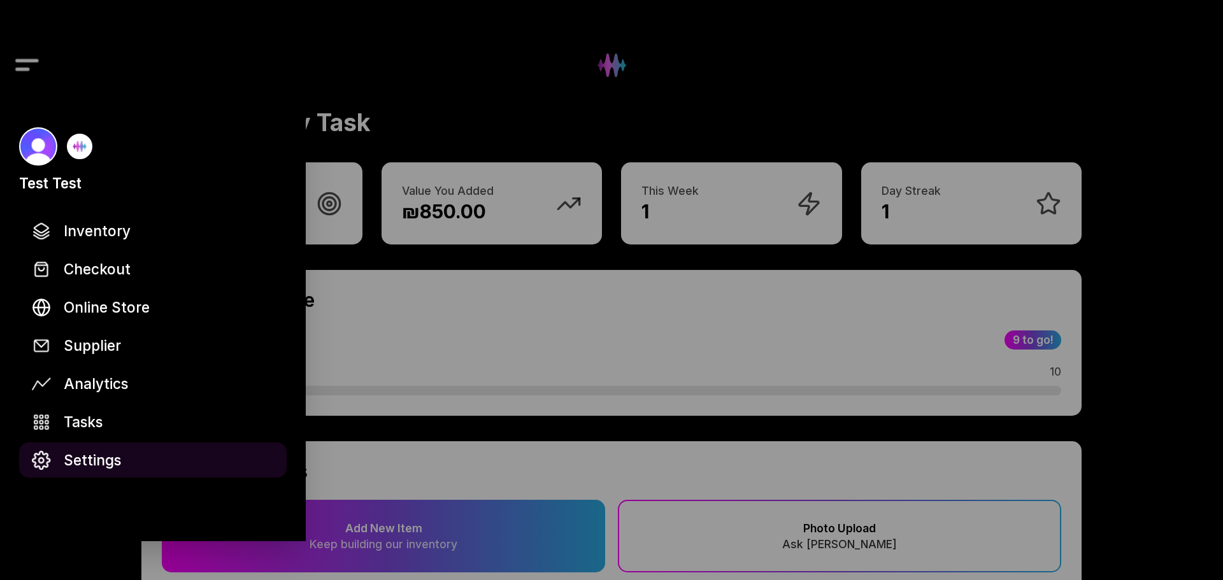
click at [96, 457] on span "Settings" at bounding box center [92, 460] width 57 height 22
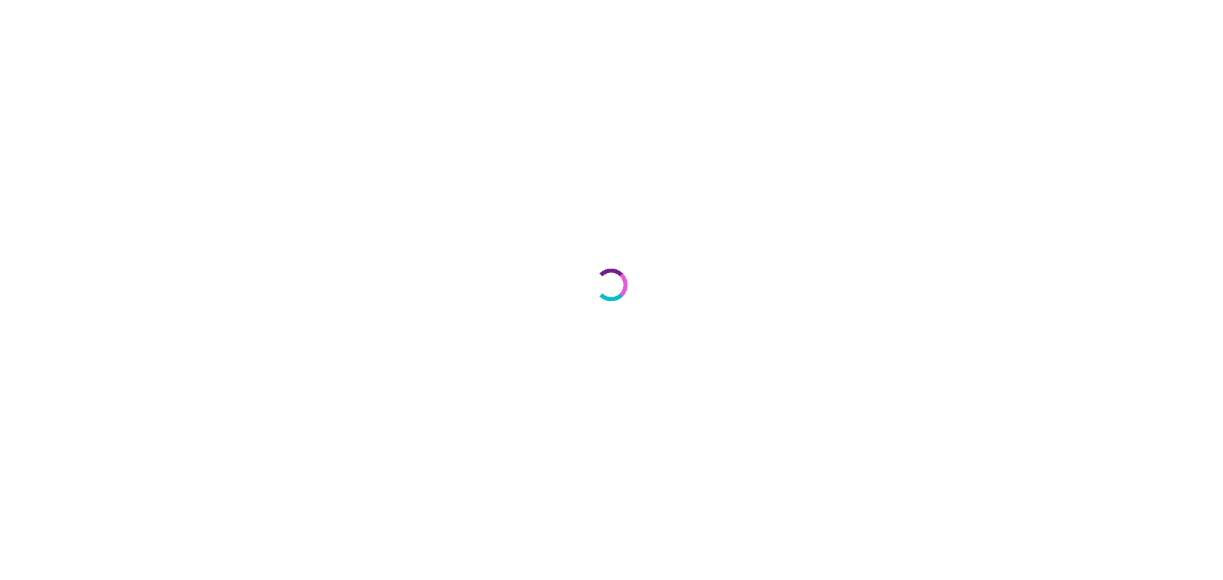
select select "**"
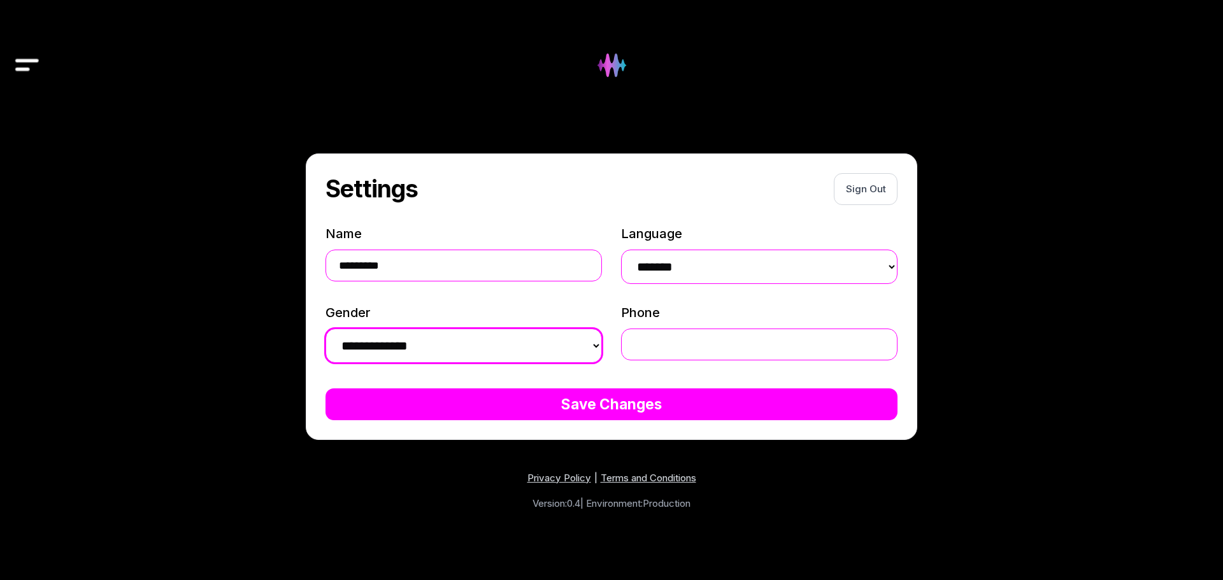
click at [467, 344] on select "**********" at bounding box center [464, 346] width 277 height 34
select select "******"
click at [326, 329] on select "**********" at bounding box center [464, 346] width 277 height 34
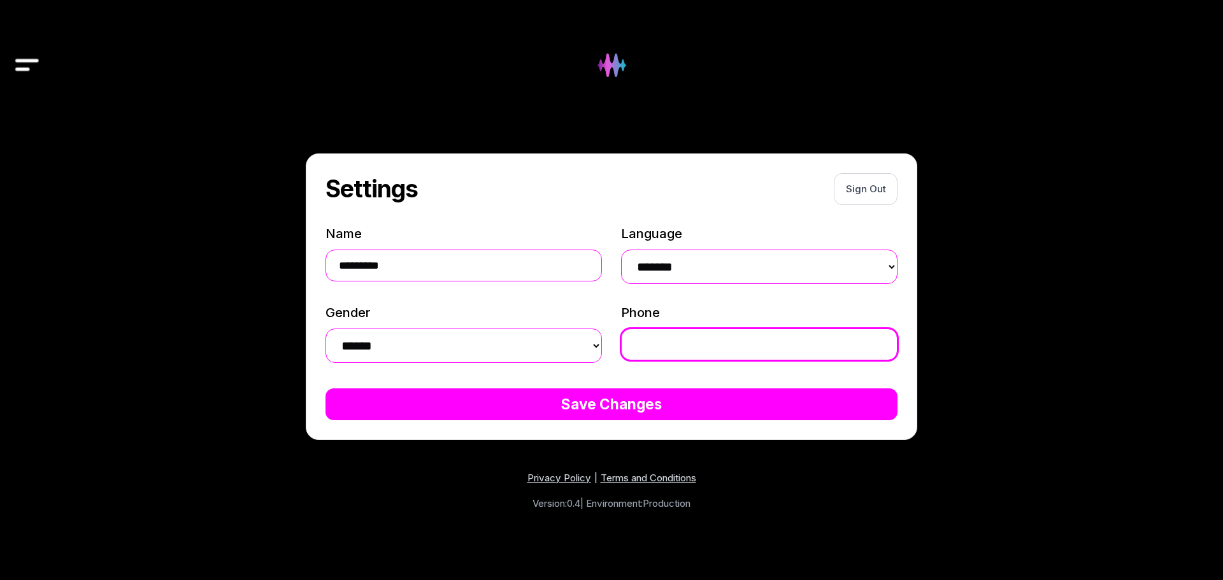
click at [707, 346] on input "Phone" at bounding box center [759, 345] width 277 height 32
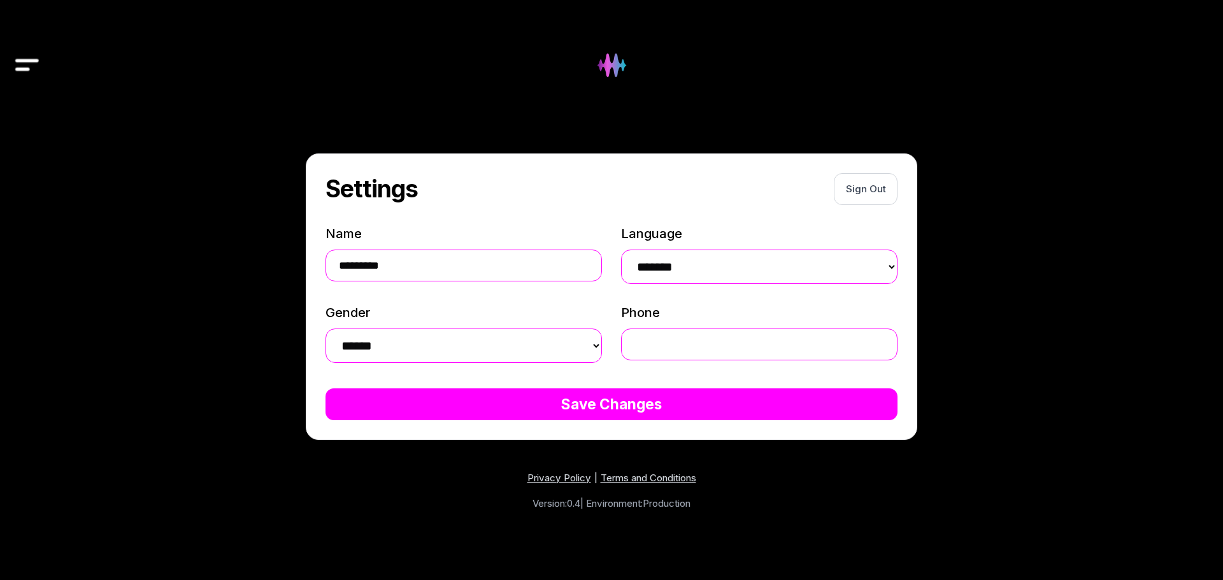
click at [933, 447] on div "**********" at bounding box center [611, 334] width 979 height 491
click at [31, 57] on img "Drawer" at bounding box center [27, 65] width 29 height 49
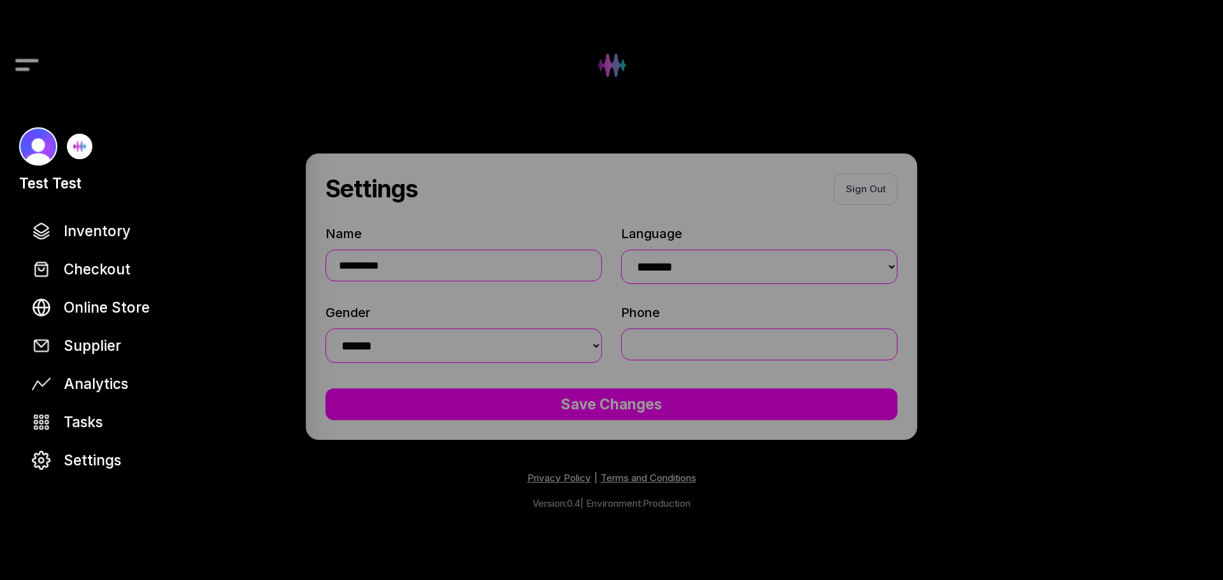
click at [62, 148] on div at bounding box center [55, 146] width 73 height 38
click at [403, 90] on div at bounding box center [611, 290] width 1223 height 580
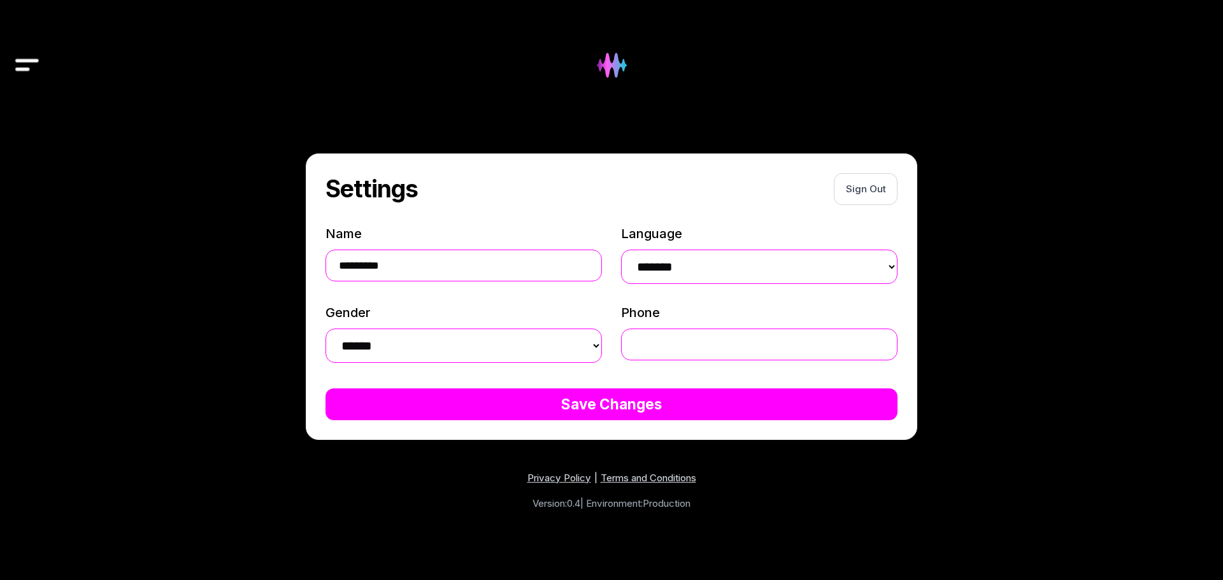
click at [625, 61] on img at bounding box center [612, 66] width 52 height 52
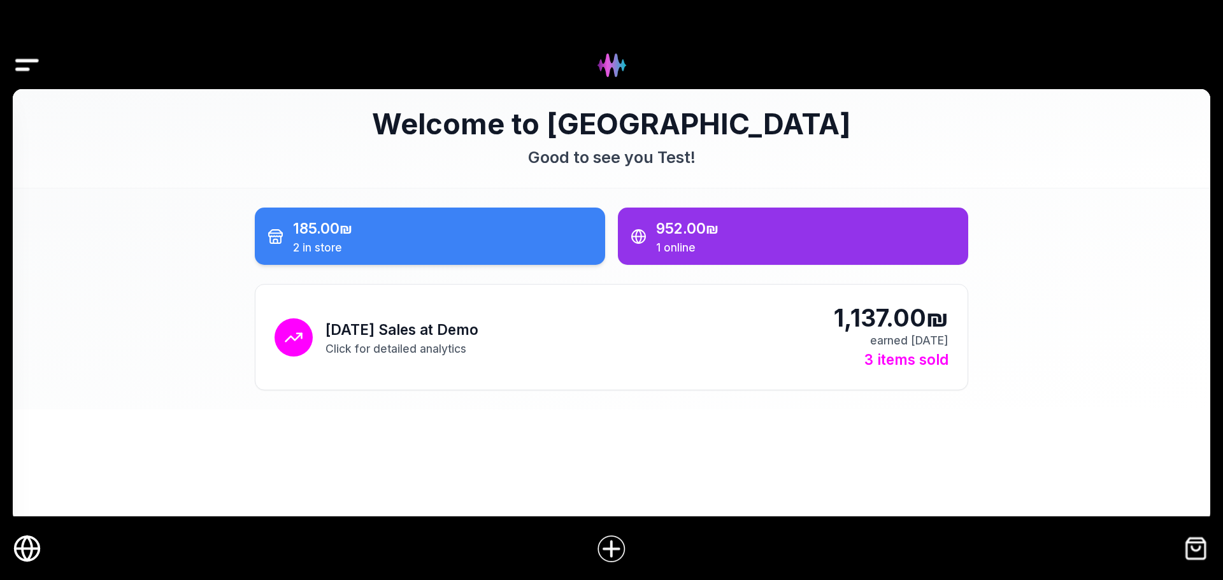
click at [452, 238] on div "185.00₪" at bounding box center [442, 228] width 299 height 22
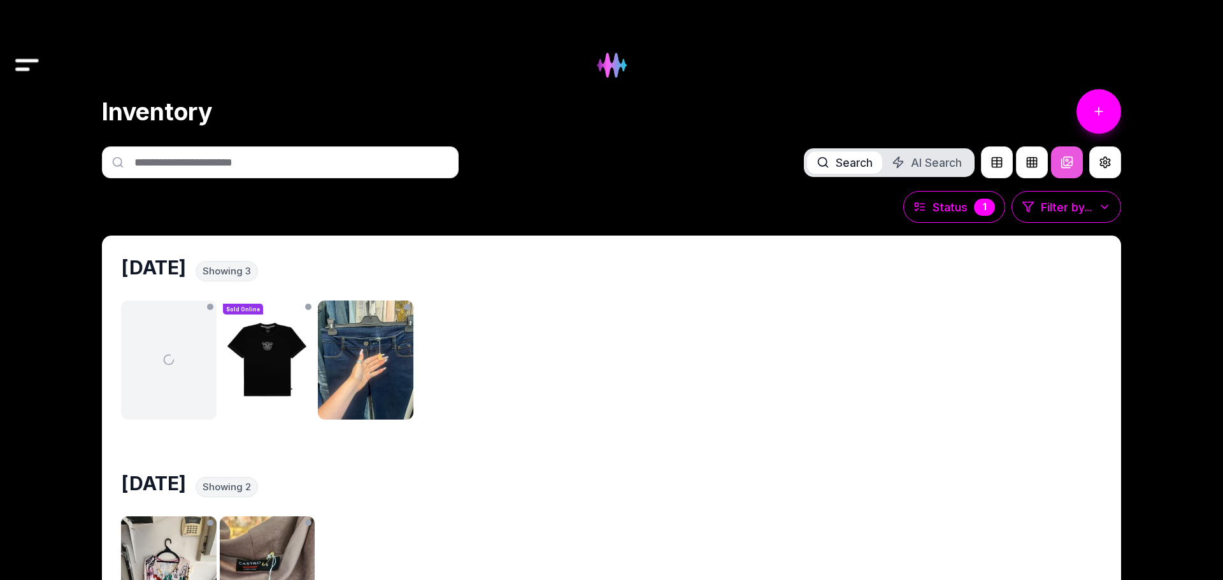
click at [615, 64] on img at bounding box center [612, 66] width 52 height 52
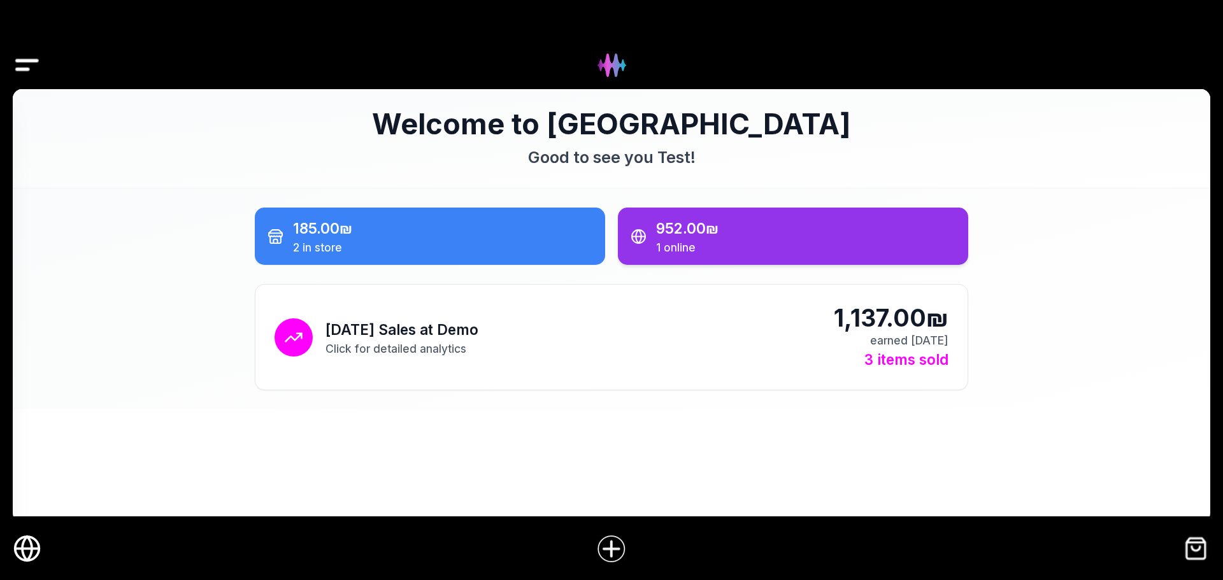
click at [801, 221] on div "952.00₪" at bounding box center [805, 228] width 299 height 22
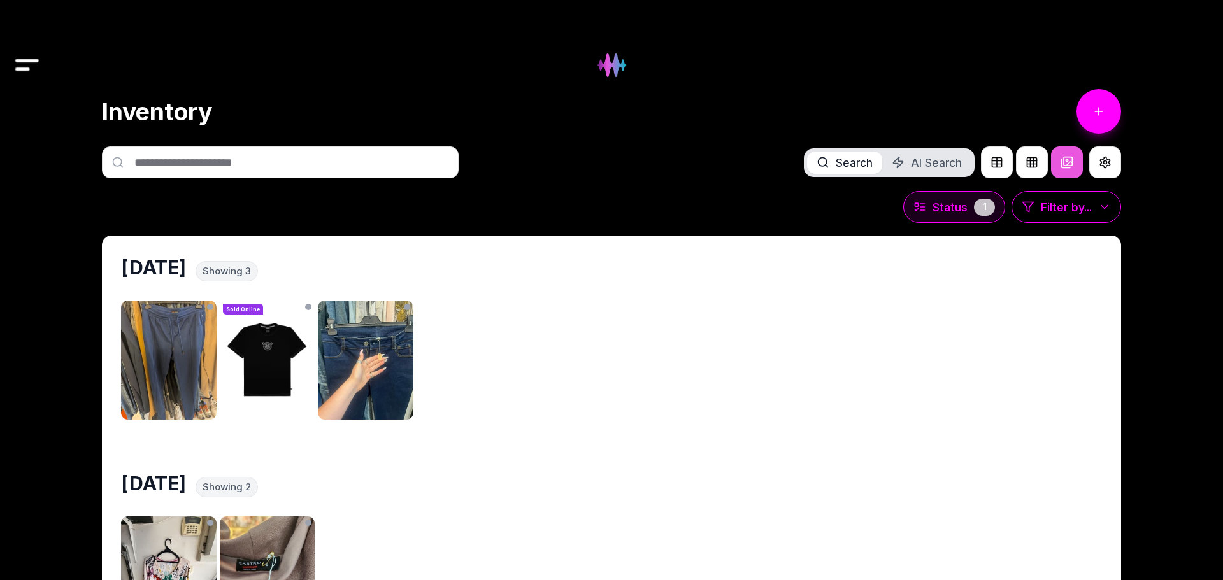
click at [974, 208] on div "1" at bounding box center [984, 207] width 21 height 17
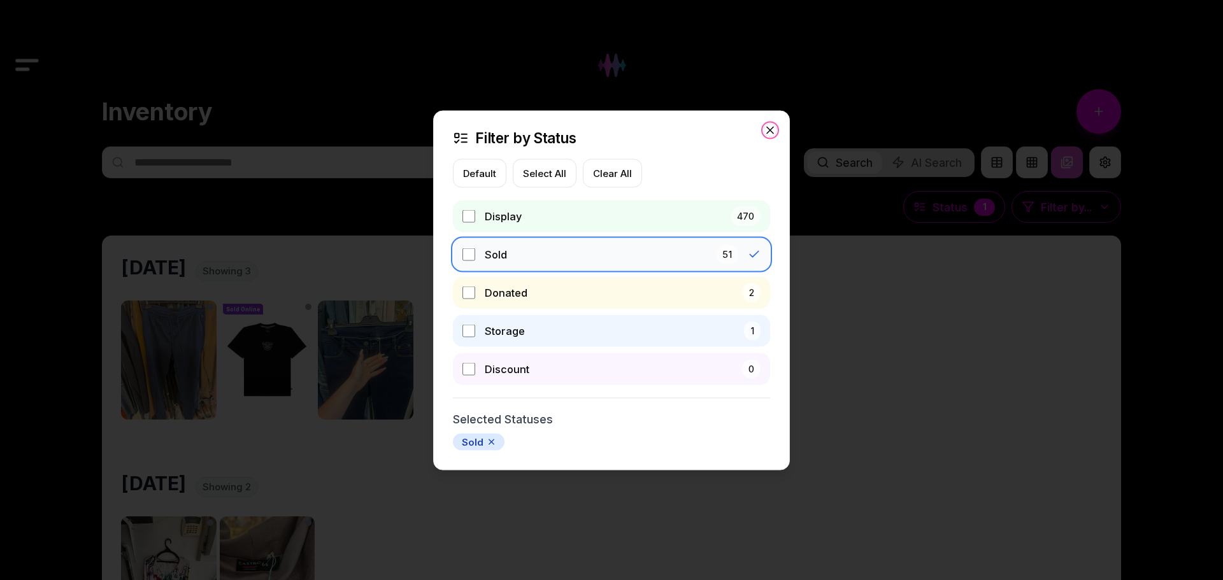
click at [772, 131] on icon "button" at bounding box center [770, 130] width 13 height 13
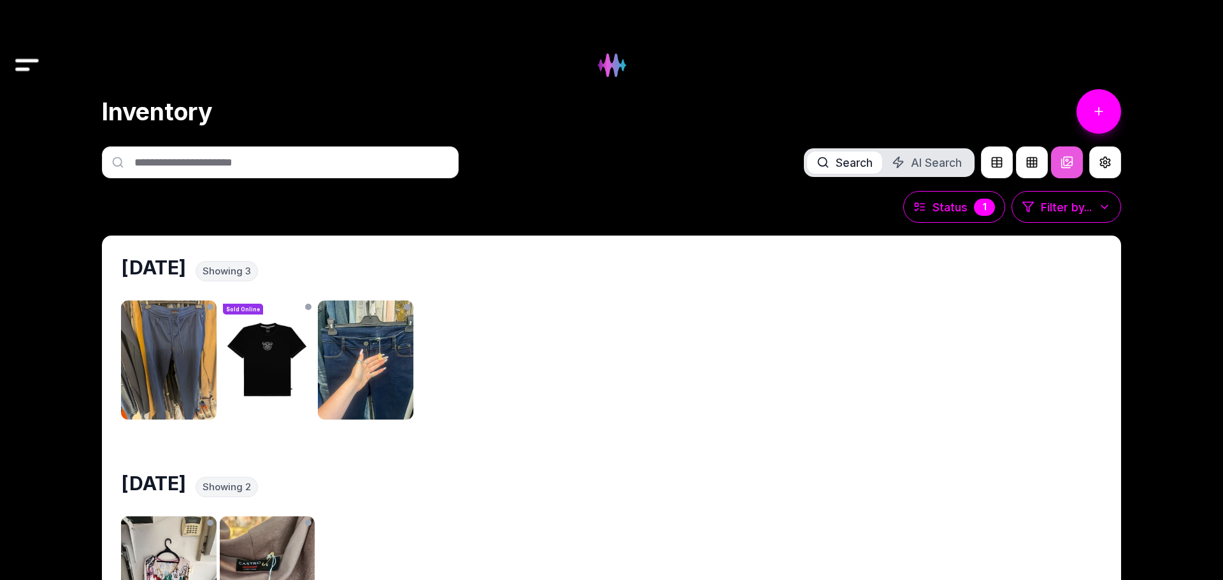
click at [719, 367] on div "מכנסי ספורט כחולים - [PERSON_NAME] Black S Sold Online Black Graphic T-Shirt ג'…" at bounding box center [611, 360] width 981 height 119
click at [30, 62] on img "Drawer" at bounding box center [27, 65] width 29 height 49
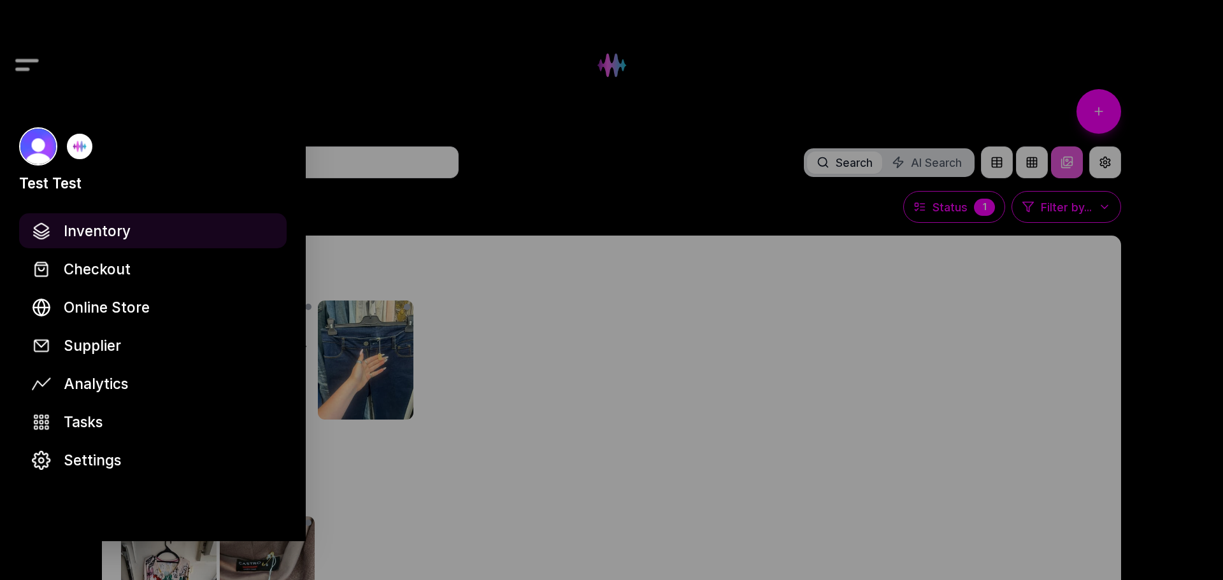
click at [99, 224] on span "Inventory" at bounding box center [97, 231] width 67 height 22
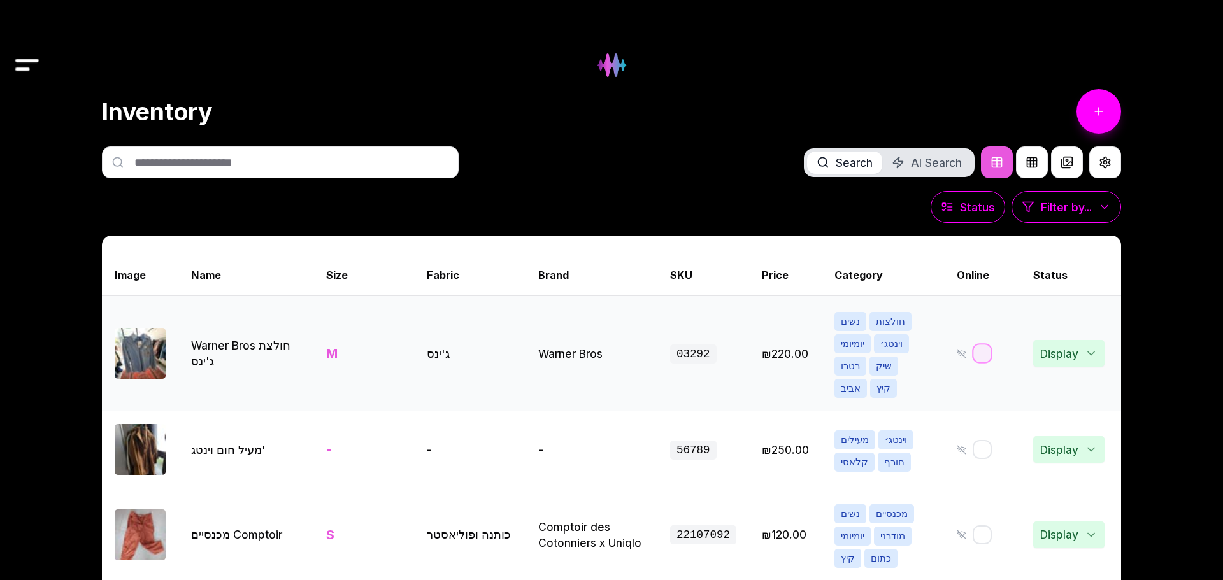
click at [982, 344] on button "button" at bounding box center [982, 354] width 20 height 20
click at [290, 356] on link "View item details" at bounding box center [102, 353] width 2447 height 115
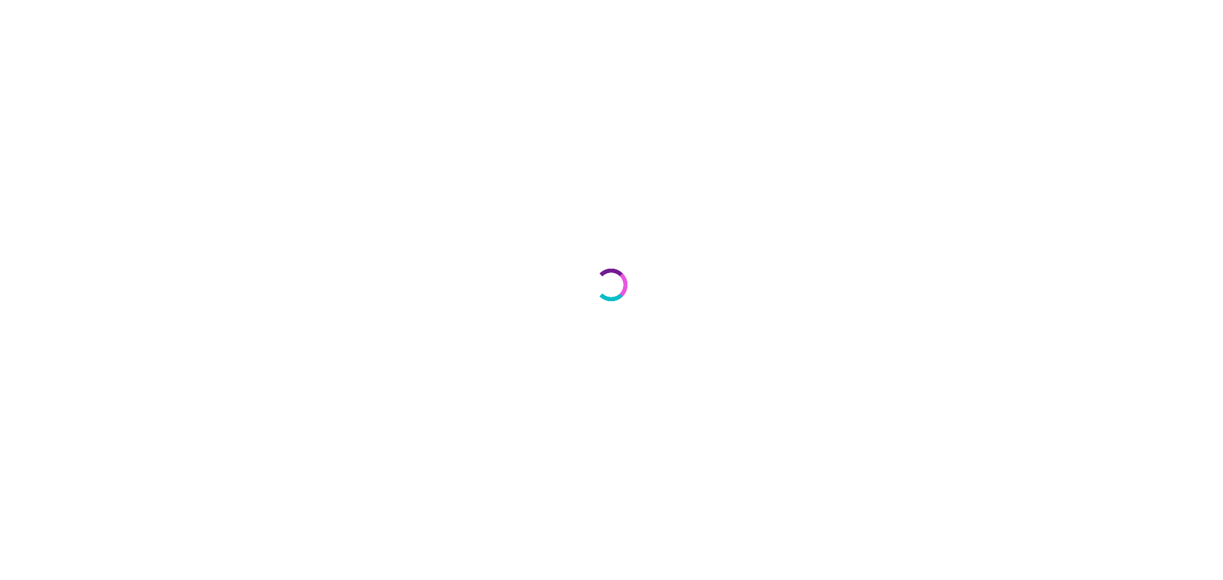
select select "***"
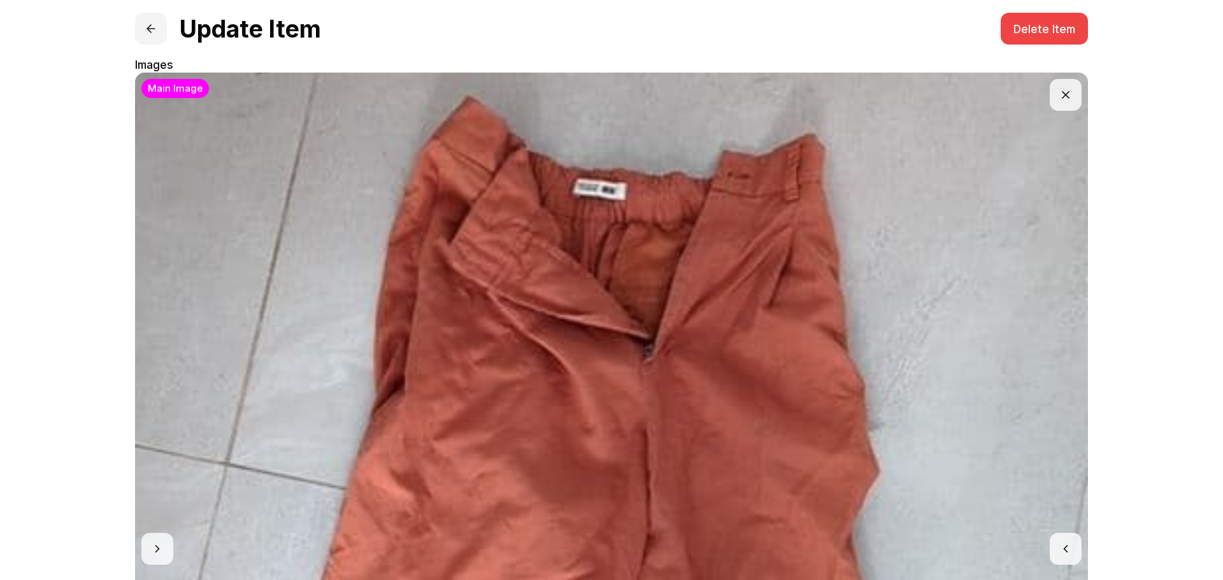
click at [143, 21] on button at bounding box center [151, 29] width 32 height 32
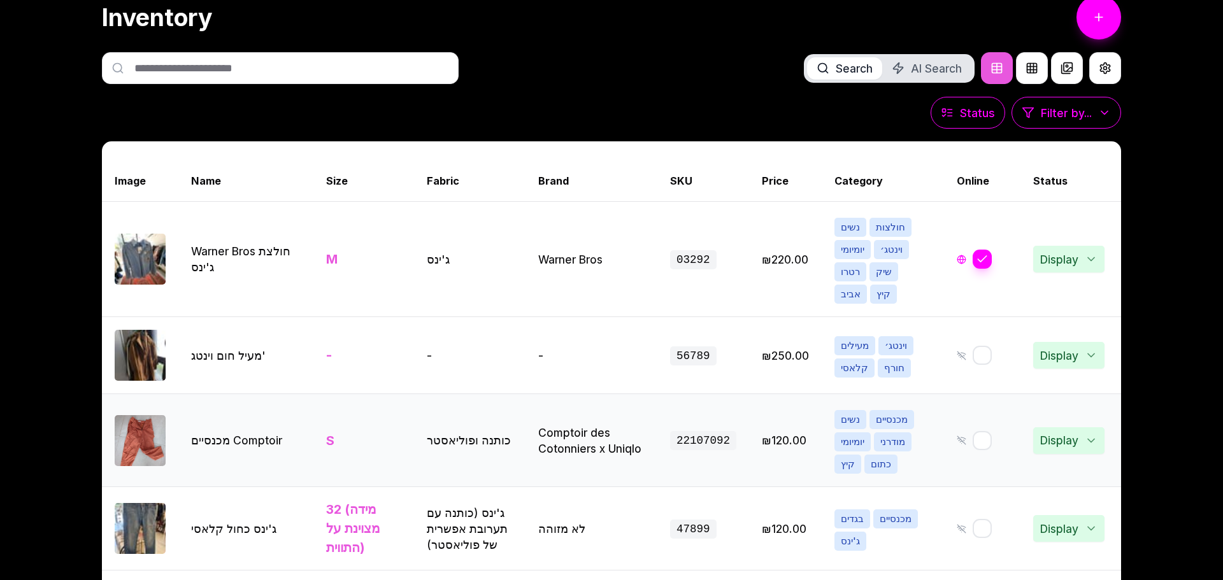
scroll to position [97, 0]
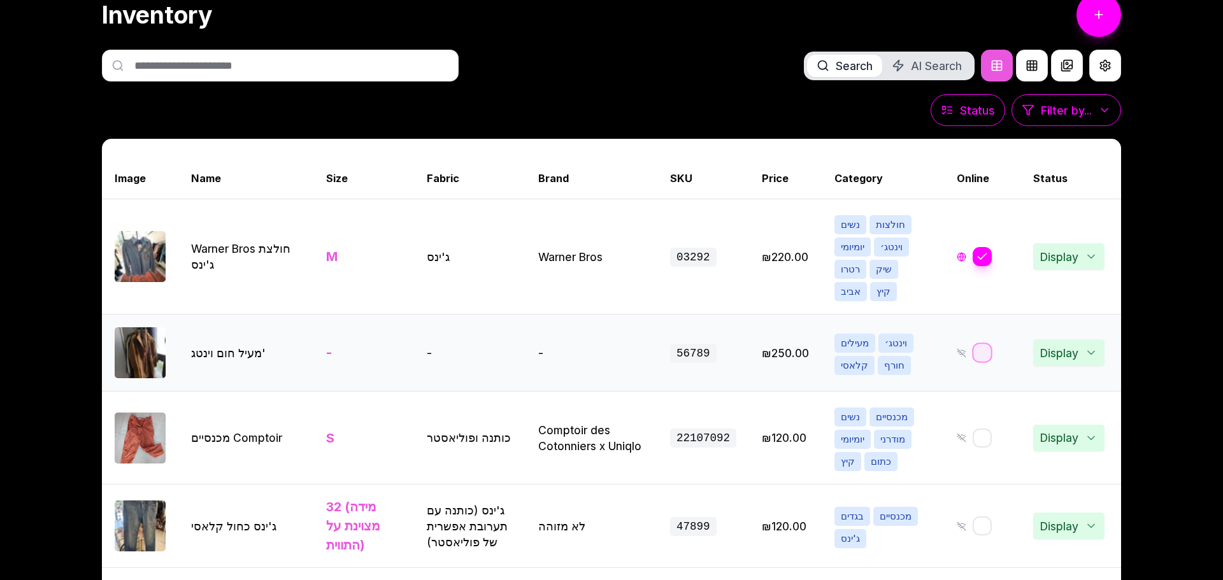
click at [981, 343] on button "button" at bounding box center [982, 353] width 20 height 20
click at [977, 428] on button "button" at bounding box center [982, 438] width 20 height 20
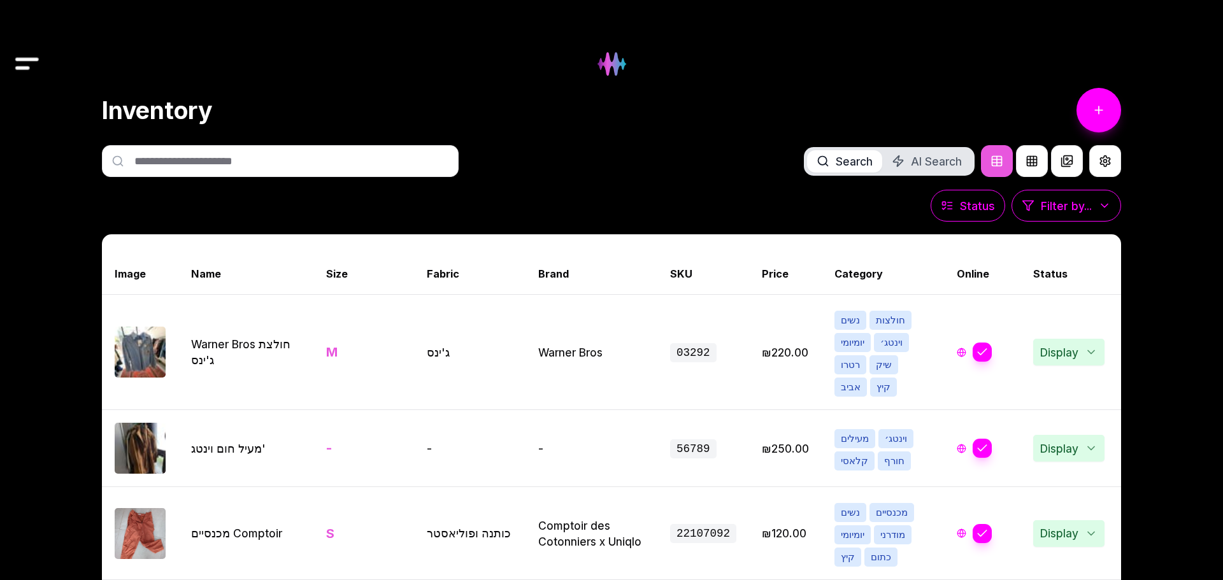
scroll to position [0, 0]
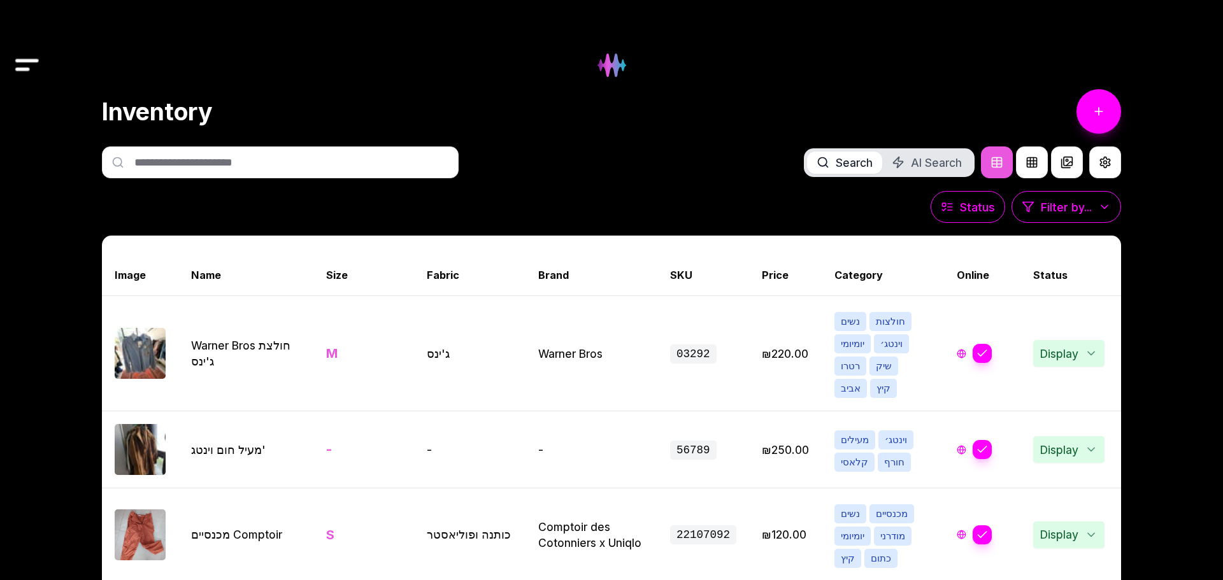
click at [29, 73] on img "Drawer" at bounding box center [27, 65] width 29 height 49
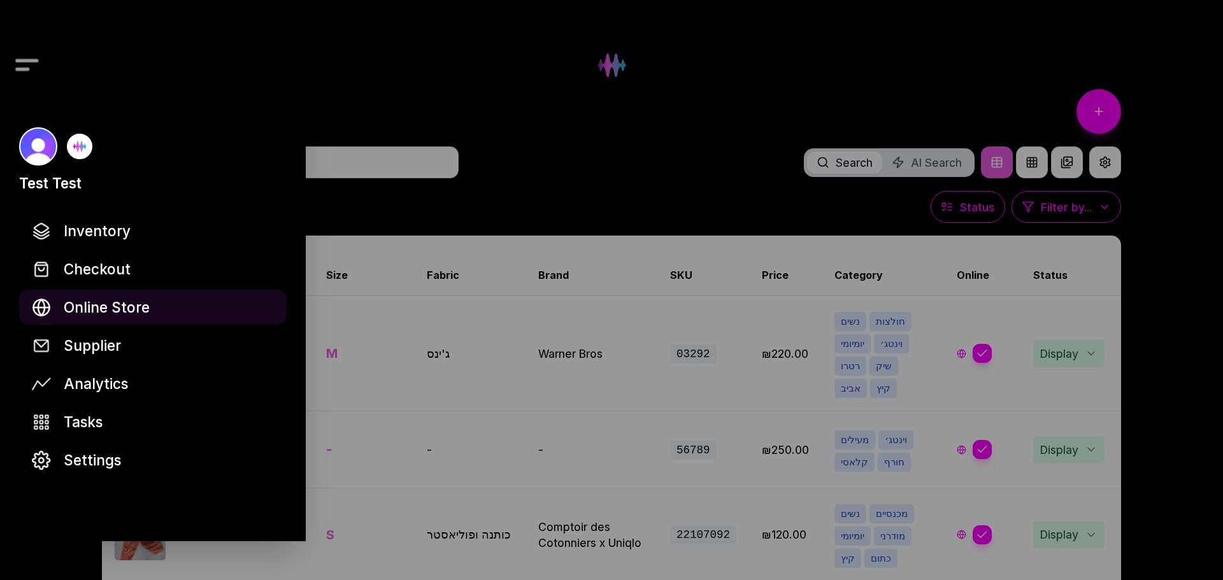
click at [113, 306] on span "Online Store" at bounding box center [107, 307] width 86 height 22
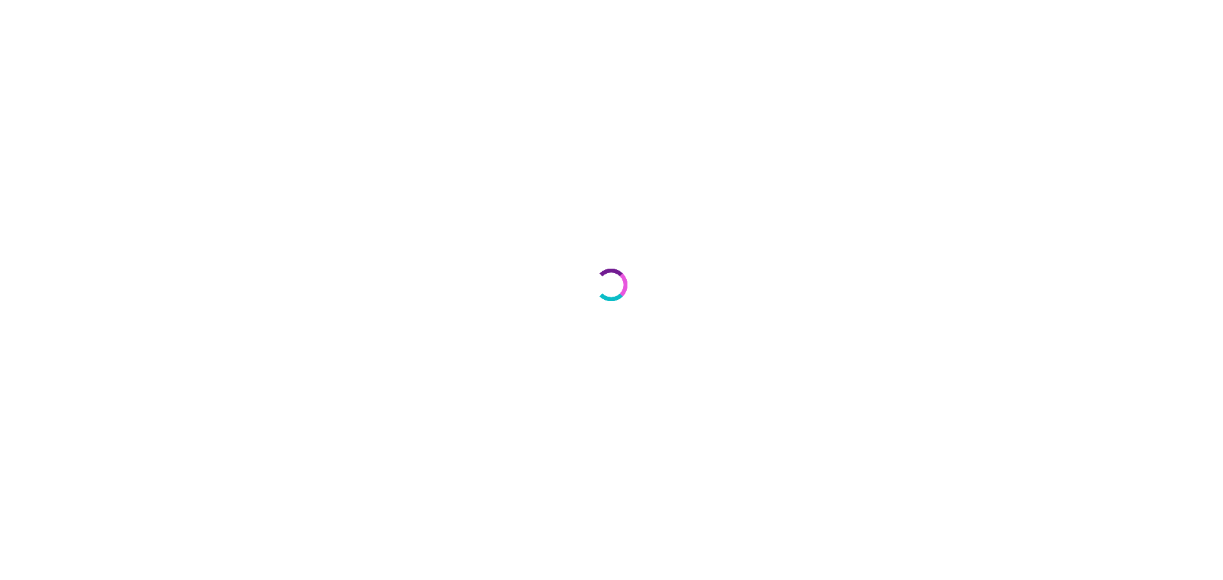
select select "***"
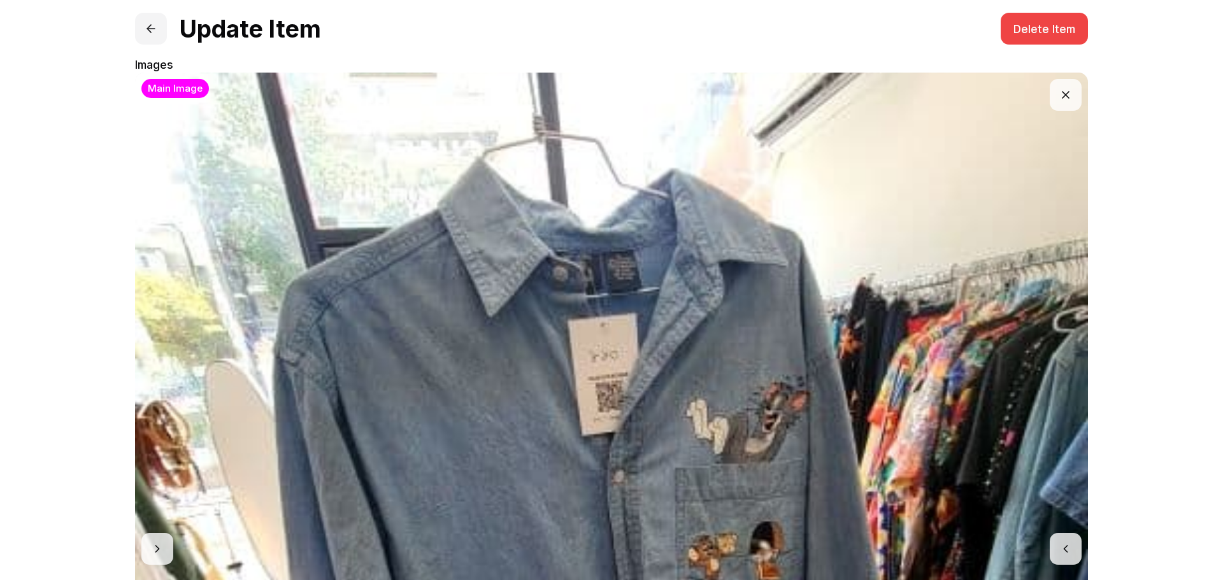
click at [155, 22] on button at bounding box center [151, 29] width 32 height 32
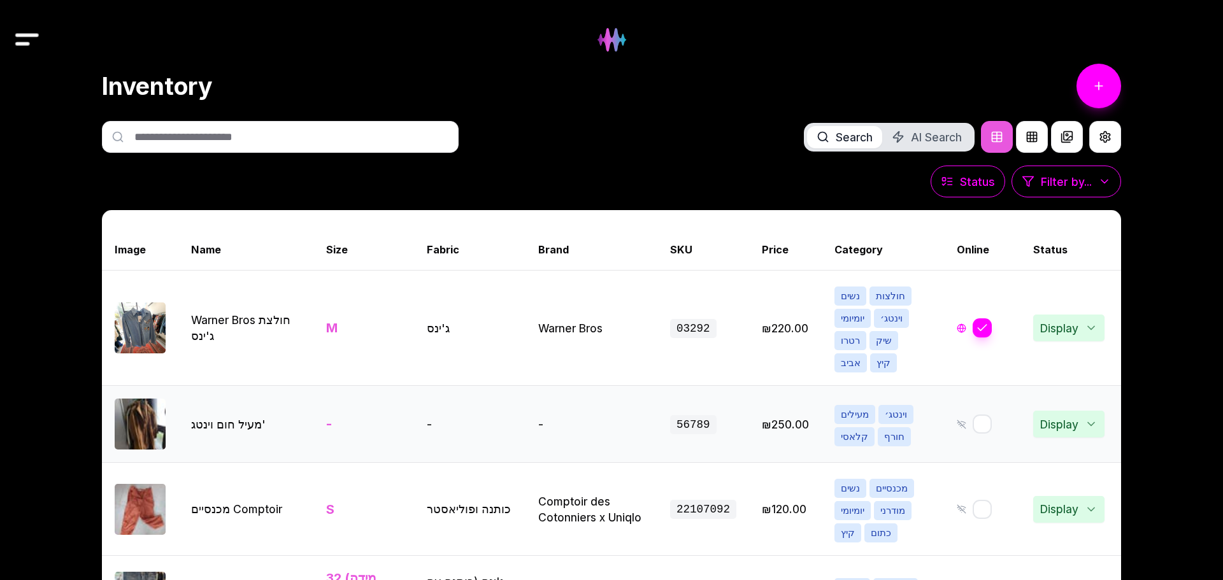
scroll to position [40, 0]
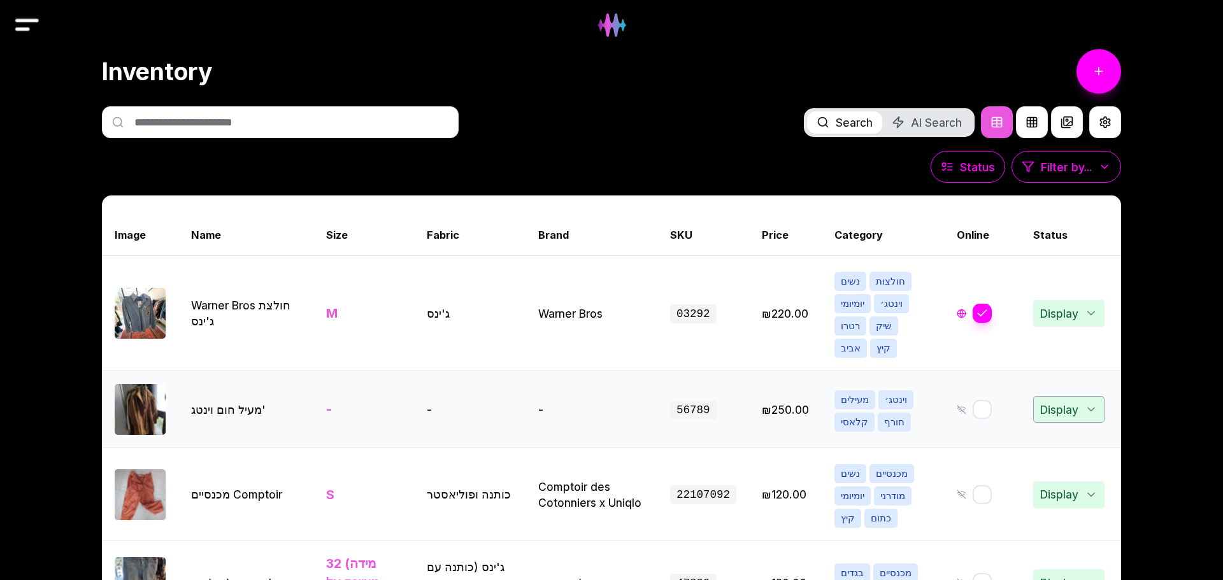
click at [1074, 396] on span "Display" at bounding box center [1068, 409] width 71 height 27
click at [1063, 449] on td "Display" at bounding box center [1071, 495] width 101 height 93
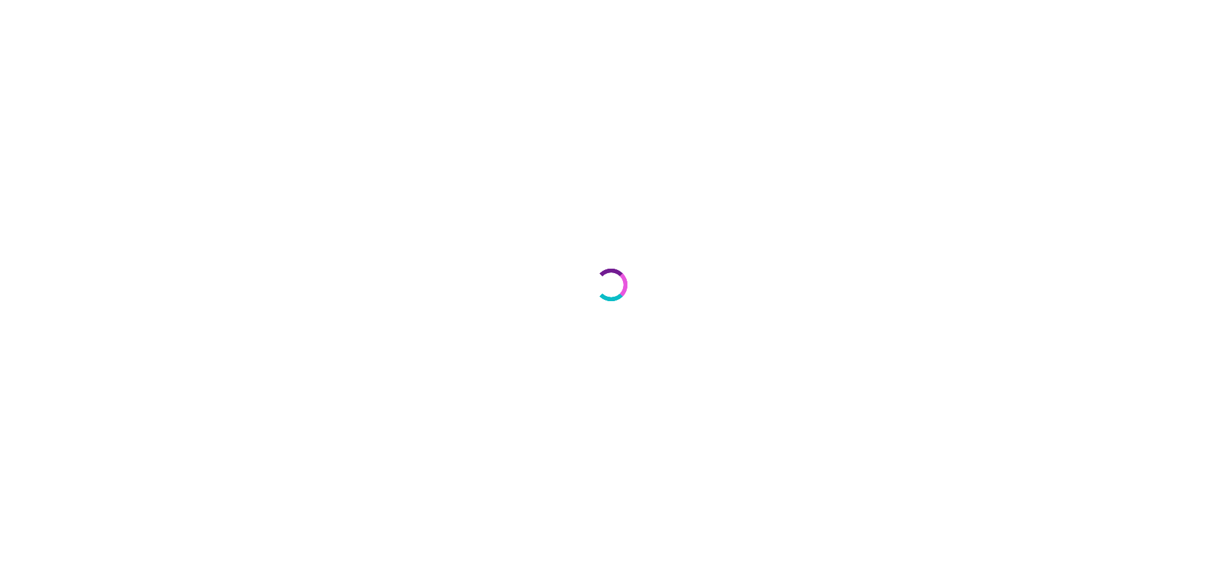
select select "***"
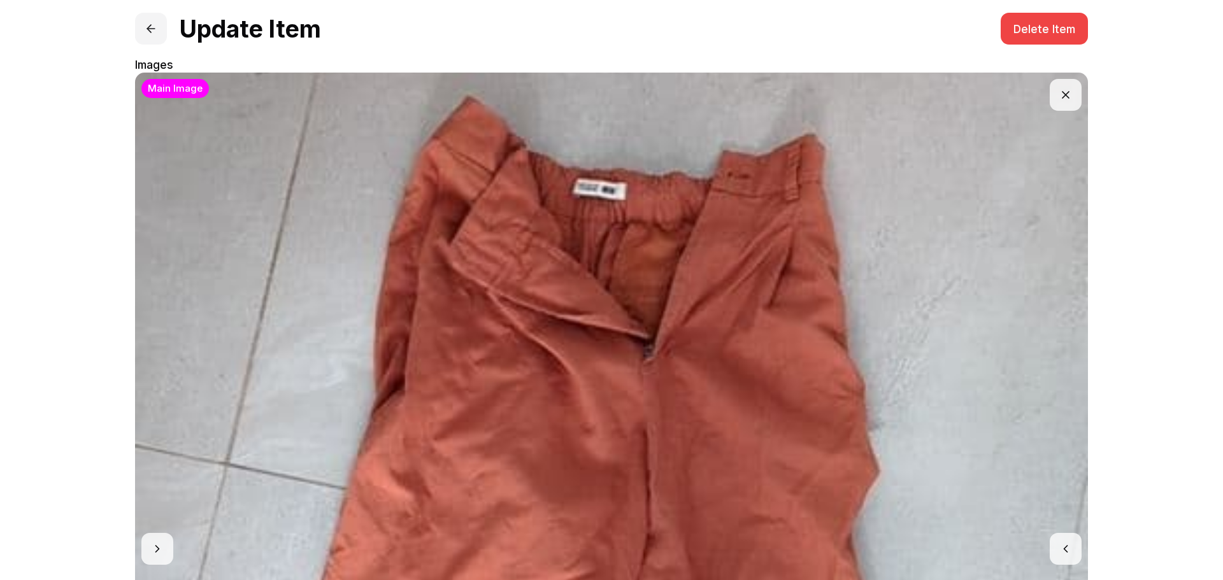
click at [151, 34] on button at bounding box center [151, 29] width 32 height 32
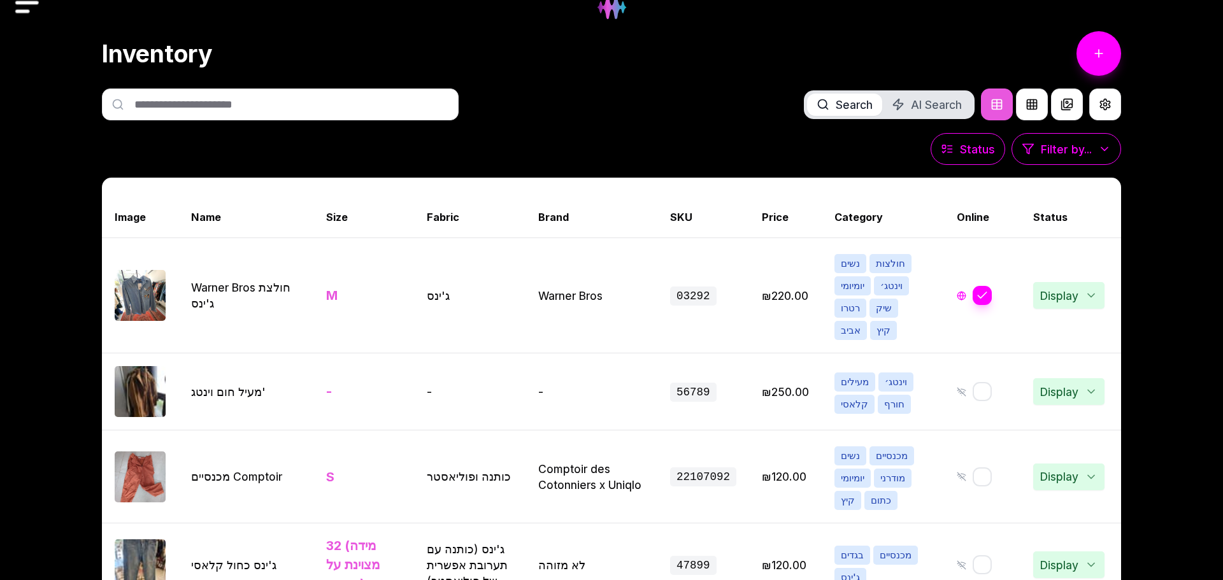
scroll to position [64, 0]
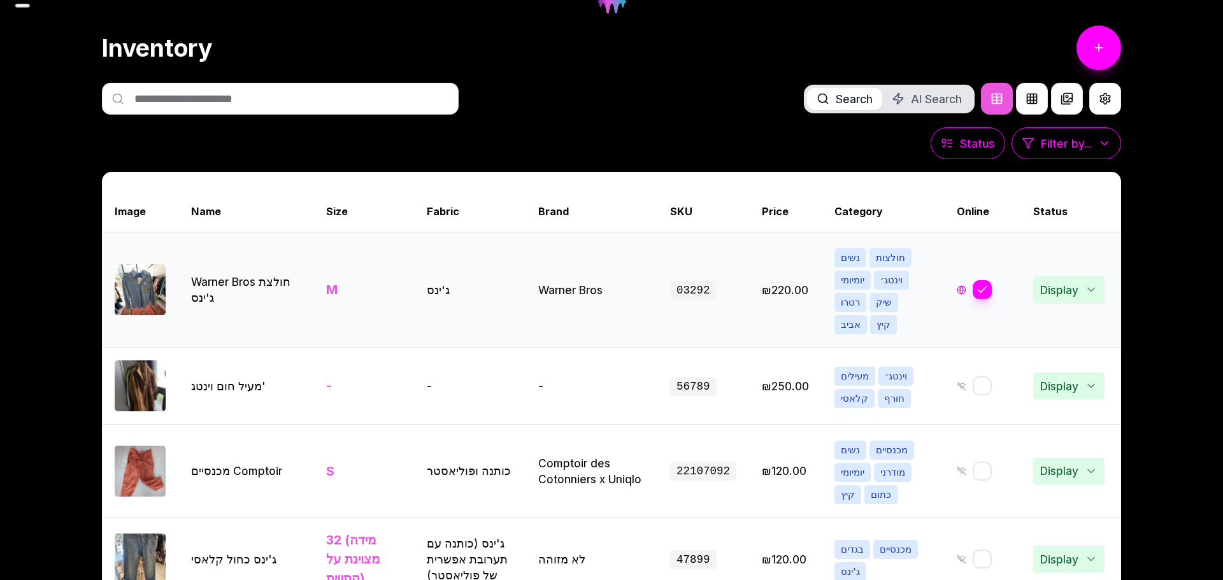
click at [220, 313] on link "View item details" at bounding box center [102, 290] width 2447 height 115
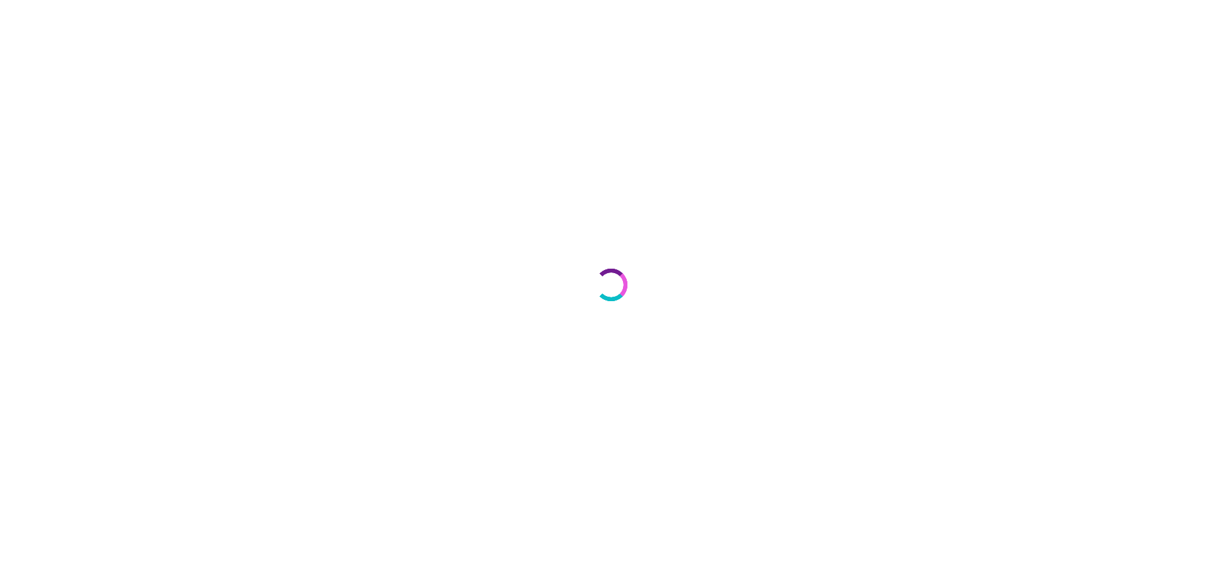
select select "***"
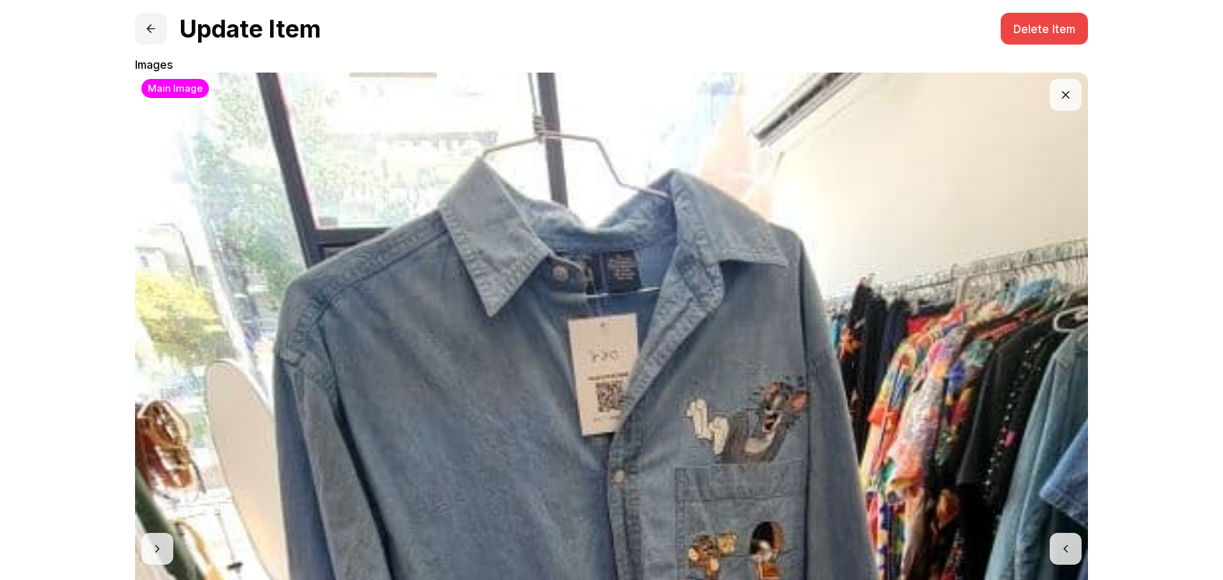
click at [155, 33] on button at bounding box center [151, 29] width 32 height 32
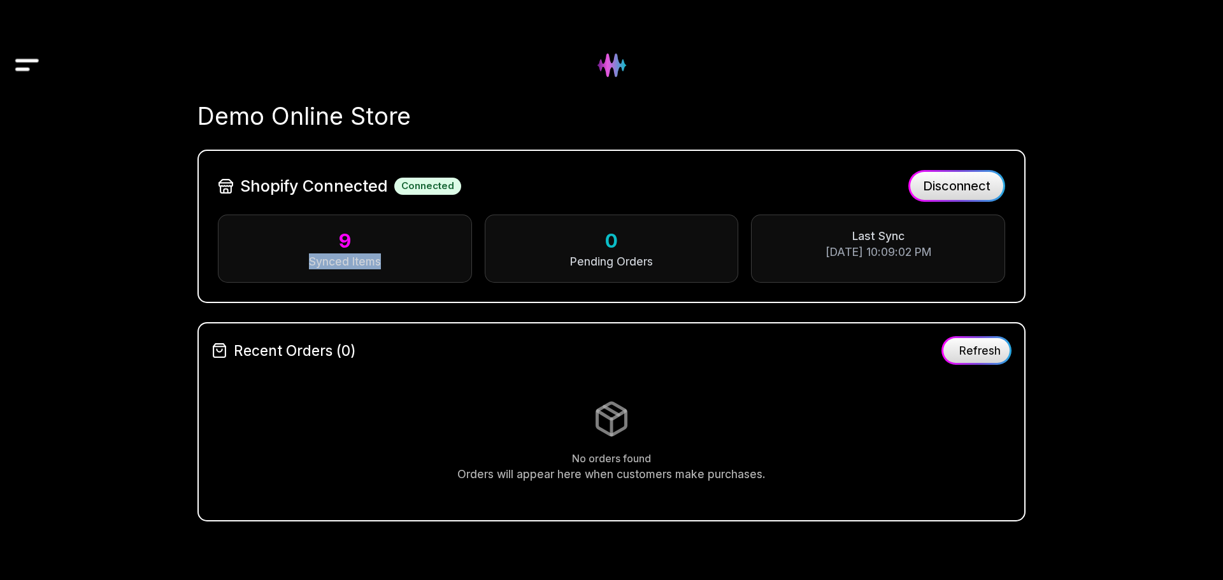
drag, startPoint x: 305, startPoint y: 255, endPoint x: 391, endPoint y: 263, distance: 86.4
click at [391, 263] on div "Synced Items" at bounding box center [344, 262] width 227 height 16
click at [1105, 398] on div "Test Test Inventory Checkout Online Store Supplier Analytics Tasks Settings Dem…" at bounding box center [611, 290] width 1223 height 580
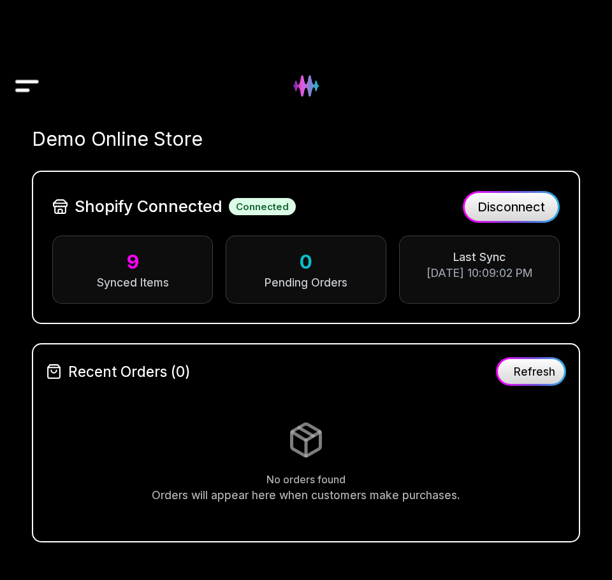
click at [25, 97] on img "Drawer" at bounding box center [27, 86] width 29 height 45
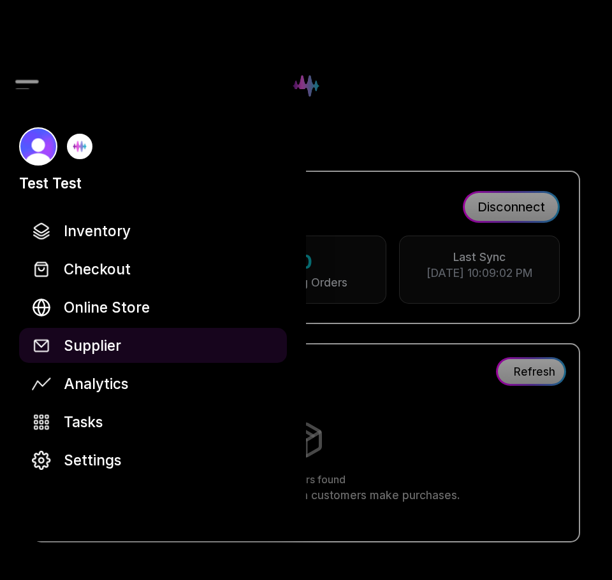
click at [120, 337] on link "Supplier" at bounding box center [153, 345] width 268 height 35
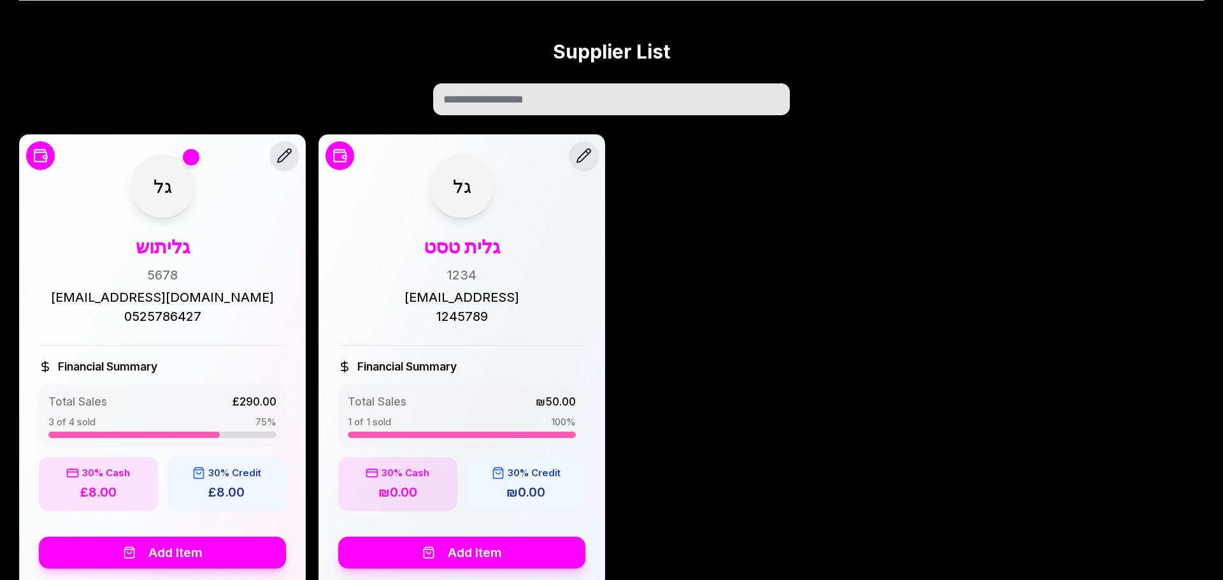
scroll to position [324, 0]
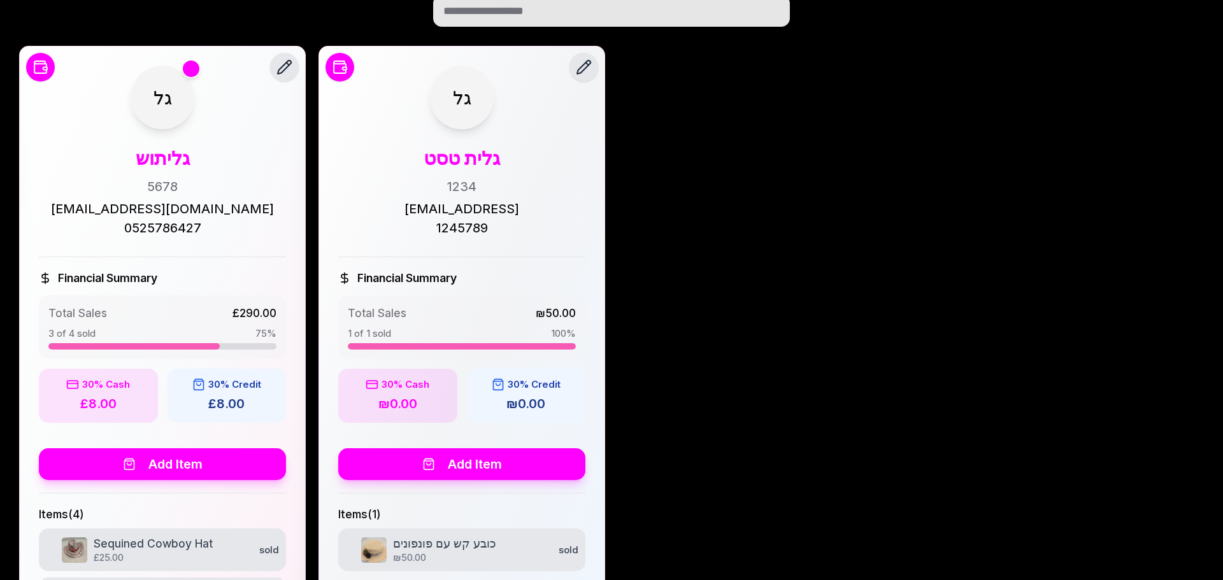
click at [499, 452] on button "Add Item" at bounding box center [461, 465] width 247 height 32
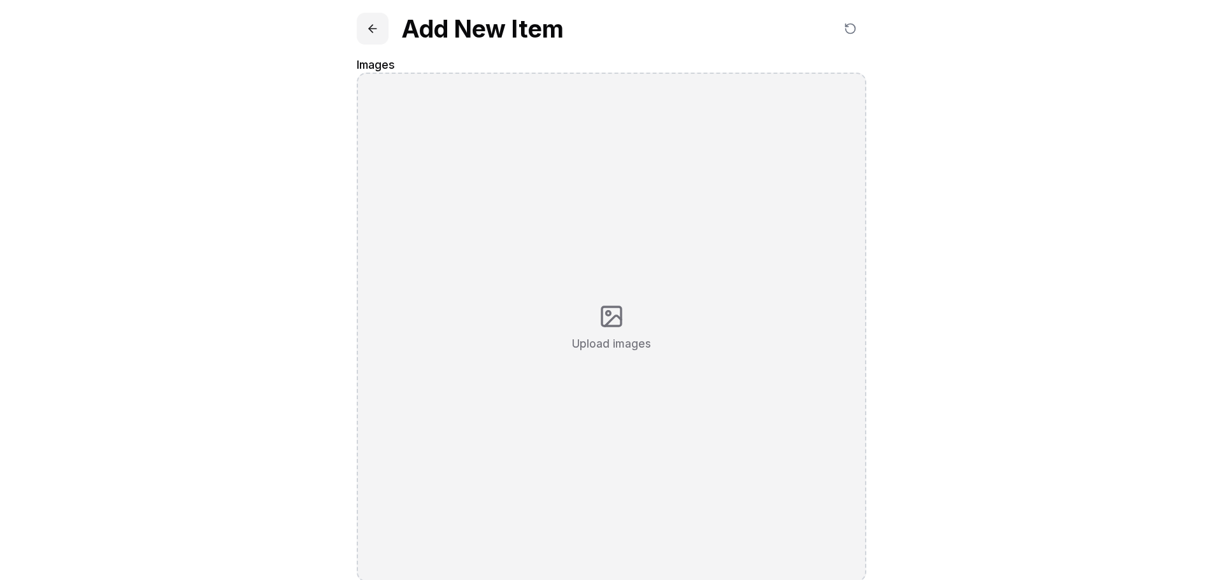
click at [375, 13] on button at bounding box center [373, 29] width 32 height 32
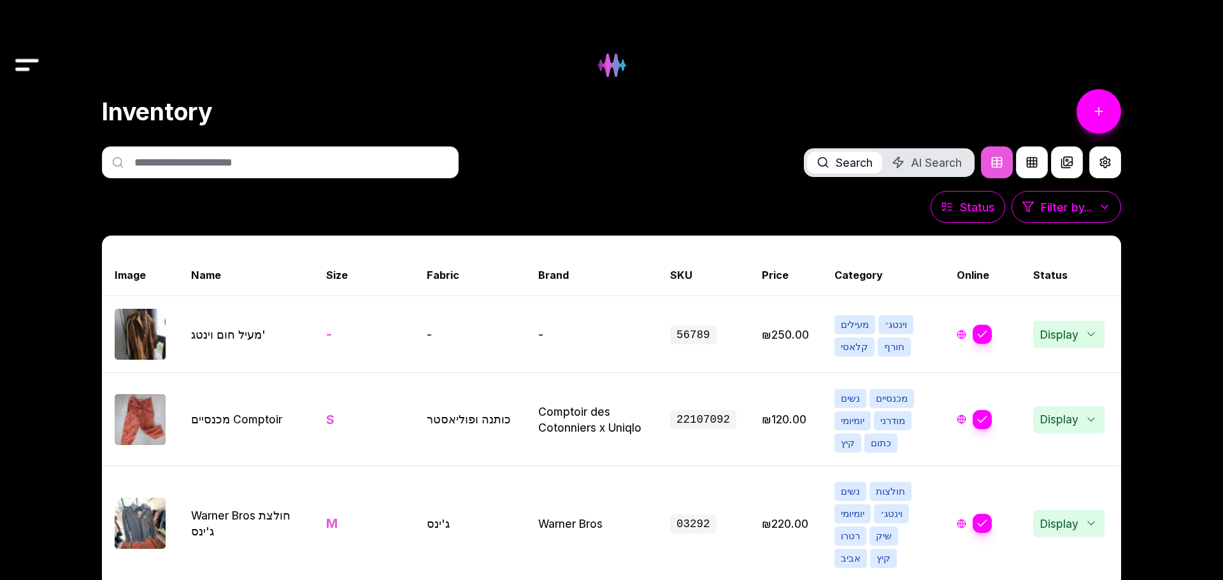
click at [24, 48] on img "Drawer" at bounding box center [27, 65] width 29 height 49
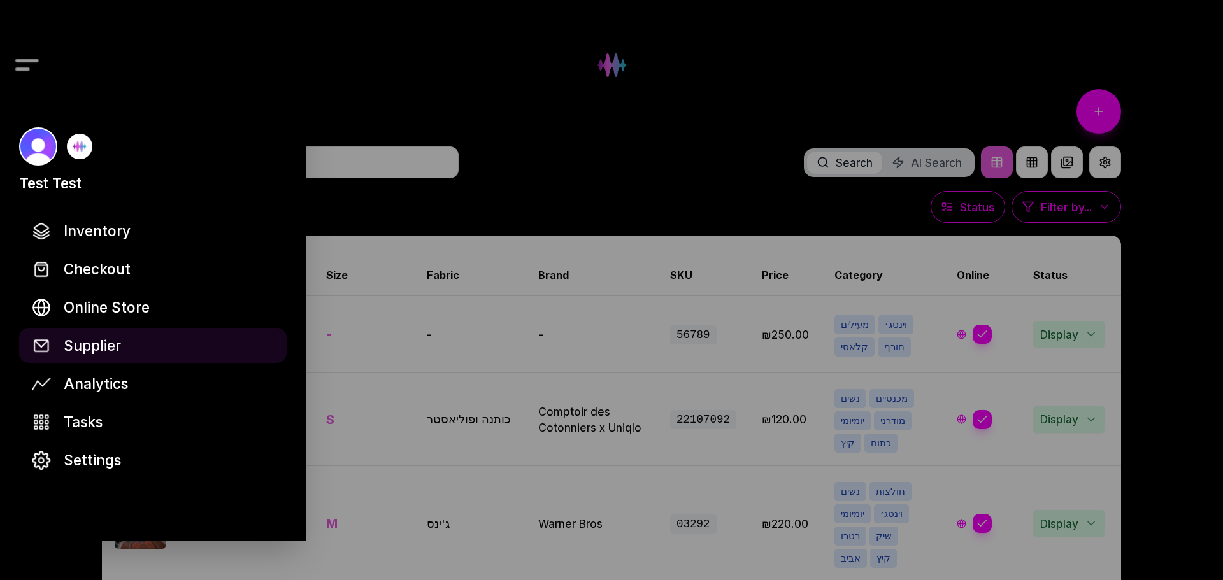
click at [122, 338] on link "Supplier" at bounding box center [153, 345] width 268 height 35
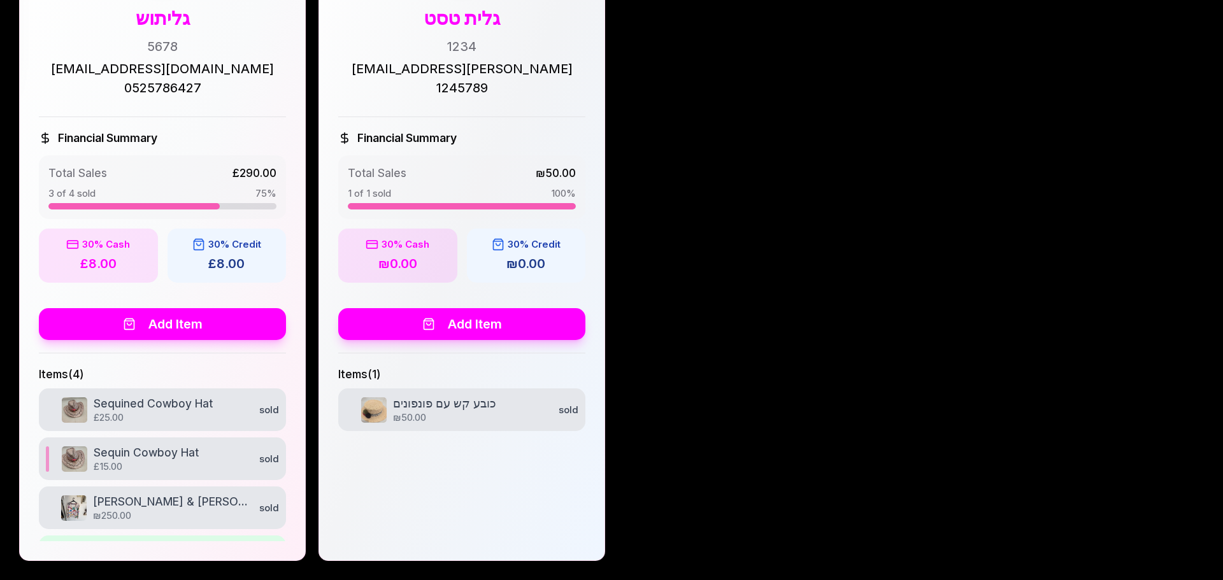
scroll to position [37, 0]
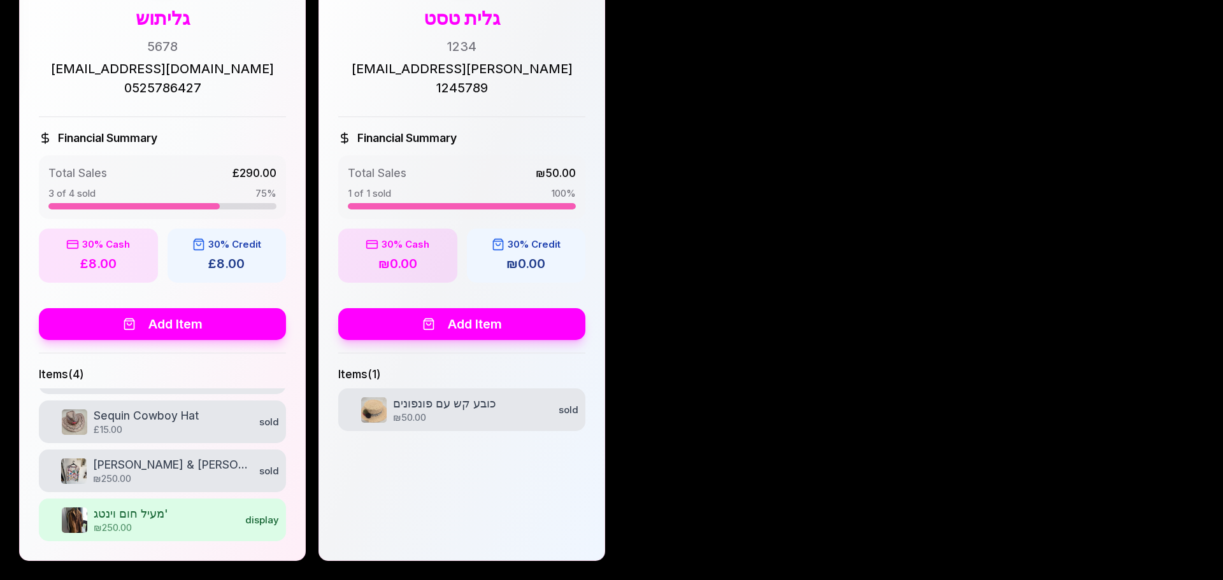
click at [217, 329] on button "Add Item" at bounding box center [162, 324] width 247 height 32
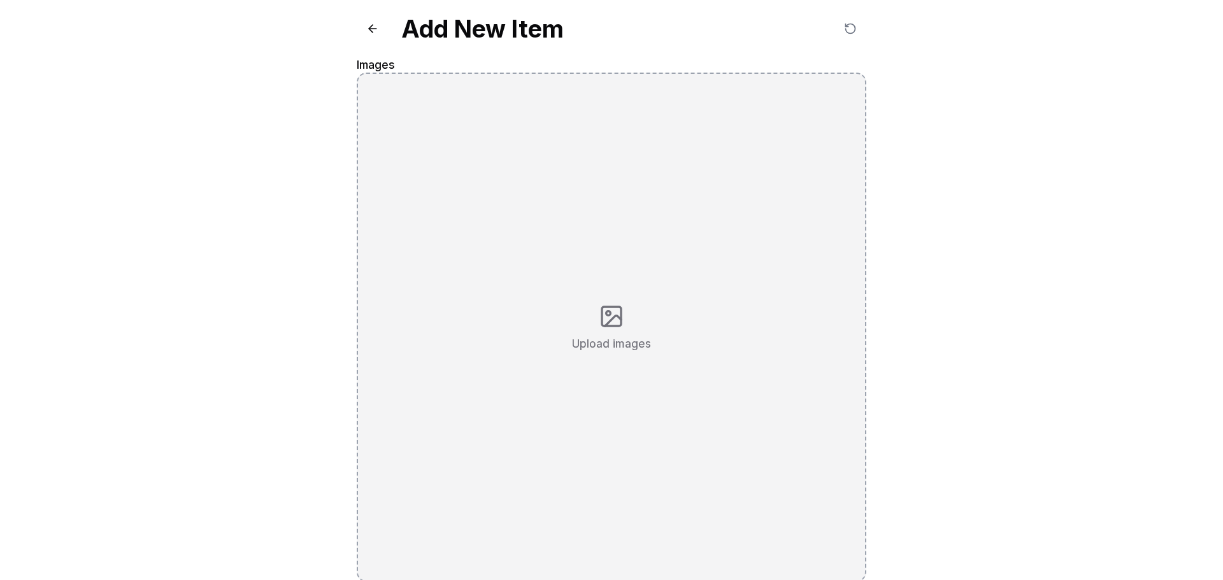
click at [586, 357] on div "Upload images" at bounding box center [612, 328] width 510 height 510
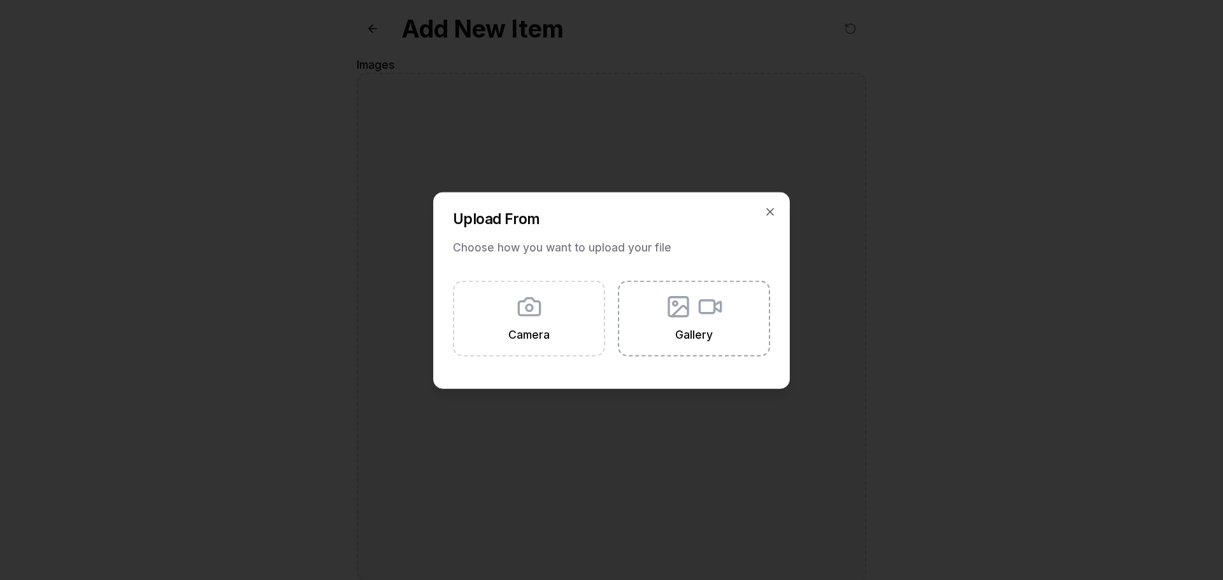
click at [672, 299] on icon at bounding box center [678, 306] width 25 height 25
click at [0, 0] on input "Gallery" at bounding box center [0, 0] width 0 height 0
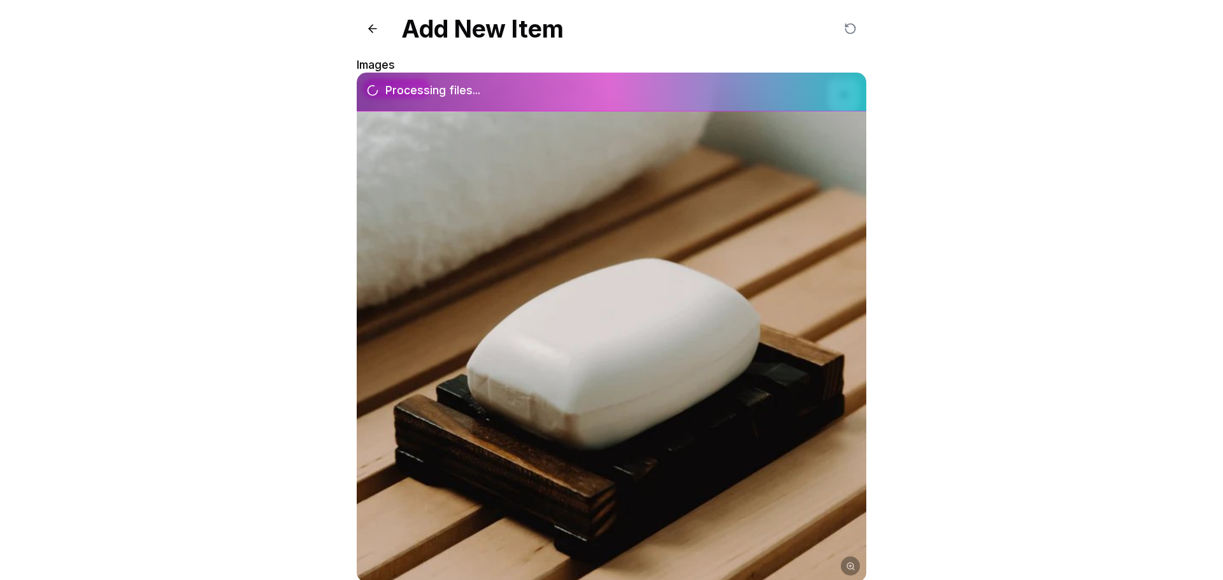
scroll to position [192, 0]
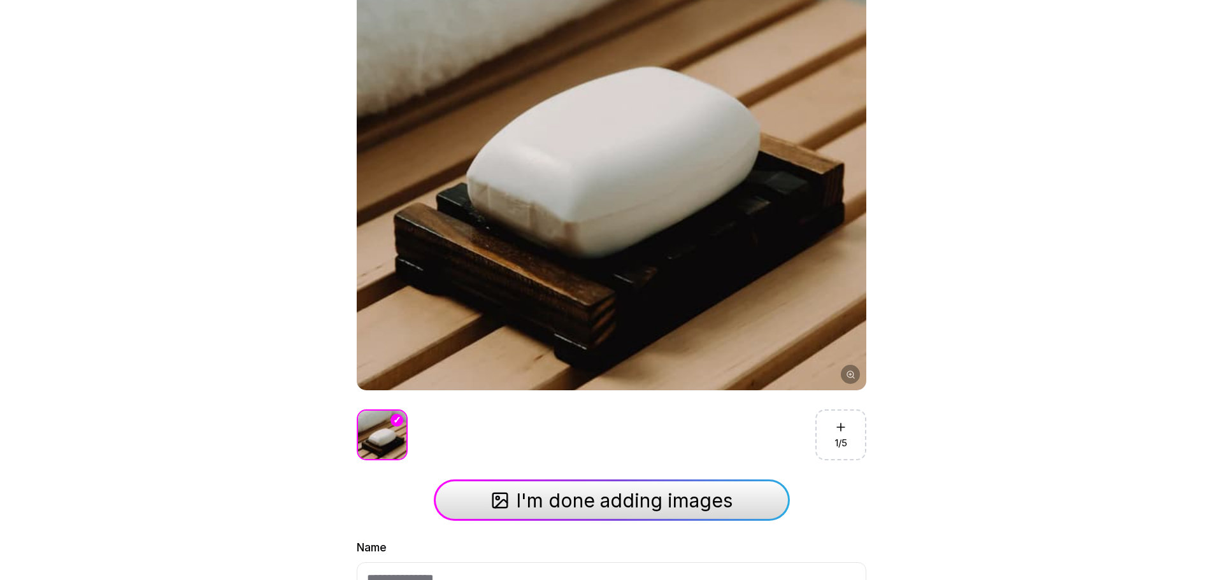
click at [581, 509] on span "I'm done adding images" at bounding box center [624, 500] width 217 height 23
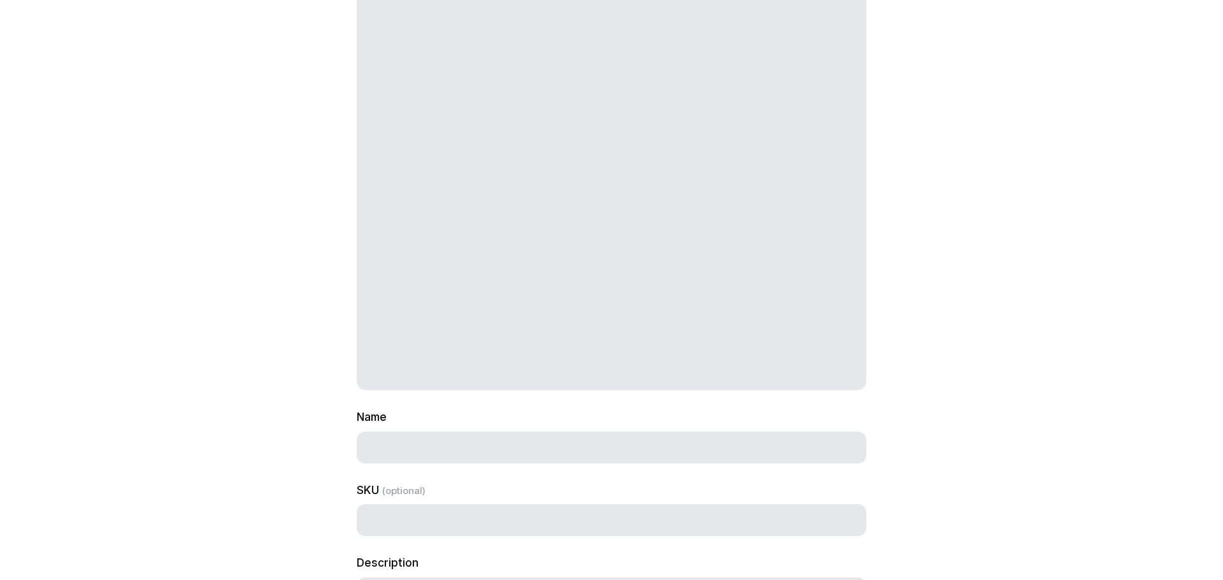
select select "***"
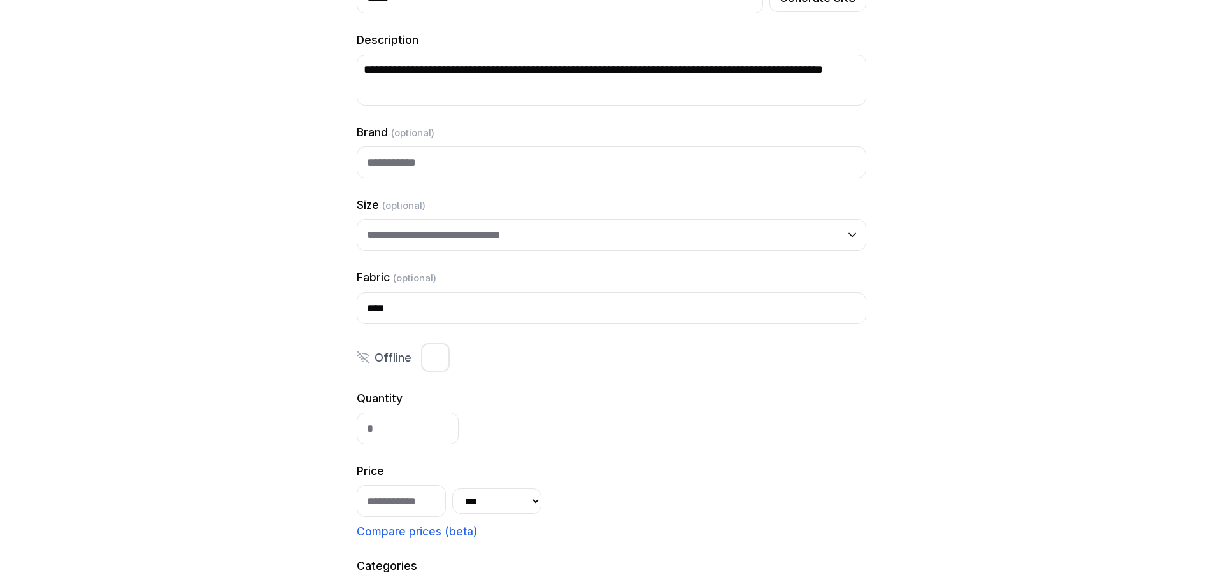
scroll to position [1094, 0]
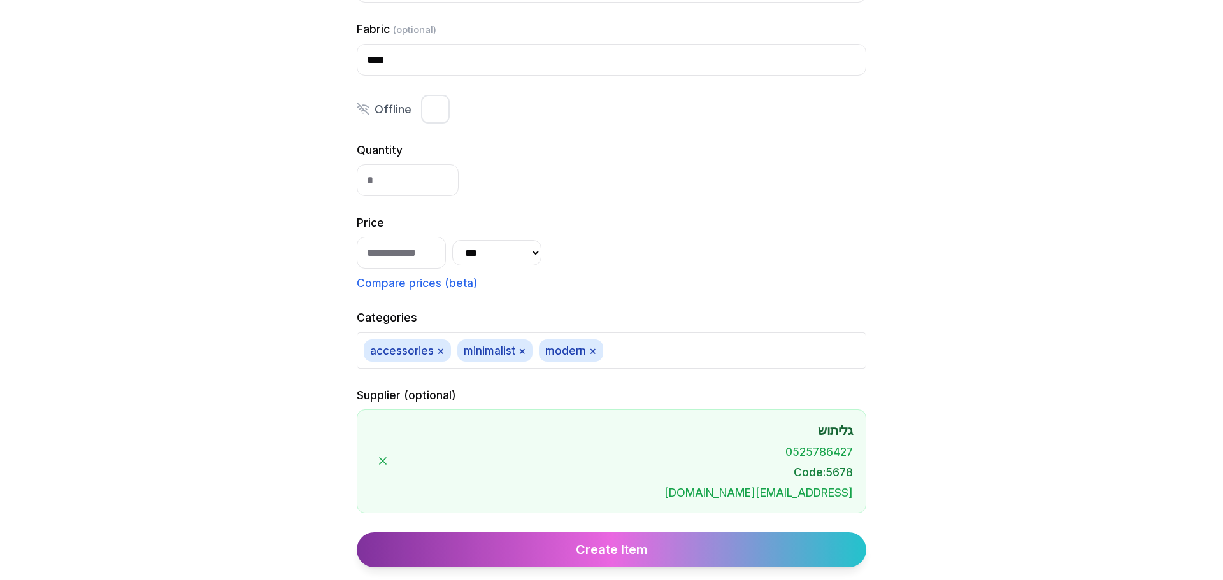
click at [573, 551] on button "Create Item" at bounding box center [612, 550] width 510 height 35
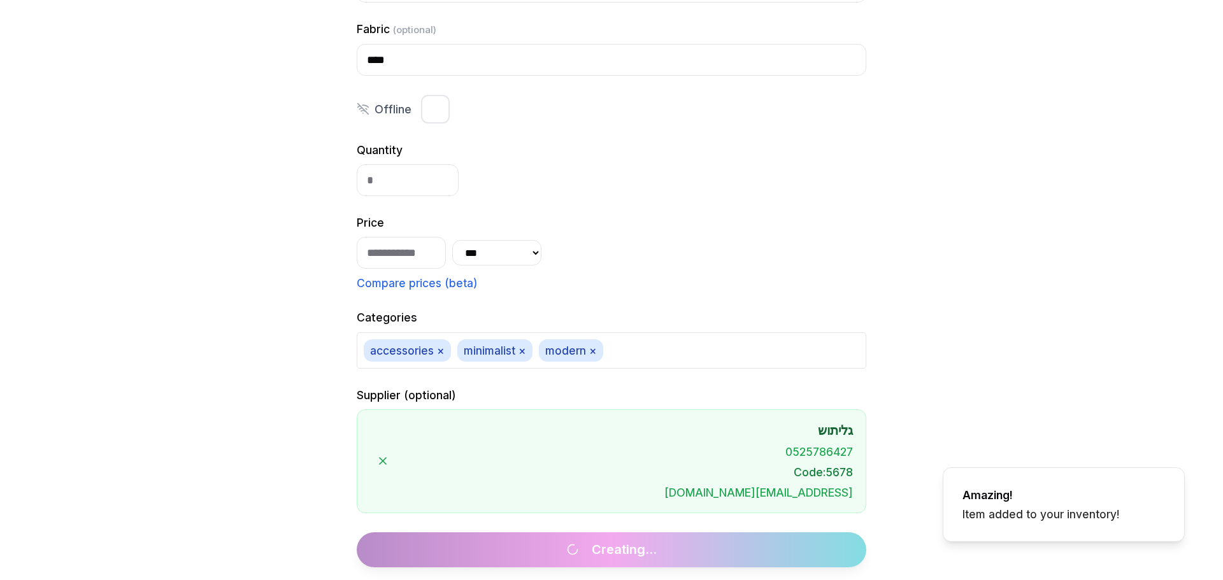
scroll to position [963, 0]
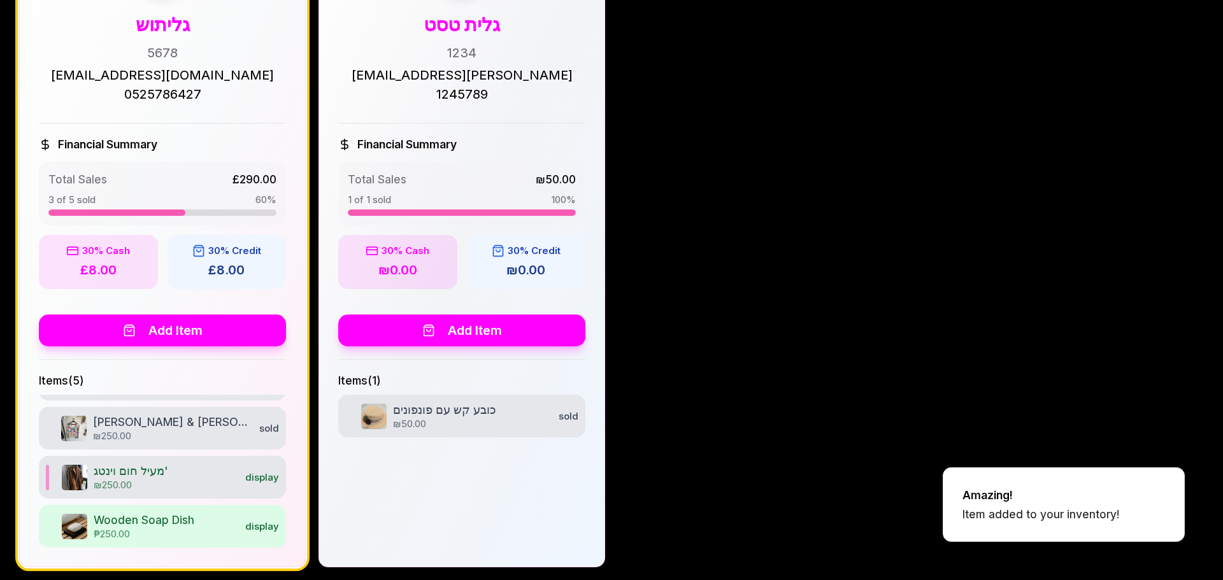
scroll to position [464, 0]
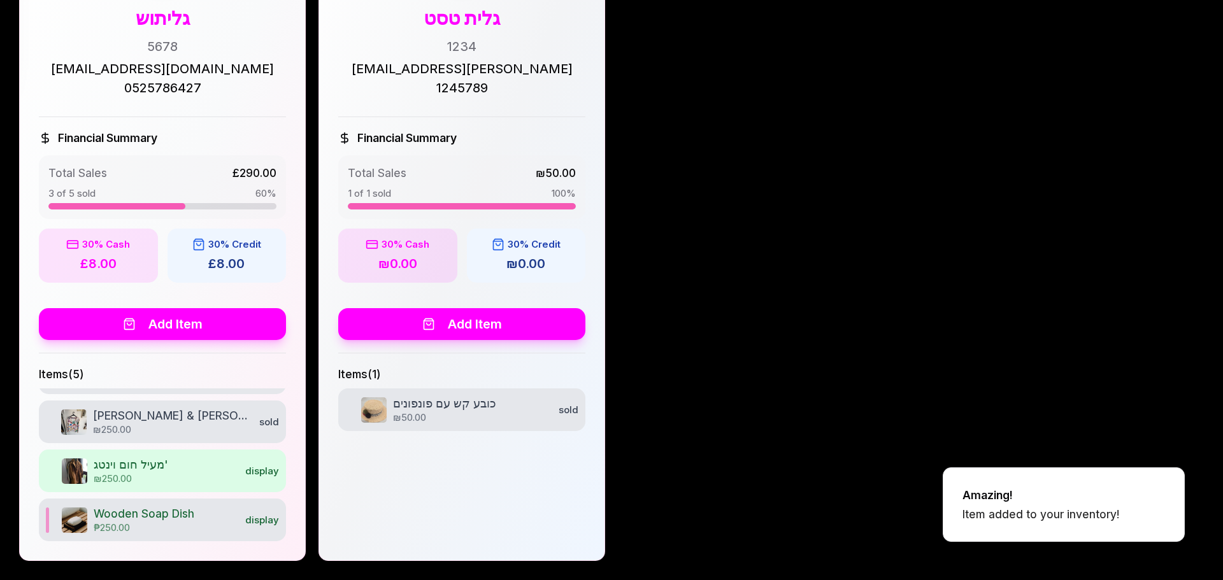
click at [256, 522] on div "display" at bounding box center [262, 520] width 34 height 13
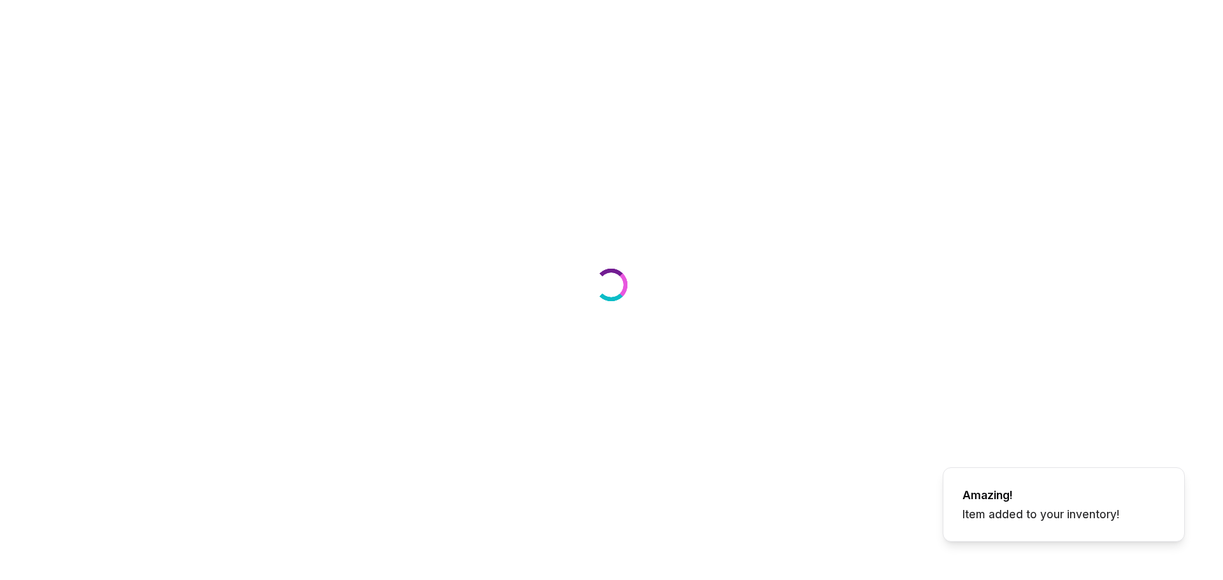
select select "***"
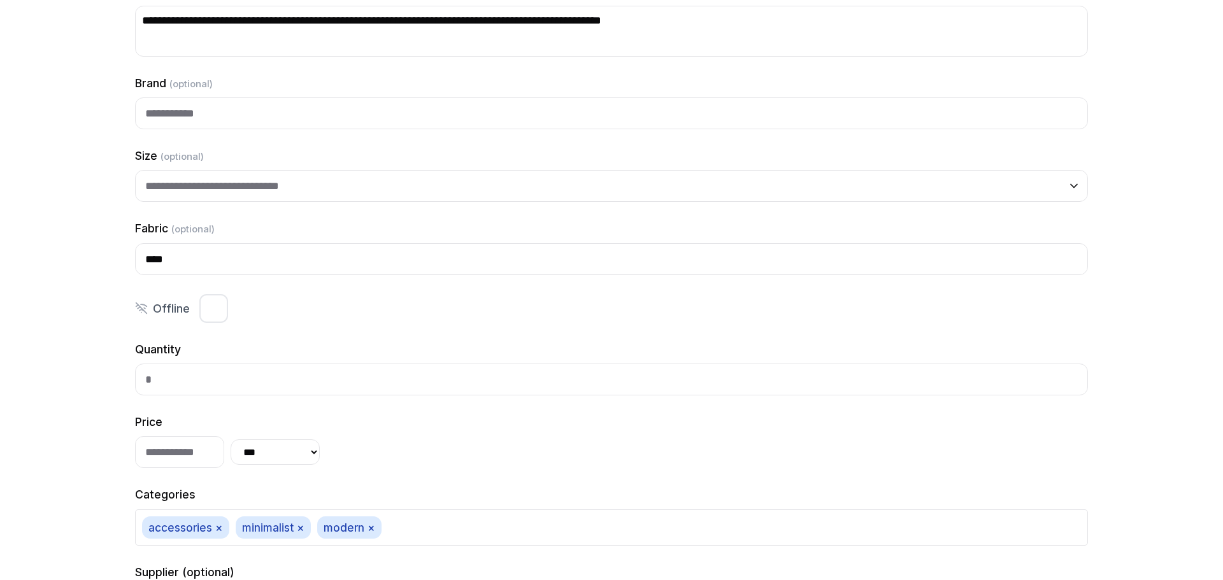
scroll to position [1293, 0]
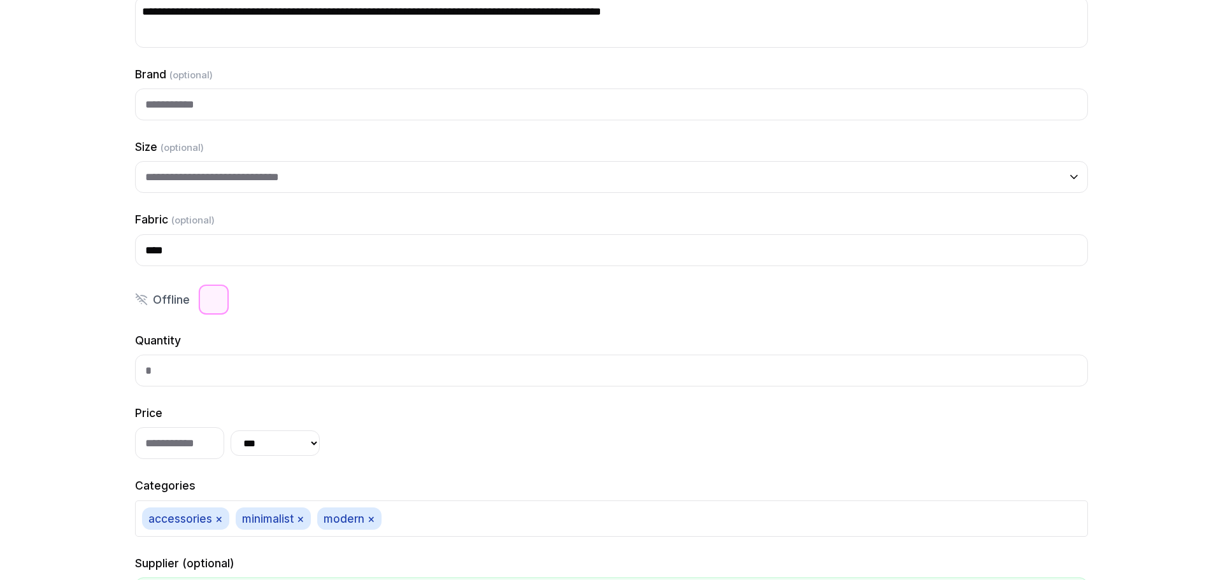
click at [207, 304] on button "button" at bounding box center [213, 300] width 30 height 30
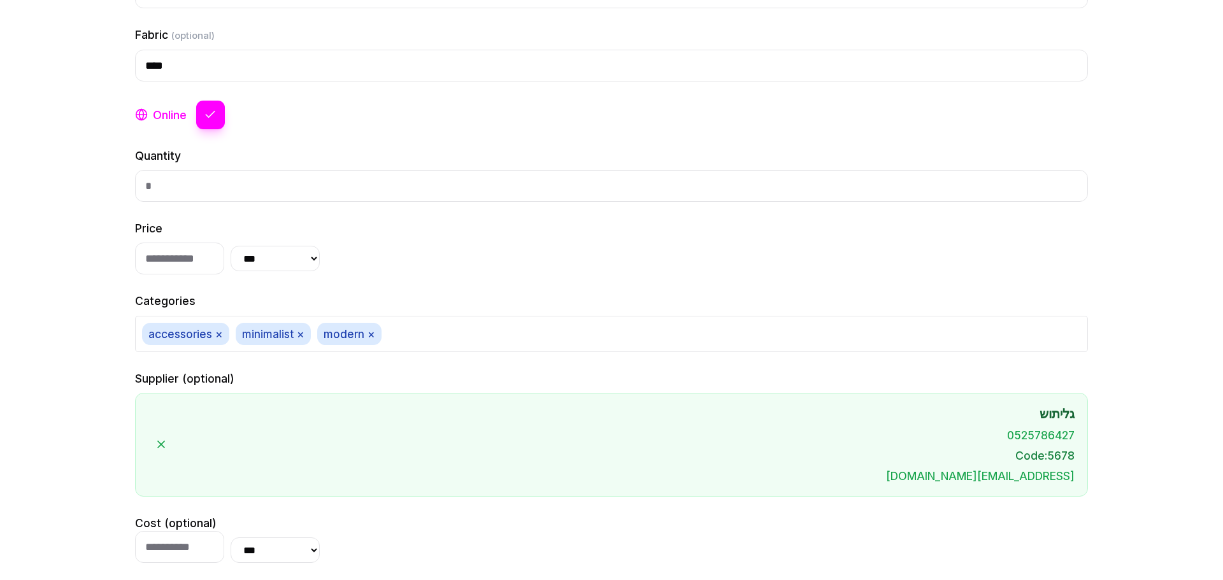
scroll to position [1581, 0]
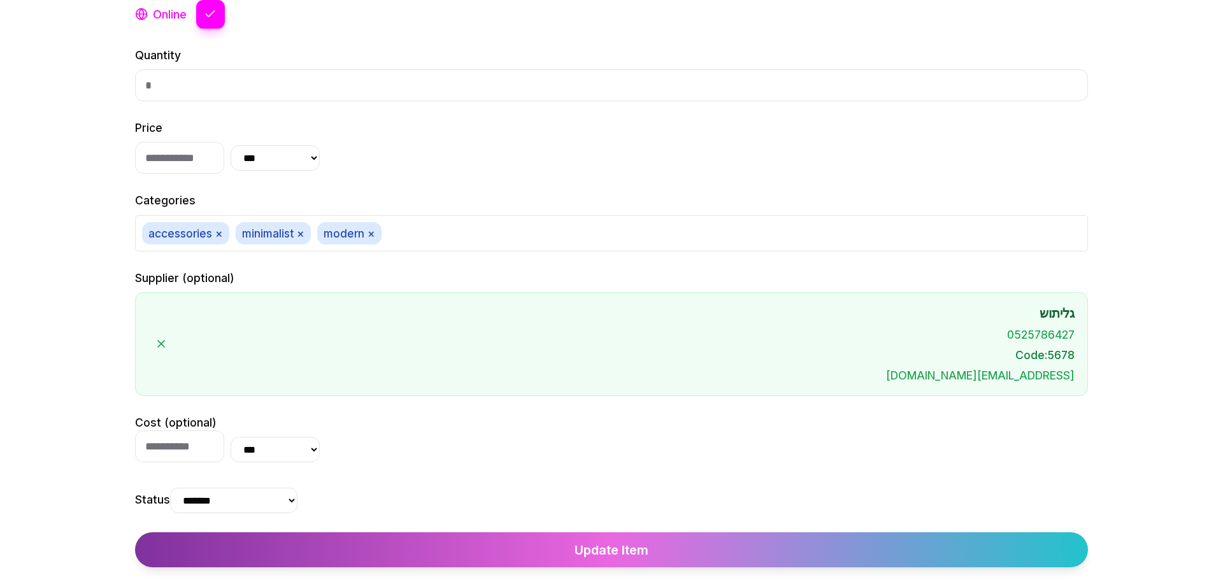
click at [559, 541] on button "Update Item" at bounding box center [611, 550] width 953 height 35
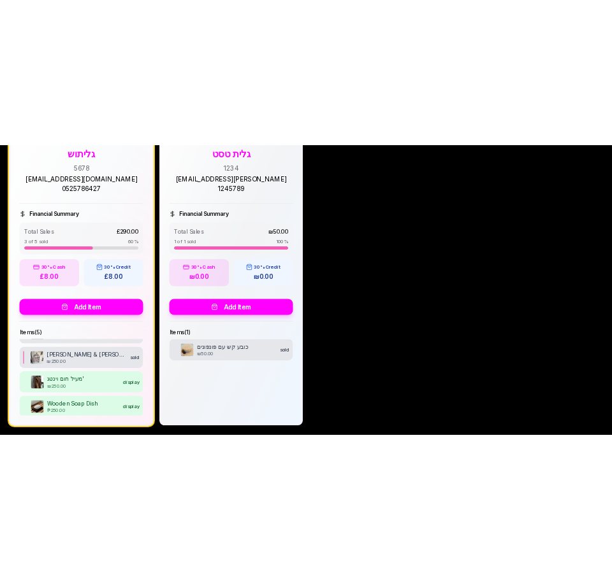
scroll to position [86, 0]
